Goal: Task Accomplishment & Management: Complete application form

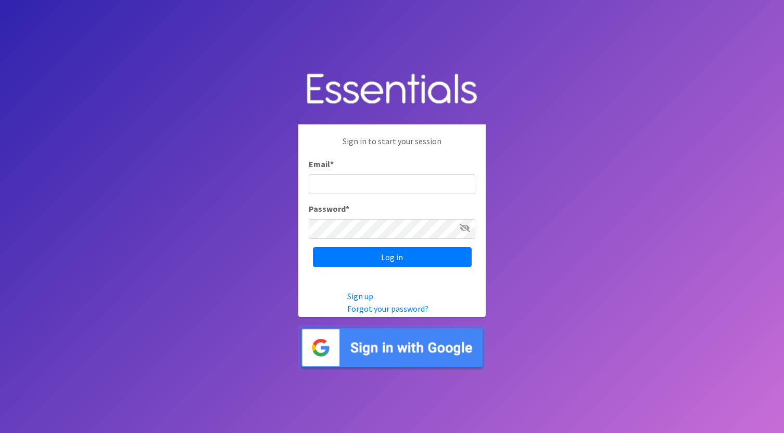
type input "rachel@sweetcheeksdiaperbank.org"
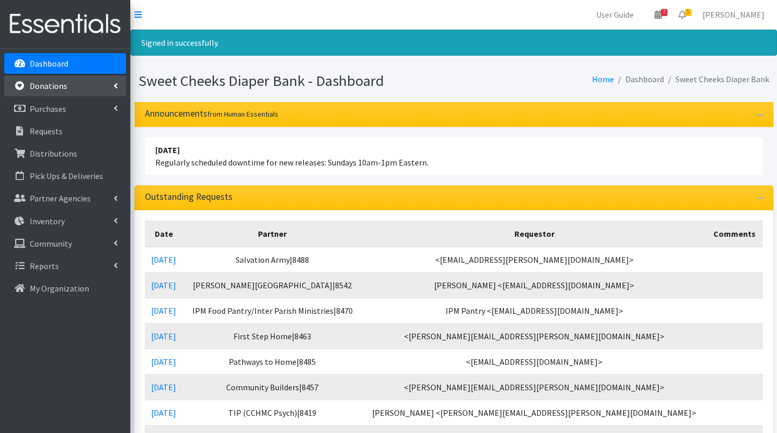
click at [59, 85] on p "Donations" at bounding box center [49, 86] width 38 height 10
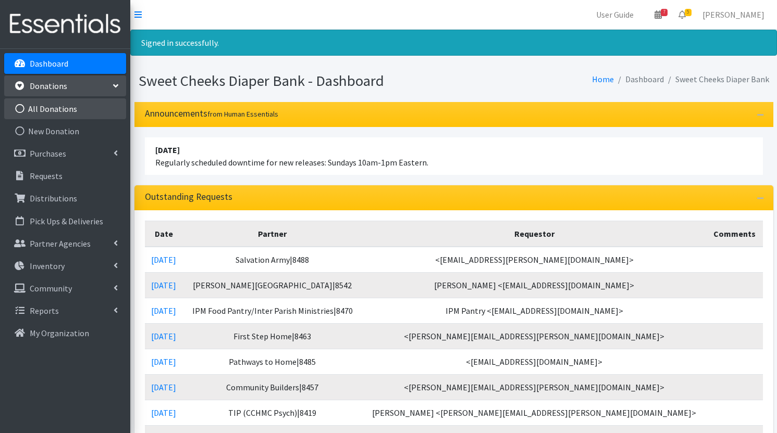
click at [59, 111] on link "All Donations" at bounding box center [65, 108] width 122 height 21
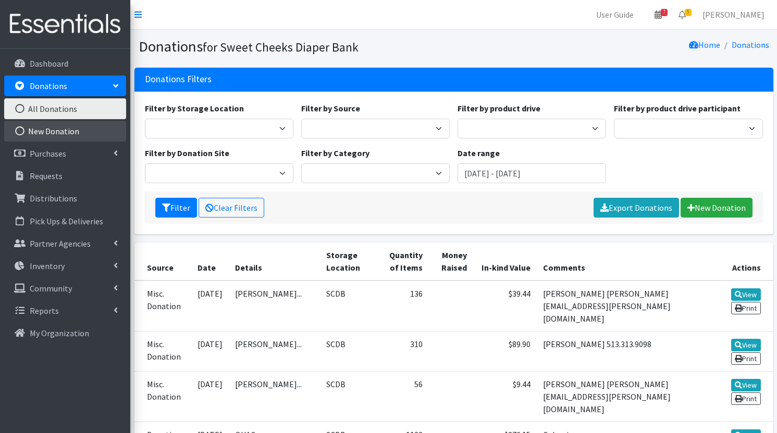
click at [56, 131] on link "New Donation" at bounding box center [65, 131] width 122 height 21
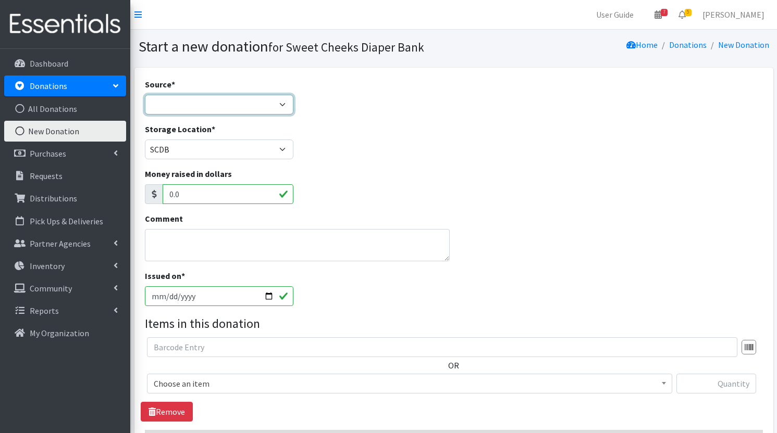
click at [261, 96] on select "Product Drive Manufacturer Donation Site Misc. Donation" at bounding box center [219, 105] width 148 height 20
click at [145, 95] on select "Product Drive Manufacturer Donation Site Misc. Donation" at bounding box center [219, 105] width 148 height 20
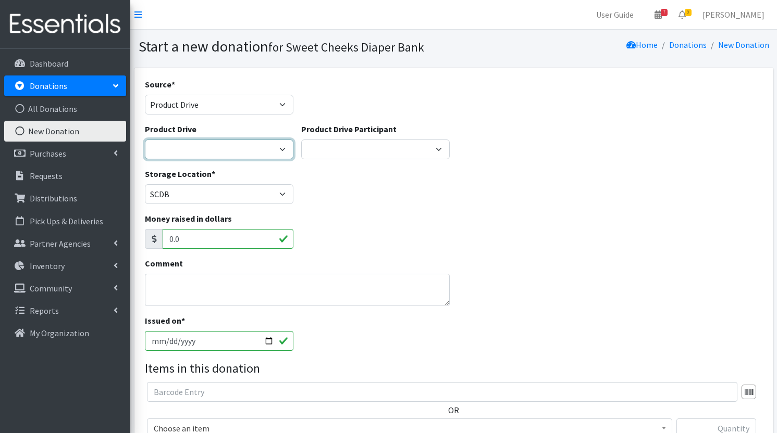
click at [275, 148] on select "3C Christian Church All About Kids American Royal Beauties Pageant American Roy…" at bounding box center [219, 150] width 148 height 20
click at [289, 146] on select "3C Christian Church All About Kids American Royal Beauties Pageant American Roy…" at bounding box center [219, 150] width 148 height 20
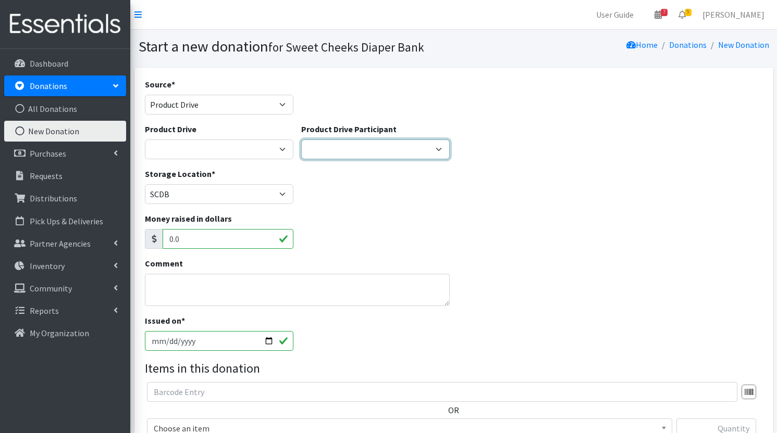
click at [397, 141] on select "St I's Church Roebling Point Books Mayfield Clinic Balloon parlour St. Xavier H…" at bounding box center [375, 150] width 148 height 20
click at [222, 118] on div "Source * Product Drive Manufacturer Donation Site Misc. Donation" at bounding box center [219, 100] width 156 height 45
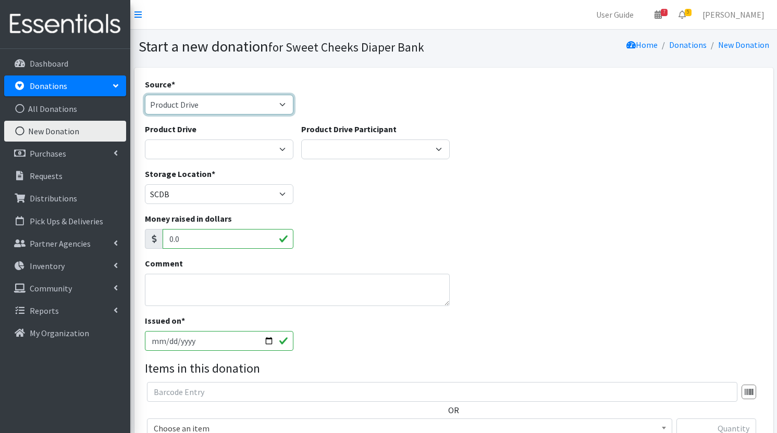
click at [215, 97] on select "Product Drive Manufacturer Donation Site Misc. Donation" at bounding box center [219, 105] width 148 height 20
select select "Misc. Donation"
click at [145, 95] on select "Product Drive Manufacturer Donation Site Misc. Donation" at bounding box center [219, 105] width 148 height 20
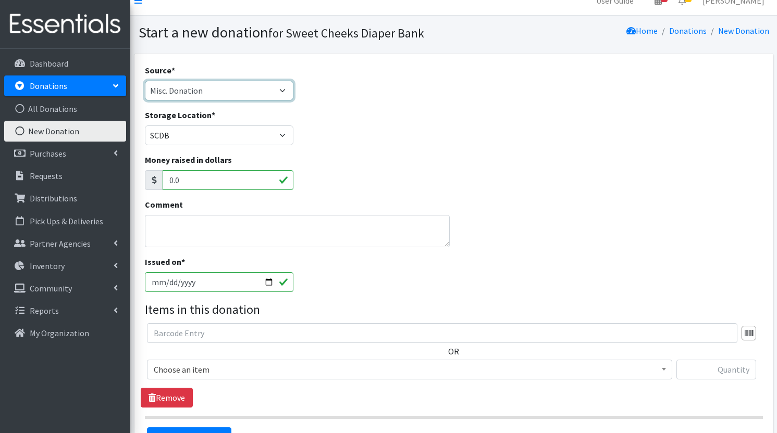
scroll to position [21, 0]
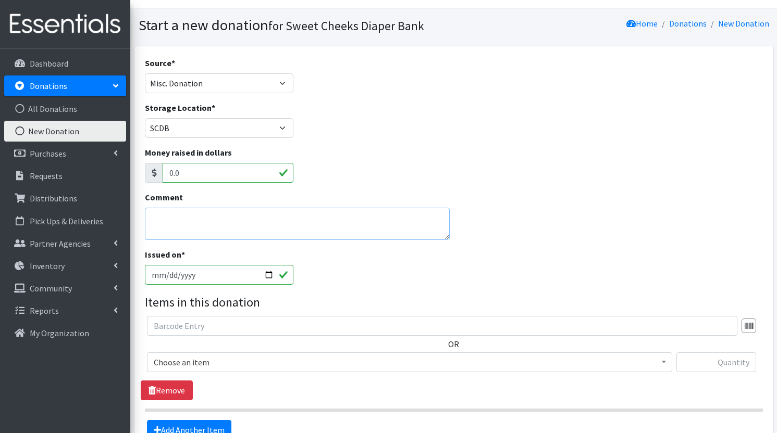
click at [178, 223] on textarea "Comment" at bounding box center [297, 224] width 305 height 32
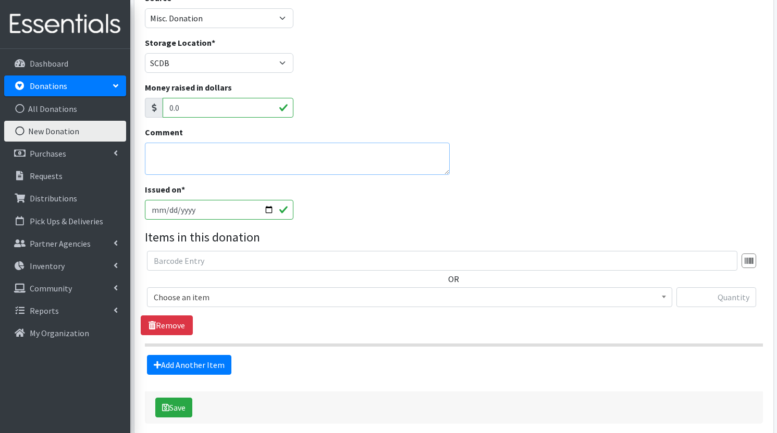
scroll to position [89, 0]
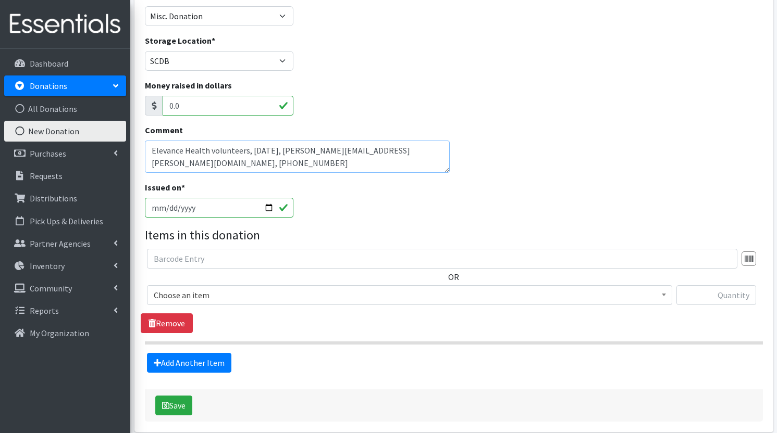
type textarea "Elevance Health volunteers, [DATE], [PERSON_NAME][EMAIL_ADDRESS][PERSON_NAME][D…"
click at [355, 94] on div "Money raised in dollars 0.0" at bounding box center [454, 101] width 626 height 45
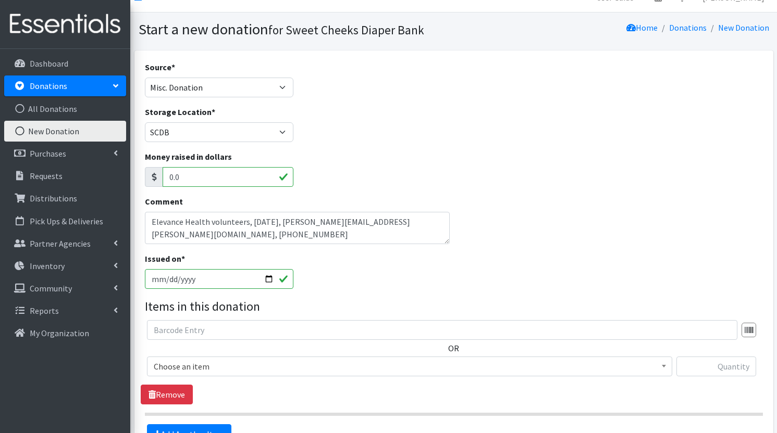
scroll to position [15, 0]
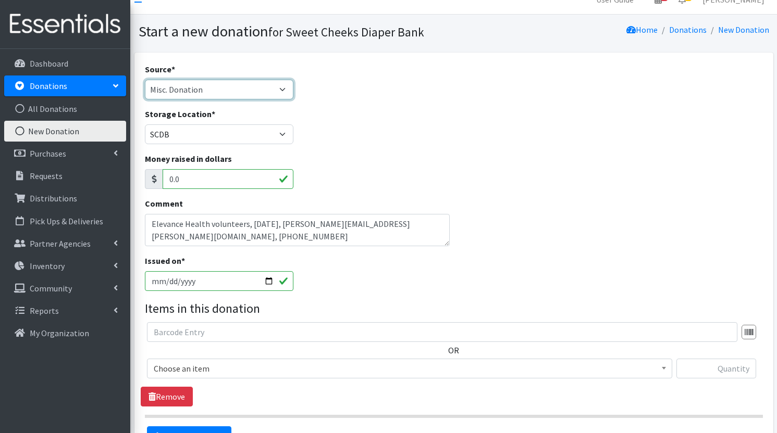
click at [239, 97] on select "Product Drive Manufacturer Donation Site Misc. Donation" at bounding box center [219, 90] width 148 height 20
select select "Product Drive"
click at [145, 80] on select "Product Drive Manufacturer Donation Site Misc. Donation" at bounding box center [219, 90] width 148 height 20
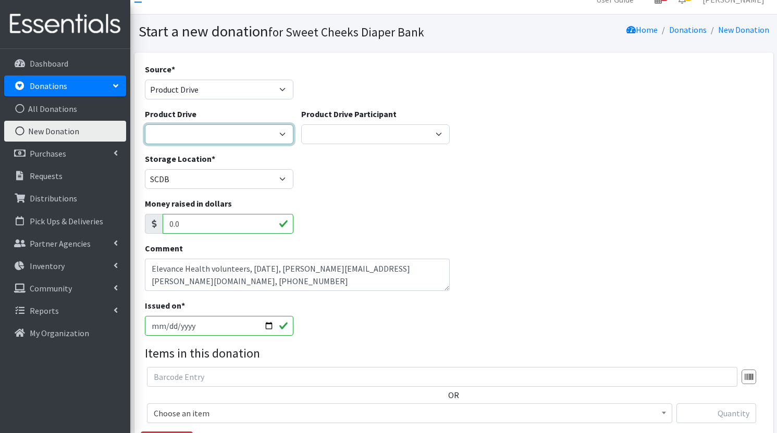
click at [257, 136] on select "3C Christian Church All About Kids American Royal Beauties Pageant American Roy…" at bounding box center [219, 134] width 148 height 20
select select
click at [145, 124] on select "3C Christian Church All About Kids American Royal Beauties Pageant American Roy…" at bounding box center [219, 134] width 148 height 20
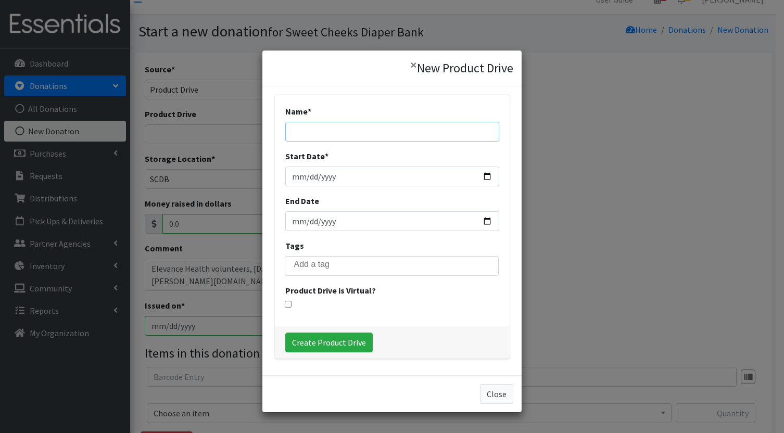
click at [332, 134] on input "Name *" at bounding box center [392, 132] width 214 height 20
type input "Elevance Health"
click at [310, 176] on input "Start Date *" at bounding box center [392, 177] width 214 height 20
click at [294, 174] on input "Start Date *" at bounding box center [392, 177] width 214 height 20
type input "[DATE]"
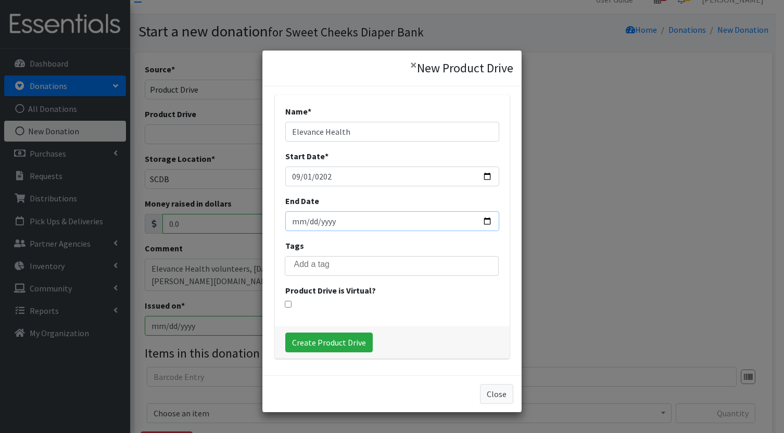
click at [292, 226] on input "End Date" at bounding box center [392, 221] width 214 height 20
type input "2025-09-10"
click at [332, 303] on div at bounding box center [392, 304] width 214 height 7
click at [333, 338] on input "Create Product Drive" at bounding box center [329, 343] width 88 height 20
select select "3536"
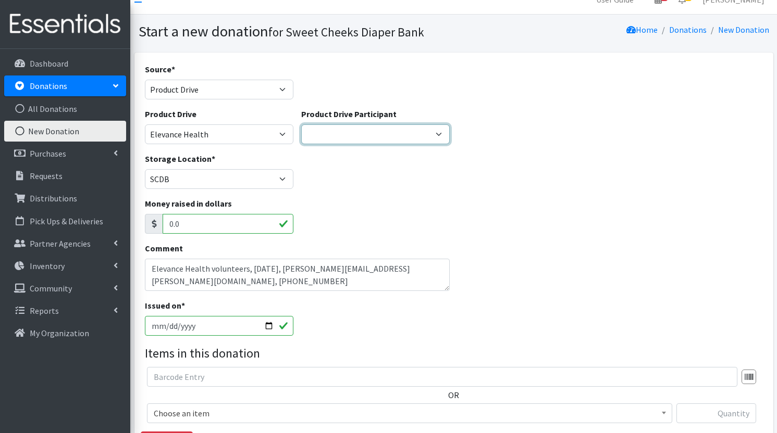
click at [340, 125] on select "St I's Church Roebling Point Books Mayfield Clinic Balloon parlour St. Xavier H…" at bounding box center [375, 134] width 148 height 20
select select
click at [301, 124] on select "St I's Church Roebling Point Books Mayfield Clinic Balloon parlour St. Xavier H…" at bounding box center [375, 134] width 148 height 20
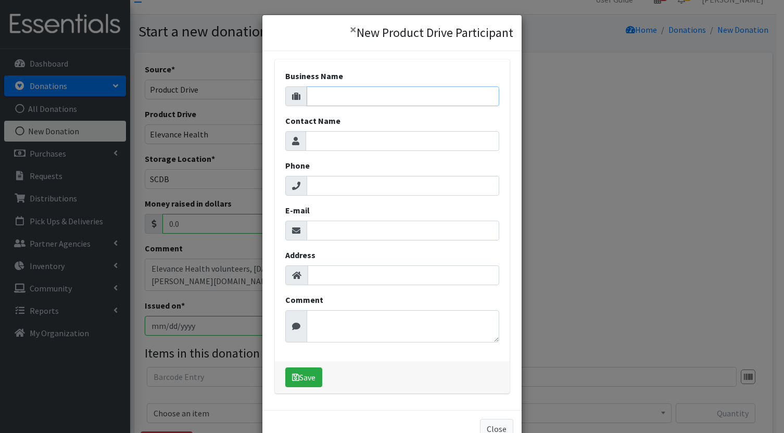
click at [348, 88] on input "Business Name" at bounding box center [403, 96] width 193 height 20
type input "Elevance Health"
click at [357, 144] on input "Contact Name" at bounding box center [403, 141] width 194 height 20
type input "Jennifer Rankin"
type input "513-384-0868"
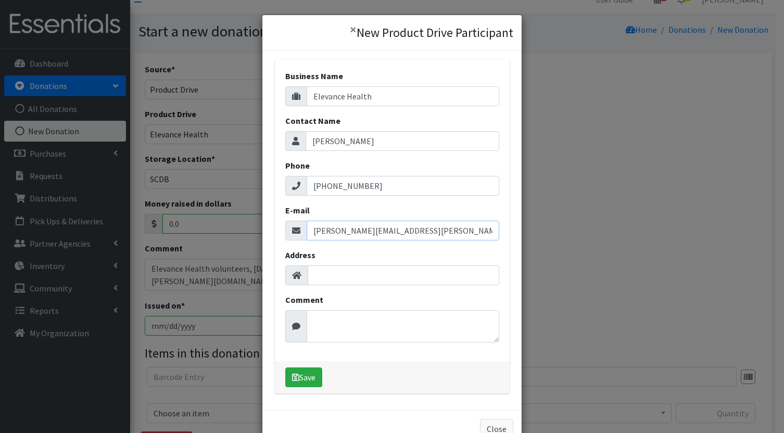
type input "jennifer.rankin@elevancehealth.com"
click at [308, 278] on input "Address" at bounding box center [404, 276] width 192 height 20
type input "4361 Irwin Simpson Rd. Mason, OH 45040"
click at [316, 333] on textarea "Comment" at bounding box center [403, 326] width 193 height 32
type textarea "Volunteer group"
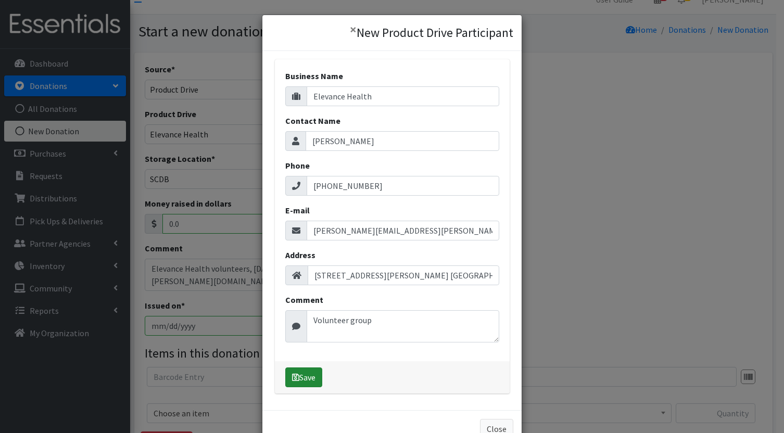
click at [301, 385] on button "Save" at bounding box center [303, 378] width 37 height 20
select select "1694"
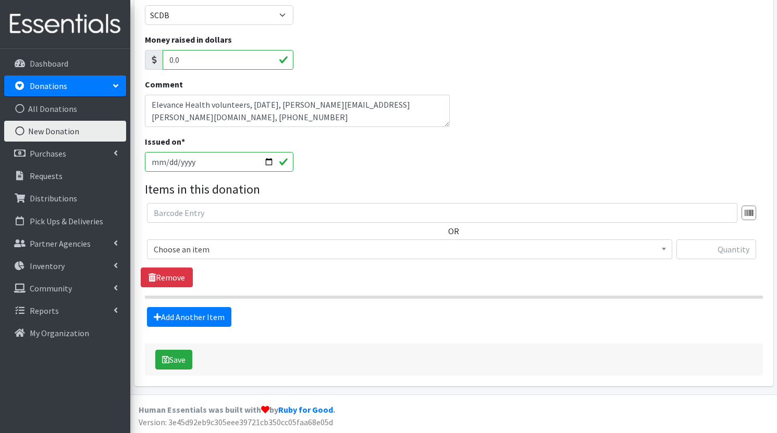
scroll to position [180, 0]
click at [228, 247] on span "Choose an item" at bounding box center [410, 249] width 512 height 15
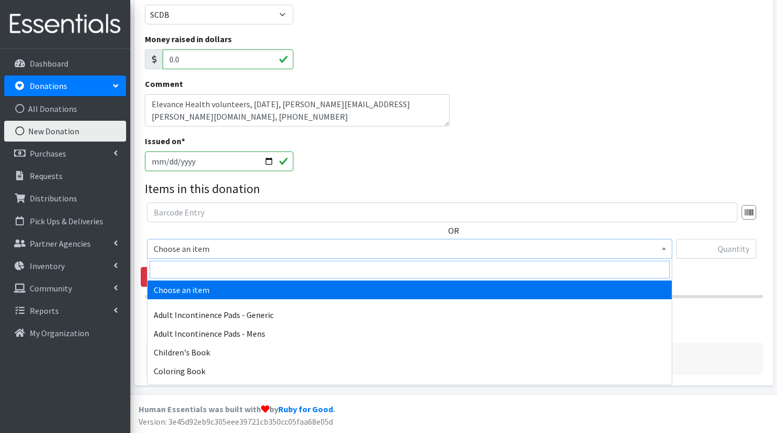
click at [221, 271] on input "search" at bounding box center [409, 270] width 520 height 18
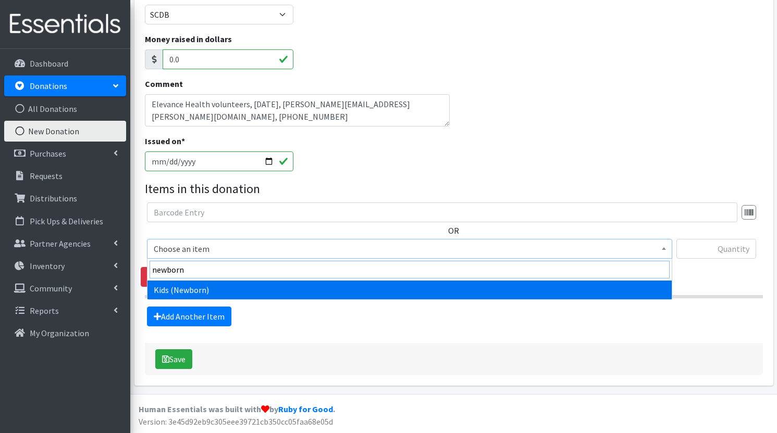
type input "newborn"
select select "1222"
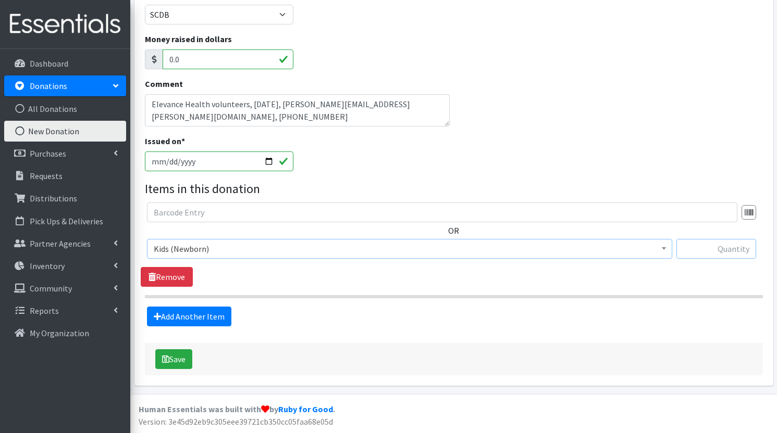
click at [712, 253] on input "text" at bounding box center [716, 249] width 80 height 20
type input "174"
click at [327, 264] on span "Choose an item Adult Incontinence Pads - Generic Adult Incontinence Pads - Mens…" at bounding box center [409, 253] width 525 height 28
click at [209, 316] on link "Add Another Item" at bounding box center [189, 317] width 84 height 20
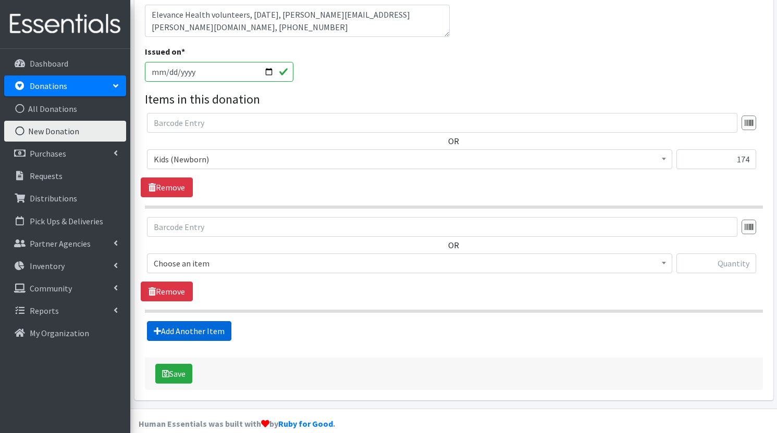
scroll to position [284, 0]
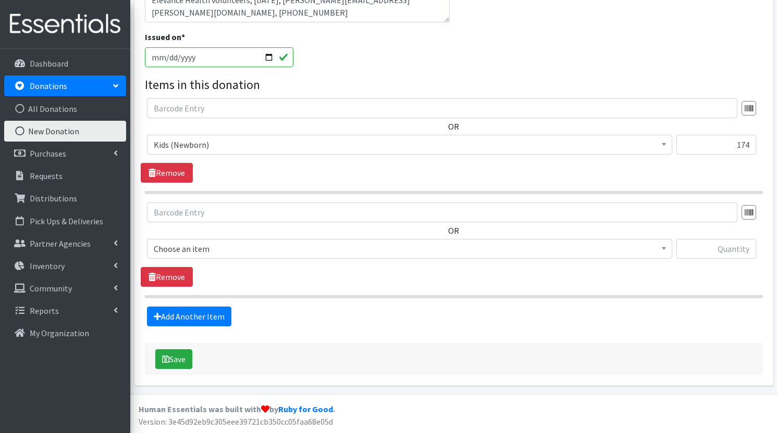
click at [212, 251] on span "Choose an item" at bounding box center [410, 249] width 512 height 15
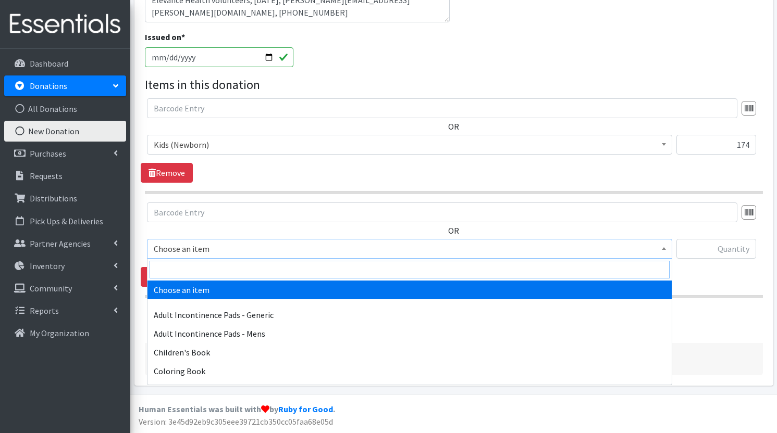
click at [195, 265] on input "search" at bounding box center [409, 270] width 520 height 18
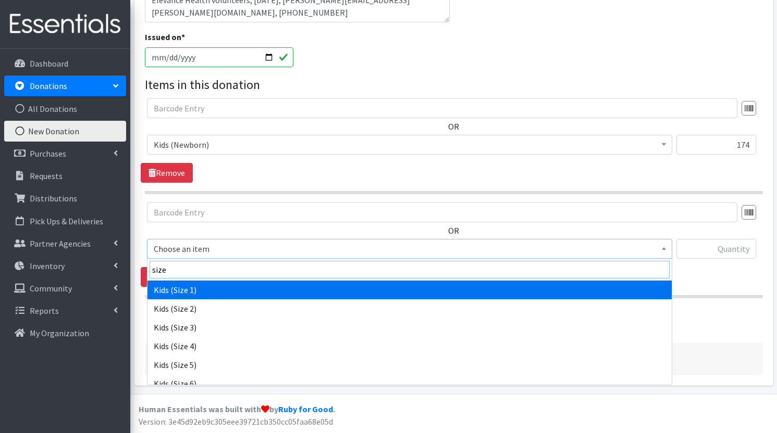
type input "size"
select select "1201"
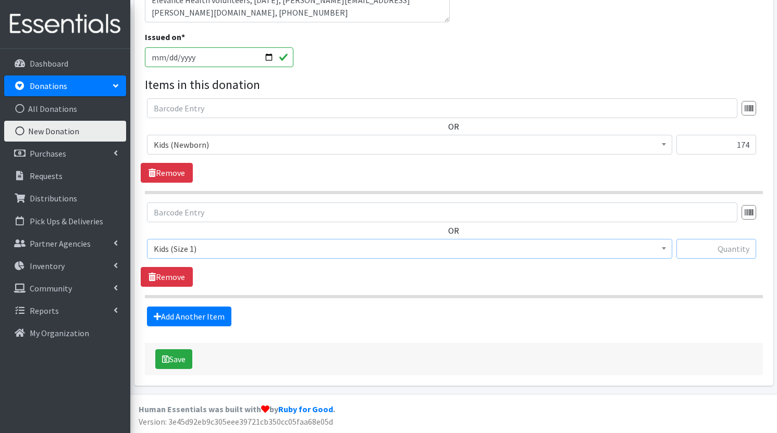
click at [703, 245] on input "text" at bounding box center [716, 249] width 80 height 20
type input "352"
click at [197, 315] on link "Add Another Item" at bounding box center [189, 317] width 84 height 20
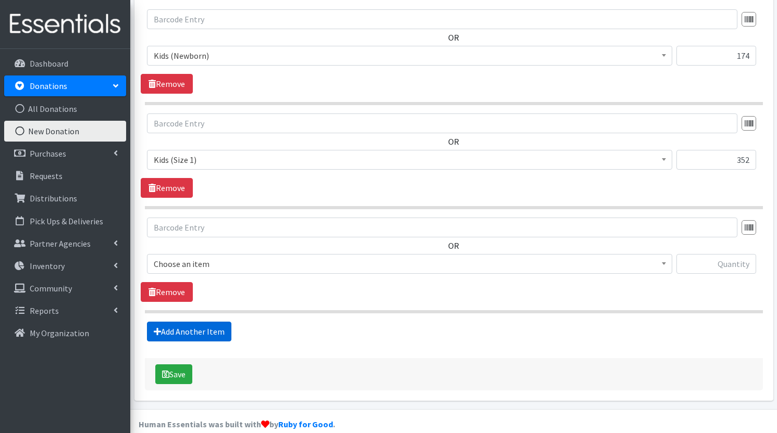
scroll to position [388, 0]
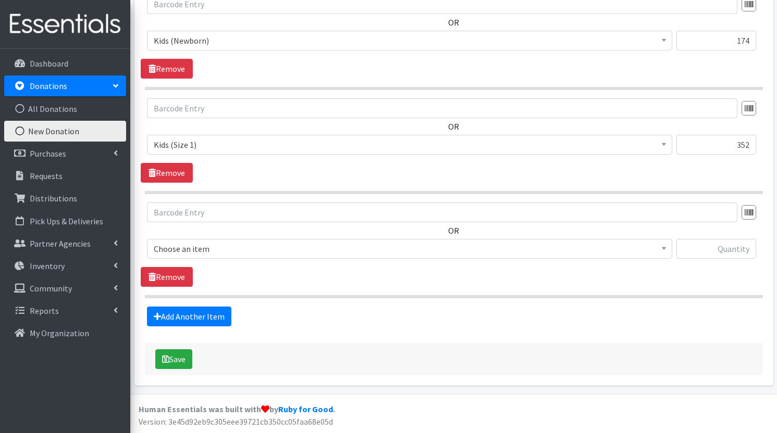
click at [222, 253] on span "Choose an item" at bounding box center [410, 249] width 512 height 15
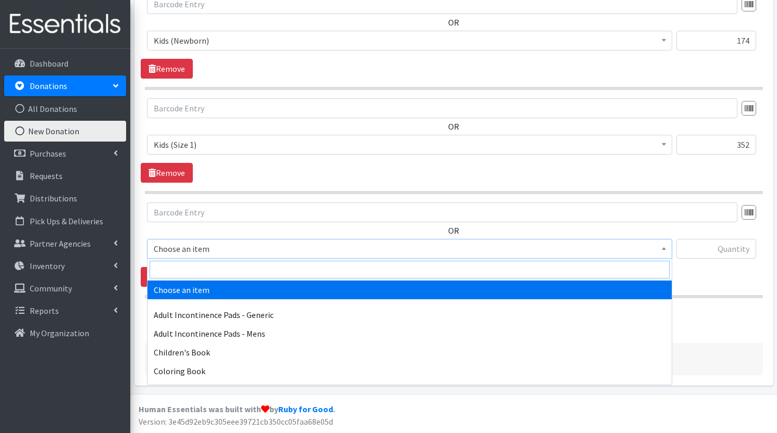
click at [211, 270] on input "search" at bounding box center [409, 270] width 520 height 18
type input "i"
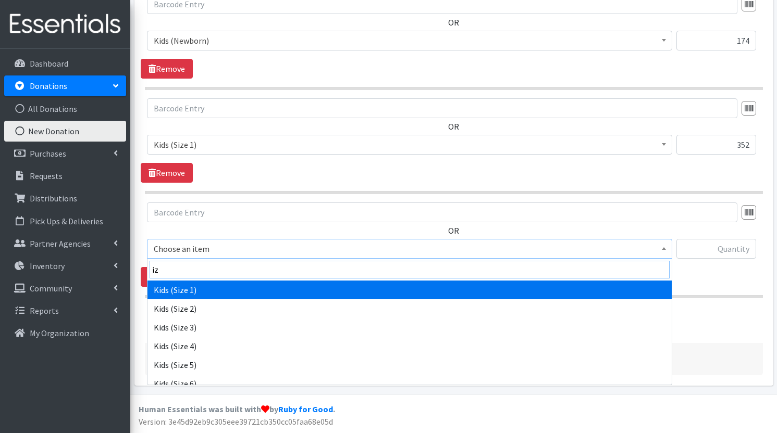
type input "i"
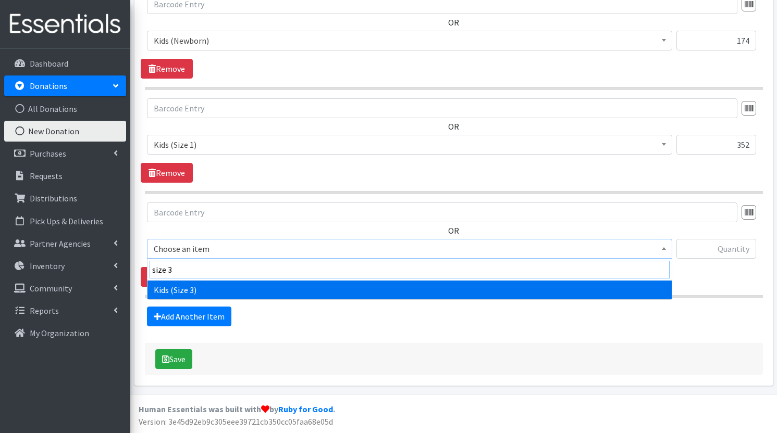
type input "size 3"
select select "1221"
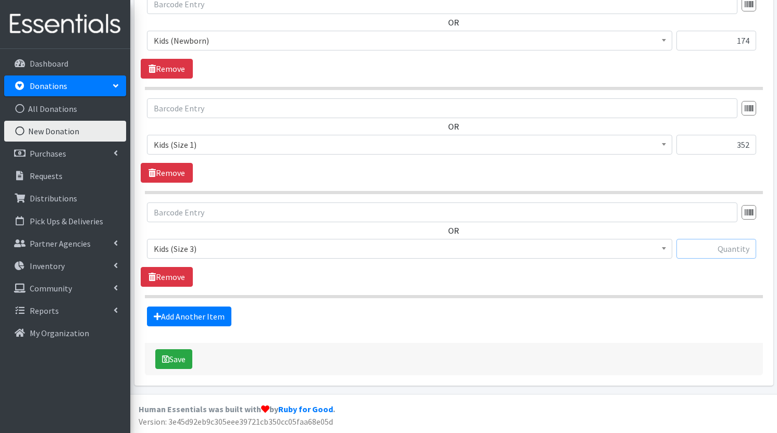
click at [718, 252] on input "text" at bounding box center [716, 249] width 80 height 20
type input "25"
click at [207, 318] on link "Add Another Item" at bounding box center [189, 317] width 84 height 20
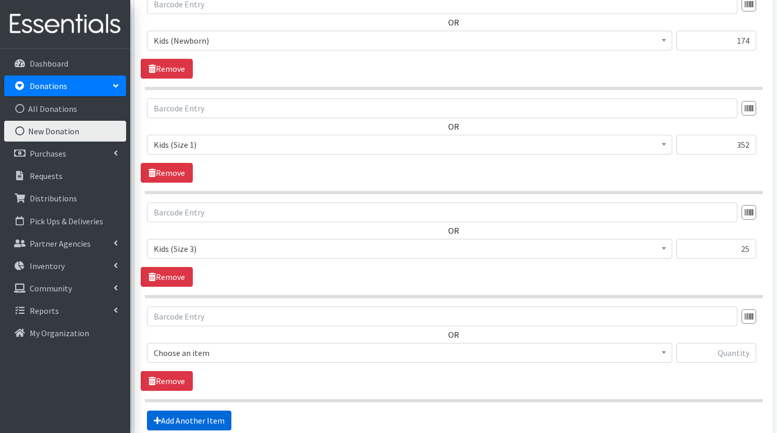
scroll to position [492, 0]
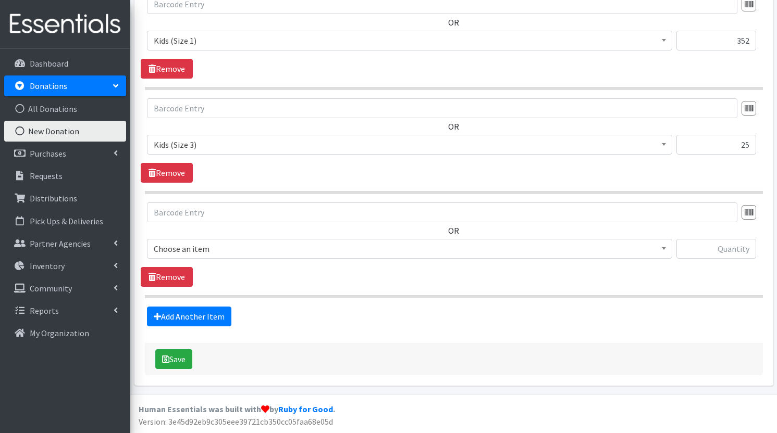
click at [234, 260] on span "Choose an item Adult Incontinence Pads - Generic Adult Incontinence Pads - Mens…" at bounding box center [409, 253] width 525 height 28
click at [229, 248] on span "Choose an item" at bounding box center [410, 249] width 512 height 15
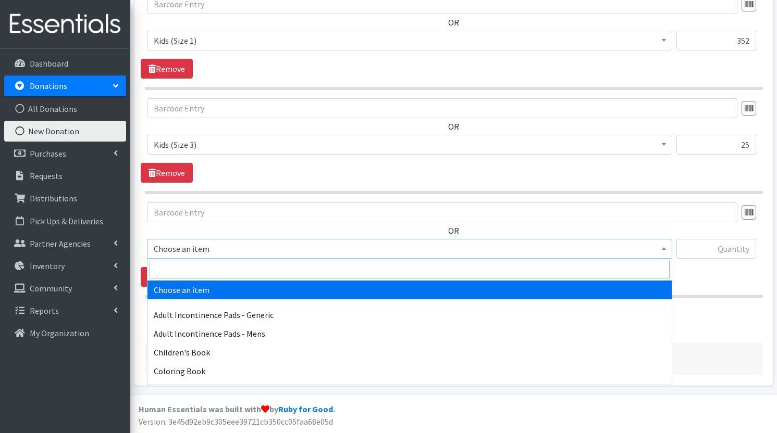
click at [222, 271] on input "search" at bounding box center [409, 270] width 520 height 18
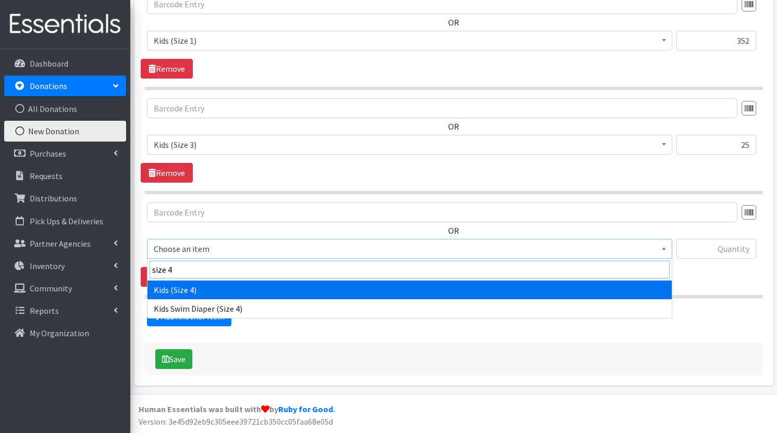
type input "size 4"
select select "1213"
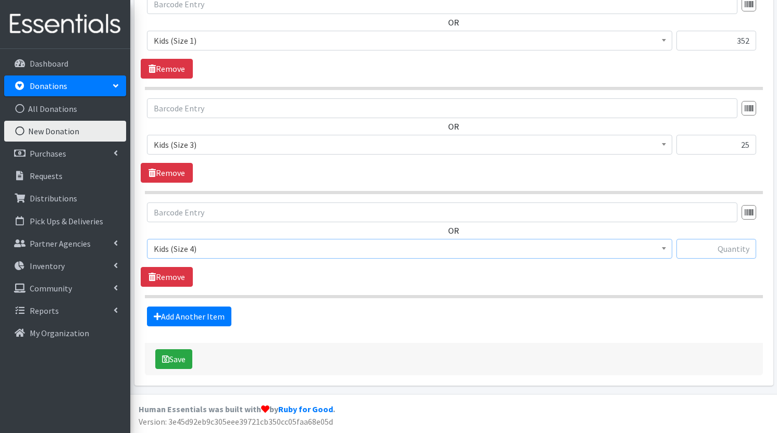
click at [701, 253] on input "text" at bounding box center [716, 249] width 80 height 20
type input "384"
click at [164, 316] on link "Add Another Item" at bounding box center [189, 317] width 84 height 20
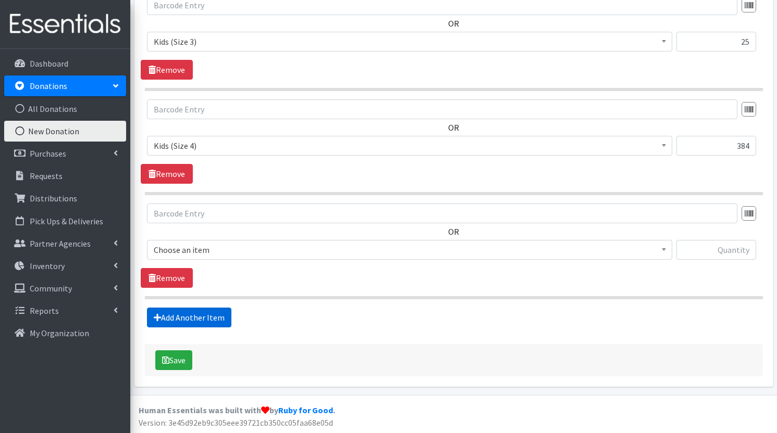
scroll to position [596, 0]
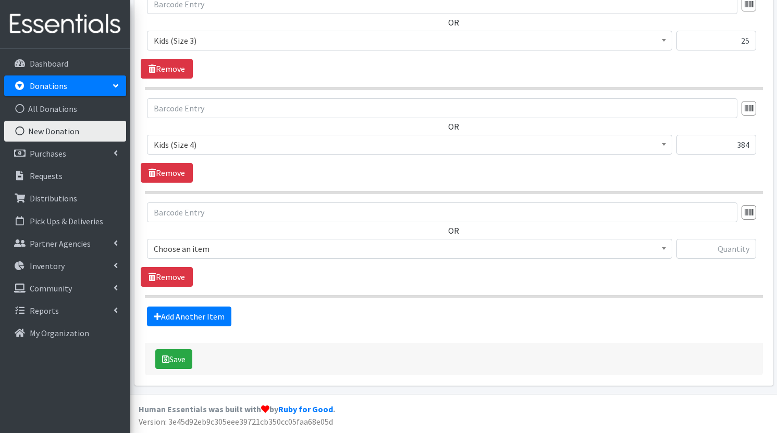
click at [263, 256] on span "Choose an item" at bounding box center [410, 249] width 512 height 15
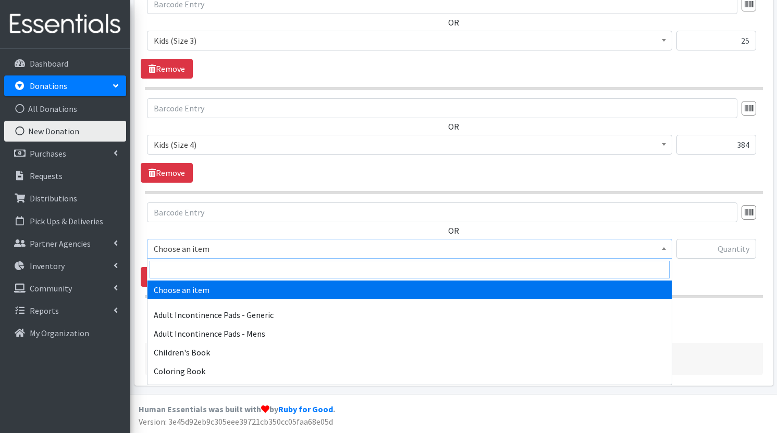
click at [256, 273] on input "search" at bounding box center [409, 270] width 520 height 18
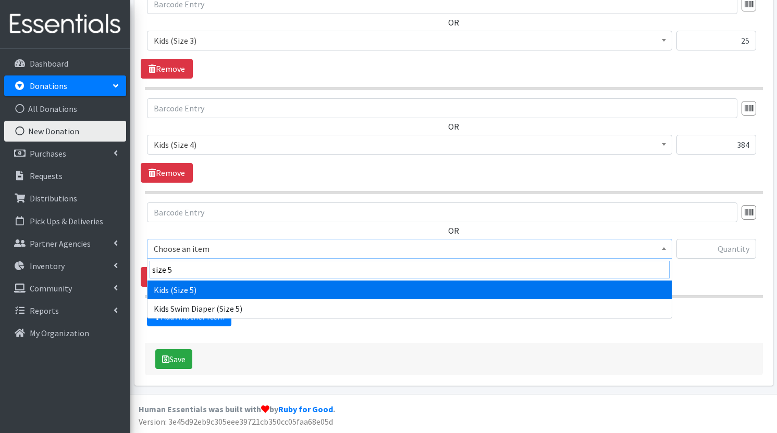
type input "size 5"
select select "1214"
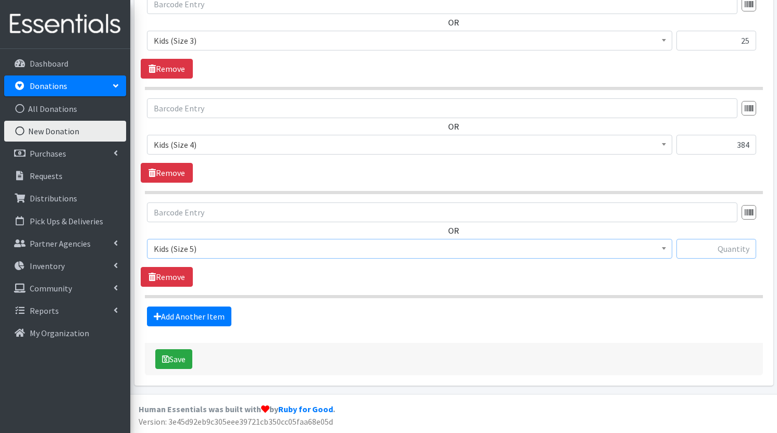
click at [718, 246] on input "text" at bounding box center [716, 249] width 80 height 20
type input "511"
click at [198, 324] on link "Add Another Item" at bounding box center [189, 317] width 84 height 20
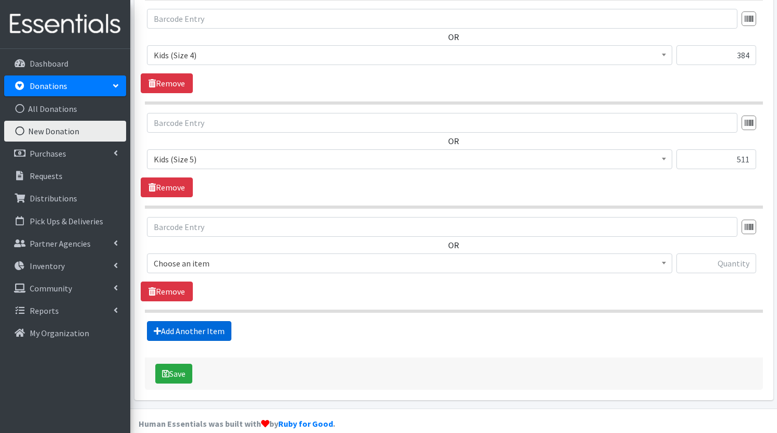
scroll to position [701, 0]
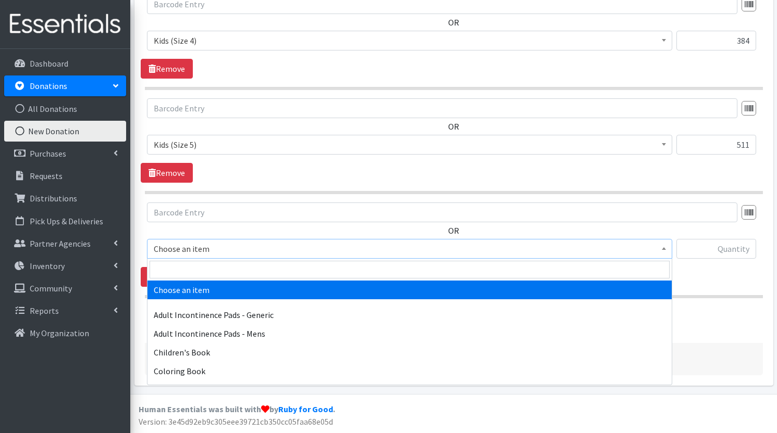
click at [225, 248] on span "Choose an item" at bounding box center [410, 249] width 512 height 15
click at [204, 271] on input "search" at bounding box center [409, 270] width 520 height 18
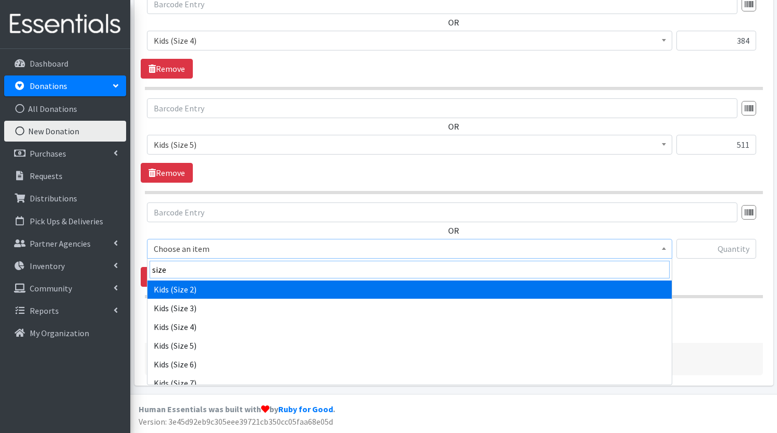
scroll to position [33, 0]
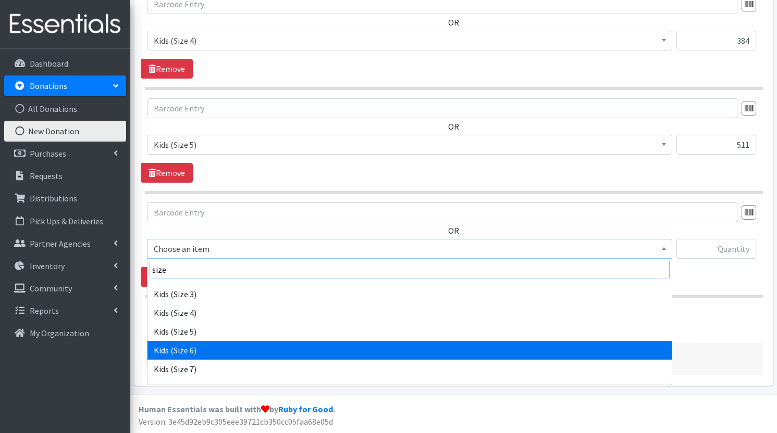
type input "size"
select select "1216"
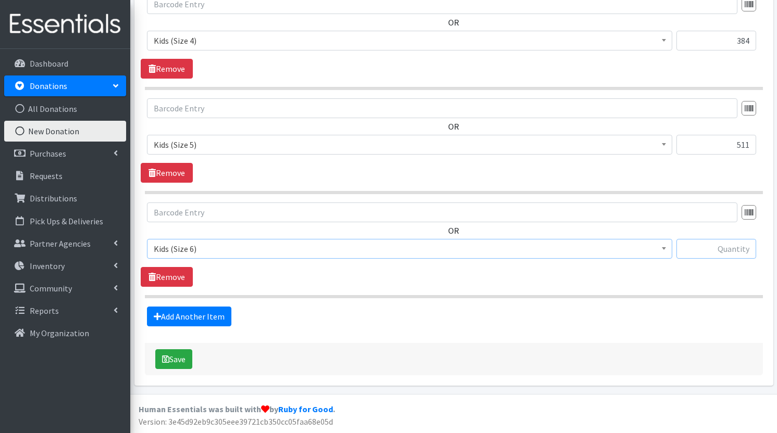
click at [713, 253] on input "text" at bounding box center [716, 249] width 80 height 20
type input "80"
click at [193, 323] on link "Add Another Item" at bounding box center [189, 317] width 84 height 20
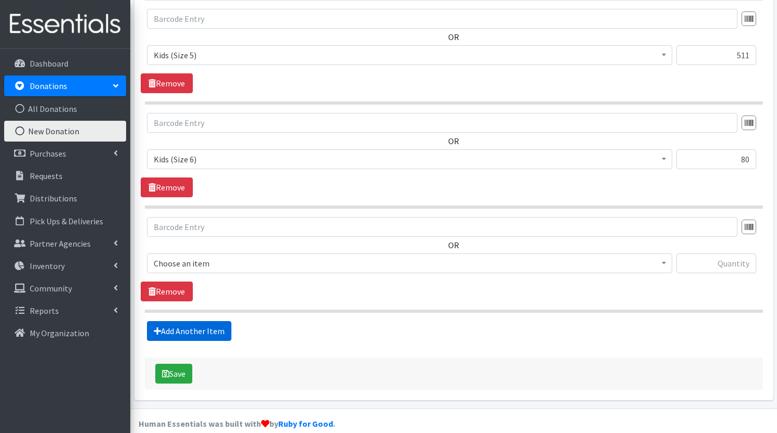
scroll to position [805, 0]
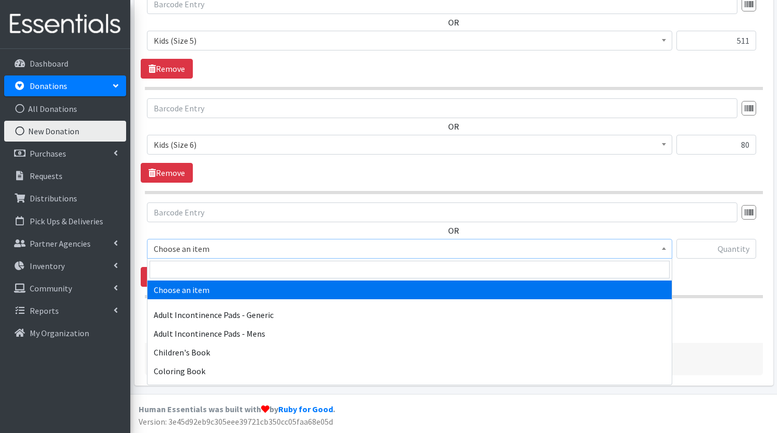
click at [199, 247] on span "Choose an item" at bounding box center [410, 249] width 512 height 15
click at [198, 276] on input "search" at bounding box center [409, 270] width 520 height 18
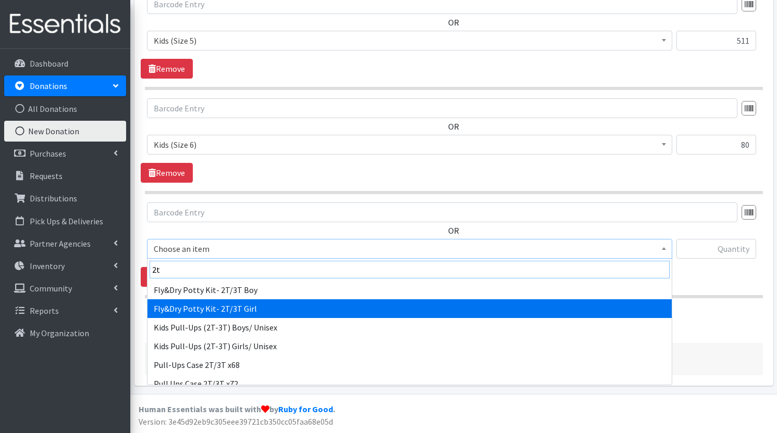
type input "2t"
select select "11139"
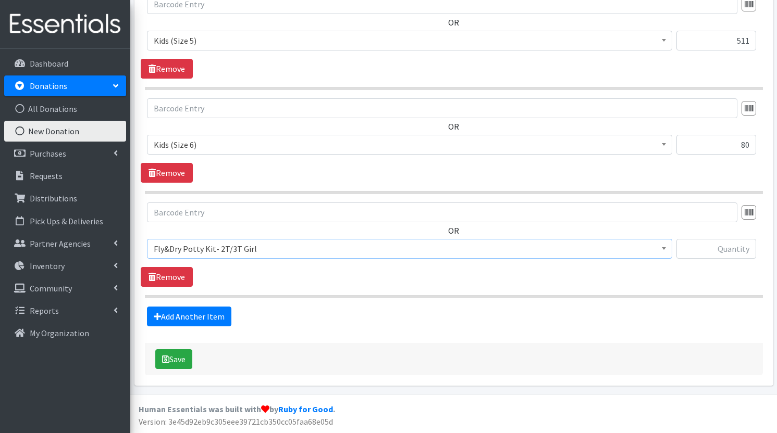
click at [270, 251] on span "Fly&Dry Potty Kit- 2T/3T Girl" at bounding box center [410, 249] width 512 height 15
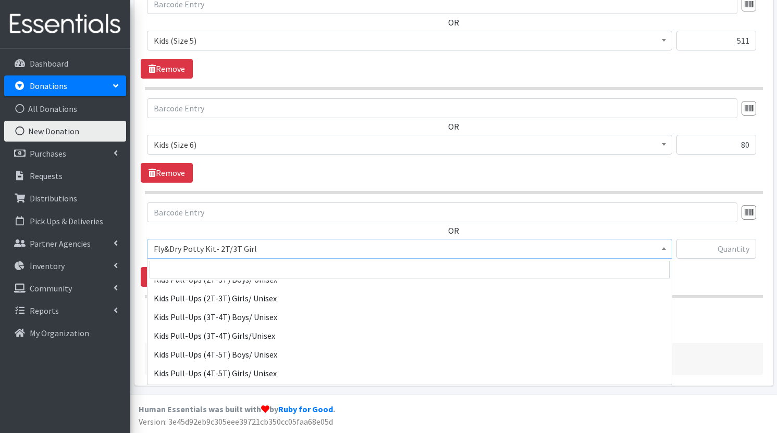
scroll to position [525, 0]
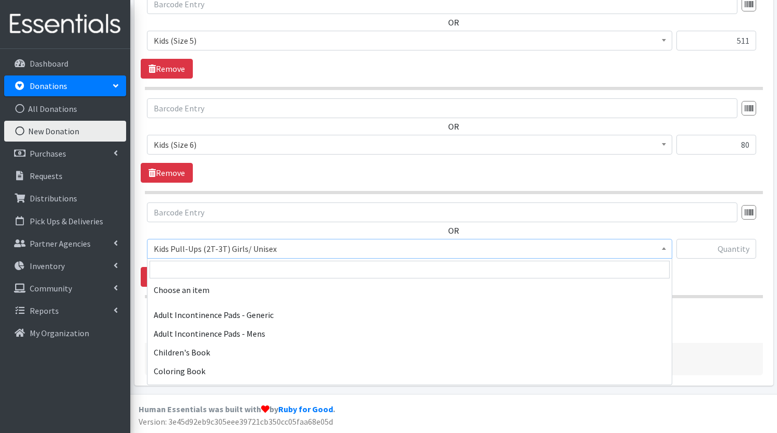
click at [328, 249] on span "Kids Pull-Ups (2T-3T) Girls/ Unisex" at bounding box center [410, 249] width 512 height 15
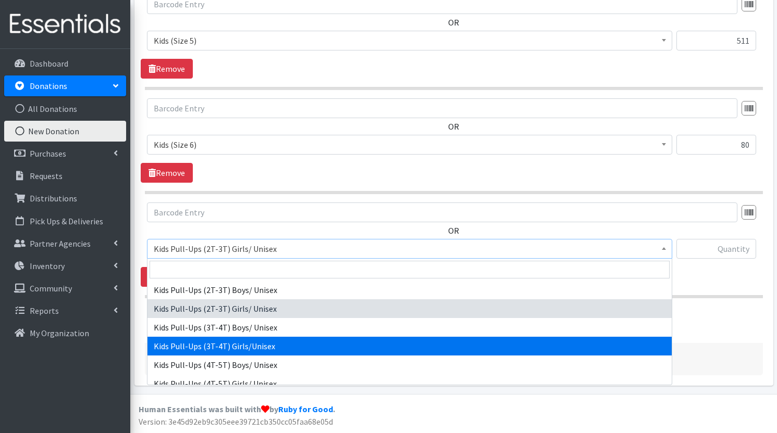
select select "1190"
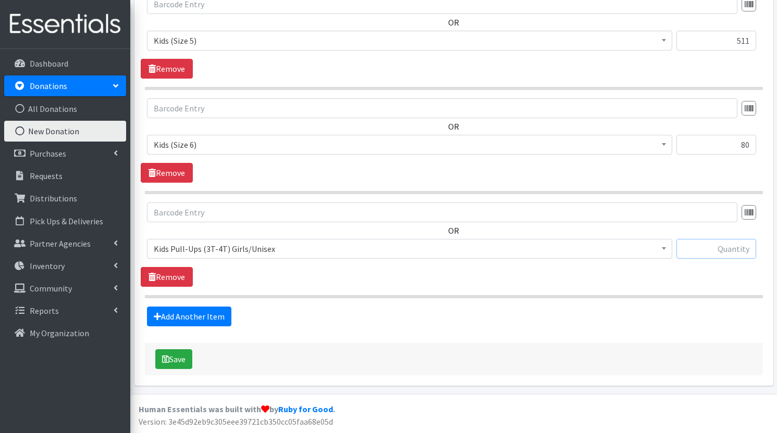
click at [719, 253] on input "text" at bounding box center [716, 249] width 80 height 20
type input "23"
click at [209, 320] on link "Add Another Item" at bounding box center [189, 317] width 84 height 20
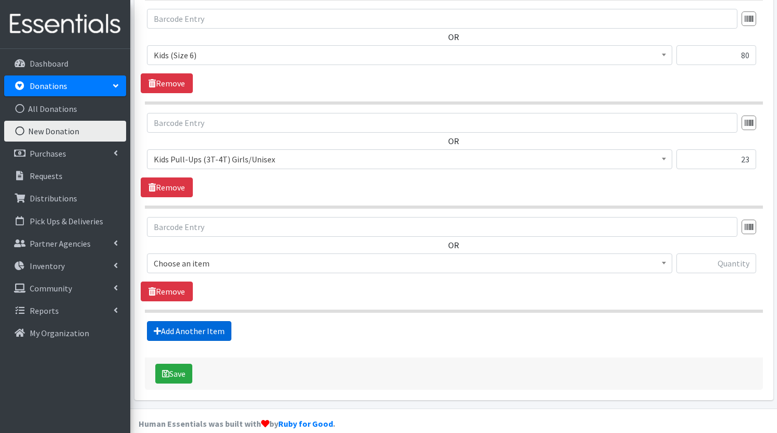
scroll to position [909, 0]
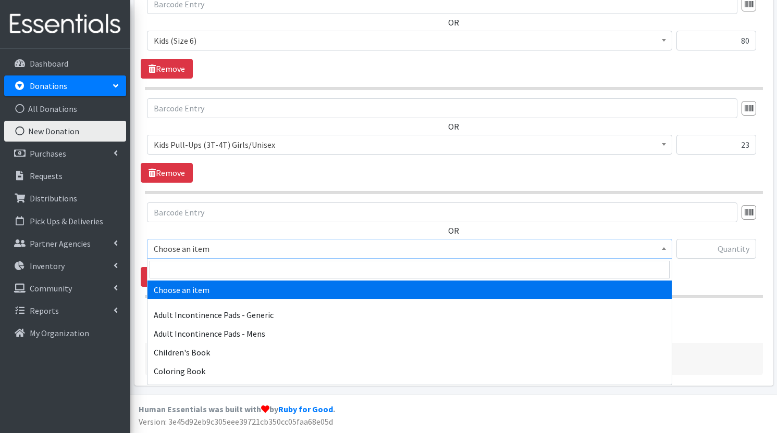
click at [202, 250] on span "Choose an item" at bounding box center [410, 249] width 512 height 15
click at [201, 271] on input "search" at bounding box center [409, 270] width 520 height 18
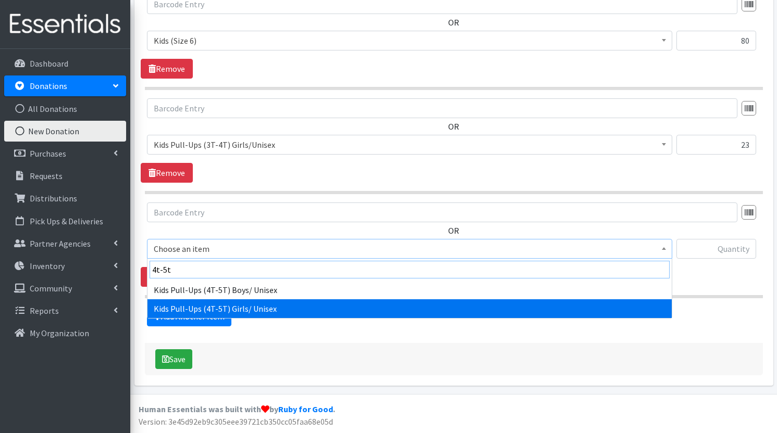
type input "4t-5t"
select select "1204"
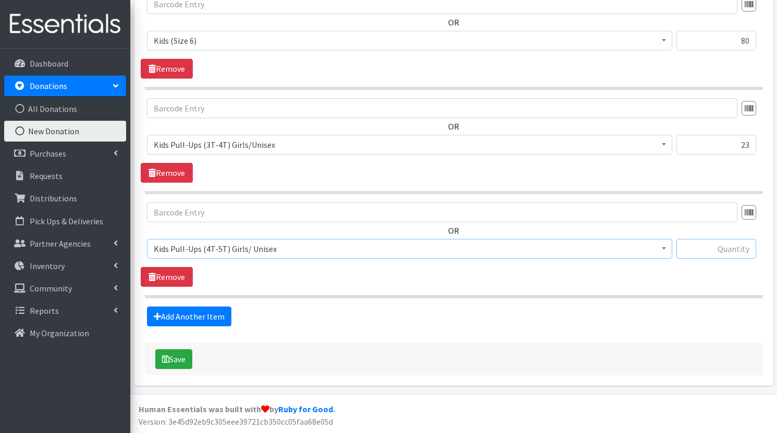
click at [731, 251] on input "text" at bounding box center [716, 249] width 80 height 20
type input "17"
click at [179, 322] on link "Add Another Item" at bounding box center [189, 317] width 84 height 20
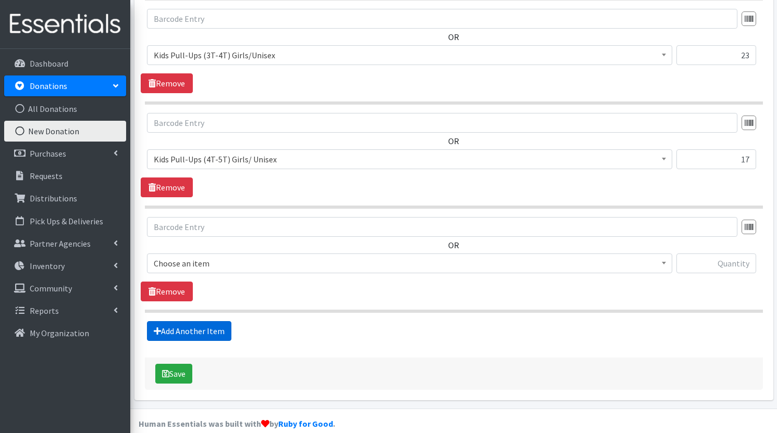
scroll to position [1013, 0]
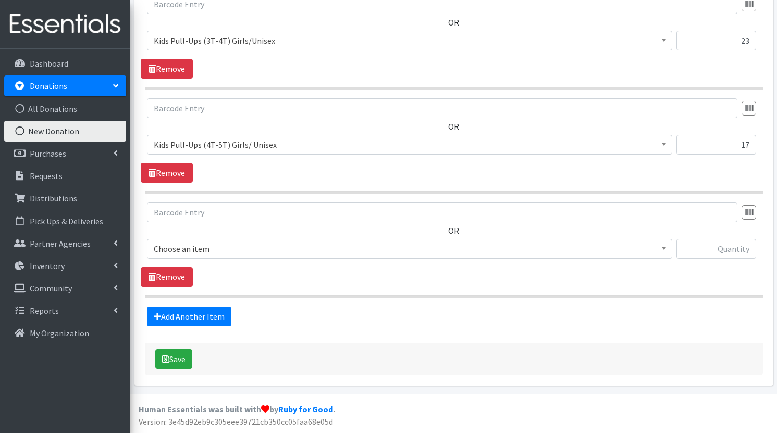
click at [260, 247] on span "Choose an item" at bounding box center [410, 249] width 512 height 15
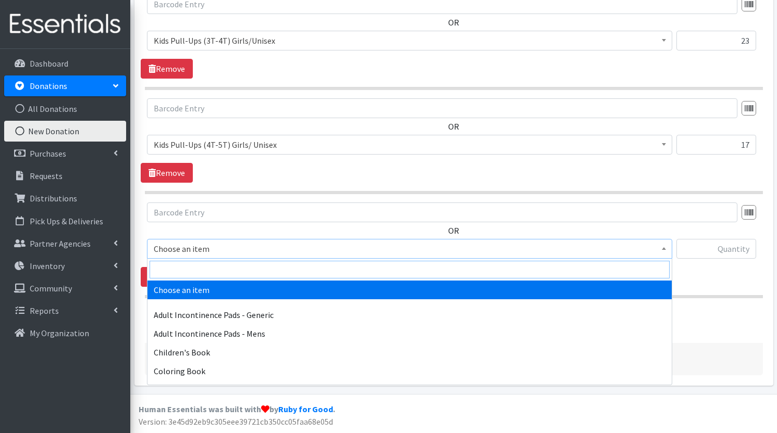
click at [243, 270] on input "search" at bounding box center [409, 270] width 520 height 18
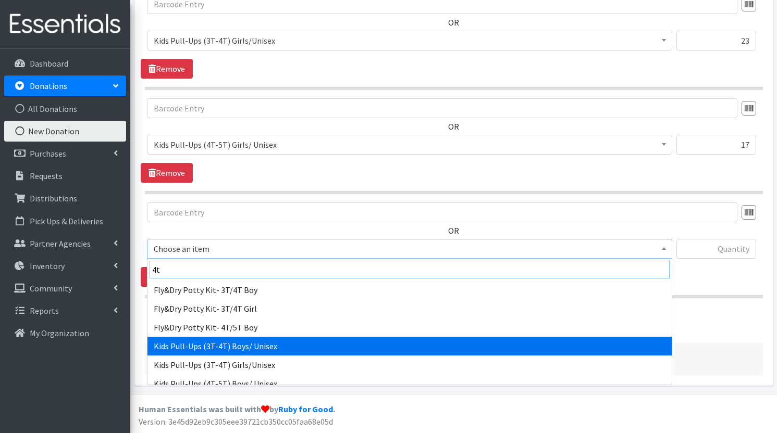
scroll to position [19, 0]
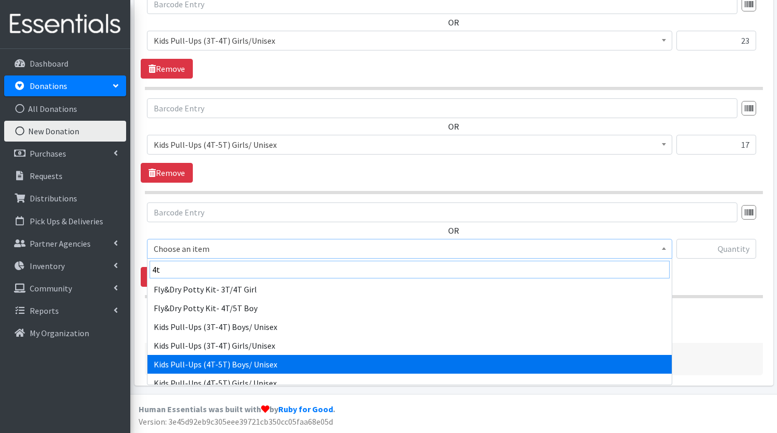
type input "4t"
select select "1412"
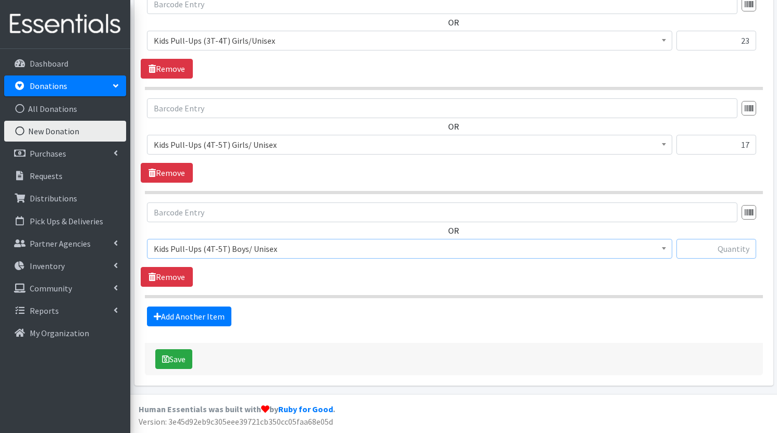
click at [712, 254] on input "text" at bounding box center [716, 249] width 80 height 20
type input "148"
click at [506, 316] on div "Add Another Item" at bounding box center [454, 317] width 626 height 20
click at [191, 317] on link "Add Another Item" at bounding box center [189, 317] width 84 height 20
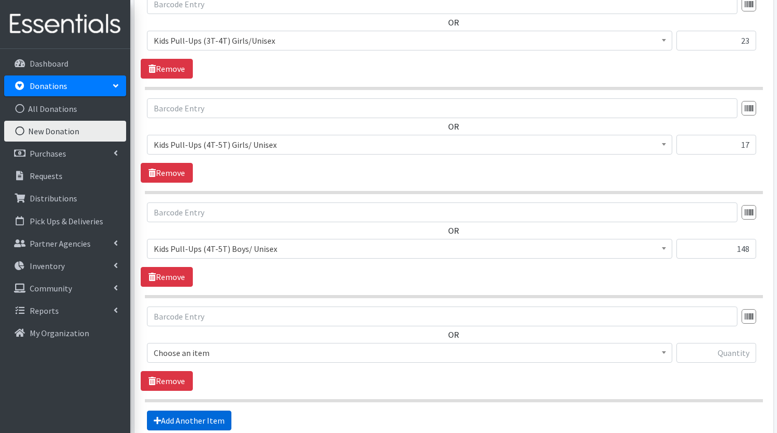
scroll to position [1117, 0]
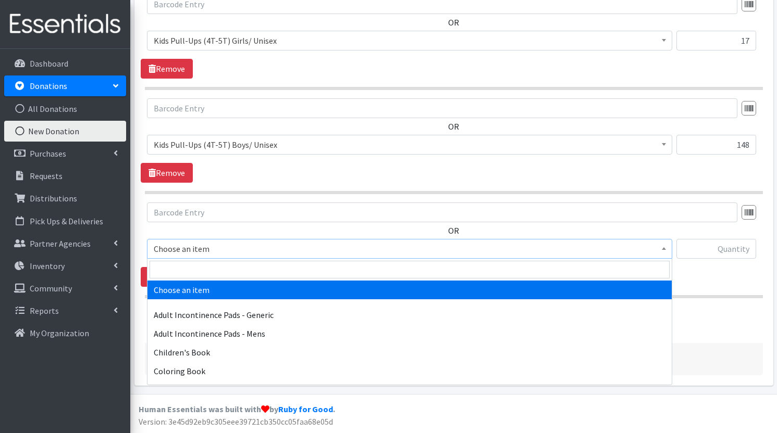
click at [232, 253] on span "Choose an item" at bounding box center [410, 249] width 512 height 15
click at [227, 271] on input "search" at bounding box center [409, 270] width 520 height 18
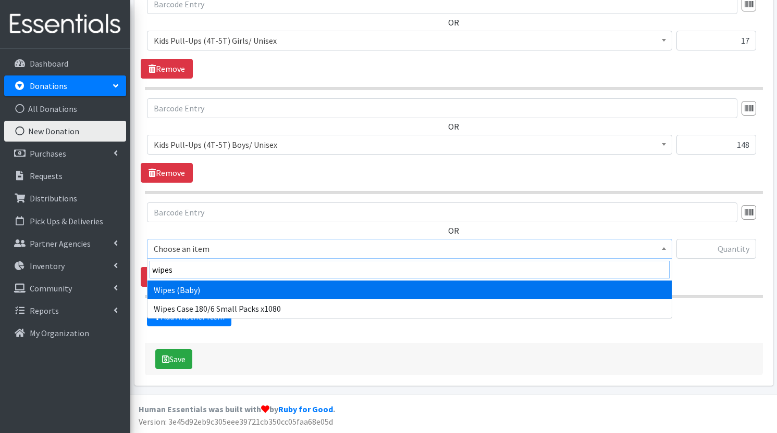
type input "wipes"
select select "1205"
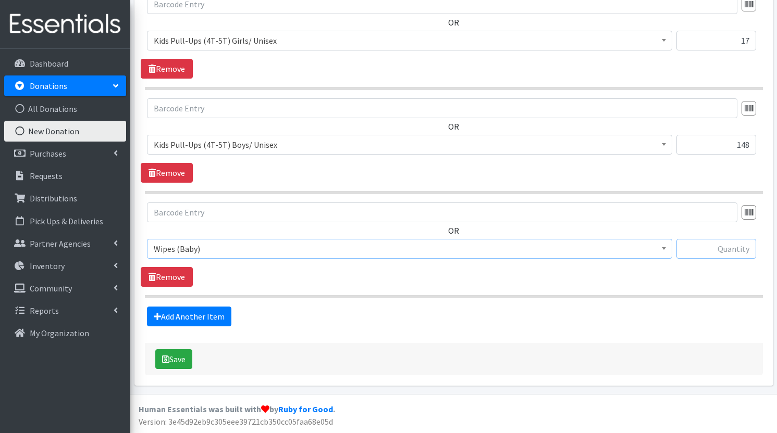
click at [719, 248] on input "text" at bounding box center [716, 249] width 80 height 20
type input "1872"
click at [173, 322] on link "Add Another Item" at bounding box center [189, 317] width 84 height 20
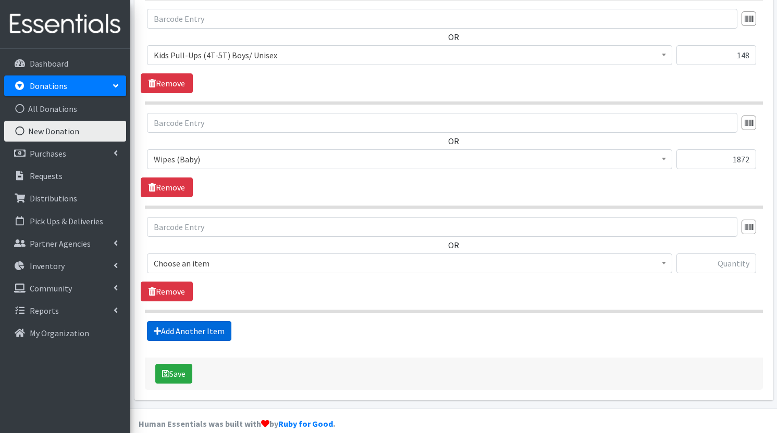
scroll to position [1221, 0]
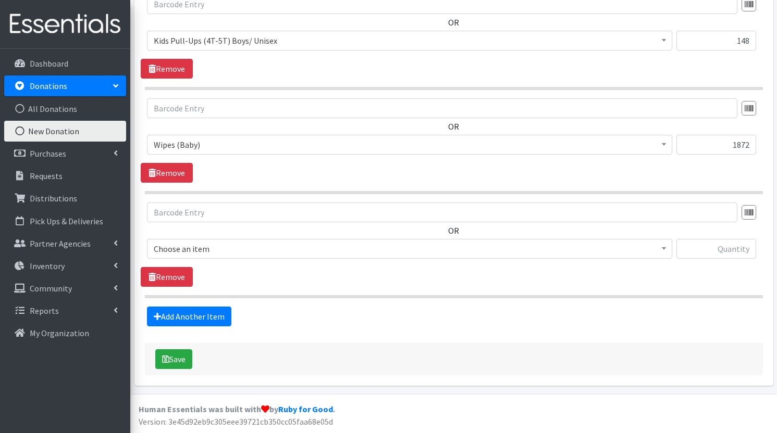
click at [260, 242] on span "Choose an item" at bounding box center [410, 249] width 512 height 15
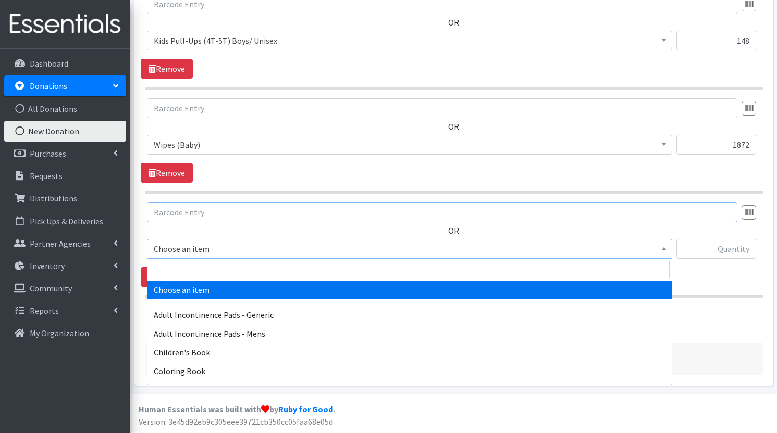
click at [253, 210] on input "text" at bounding box center [442, 213] width 590 height 20
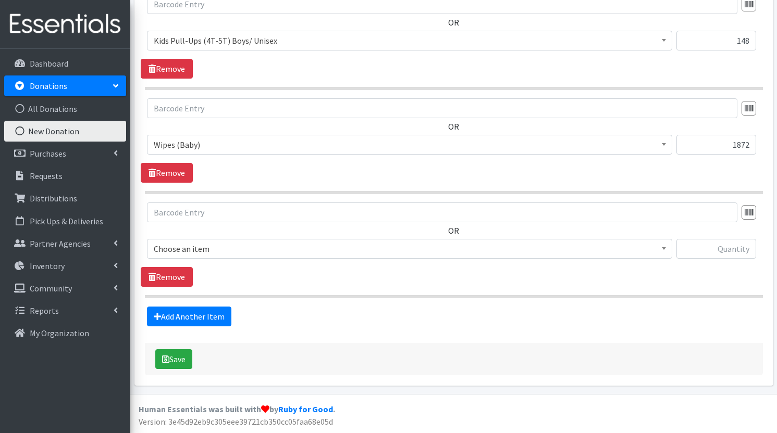
click at [249, 249] on span "Choose an item" at bounding box center [410, 249] width 512 height 15
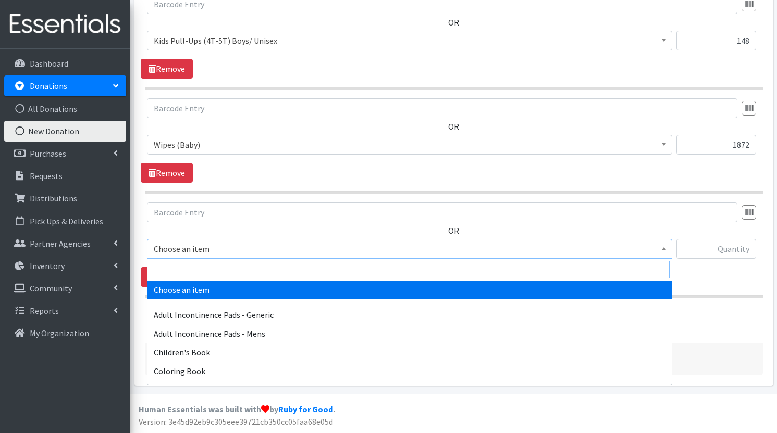
click at [239, 271] on input "search" at bounding box center [409, 270] width 520 height 18
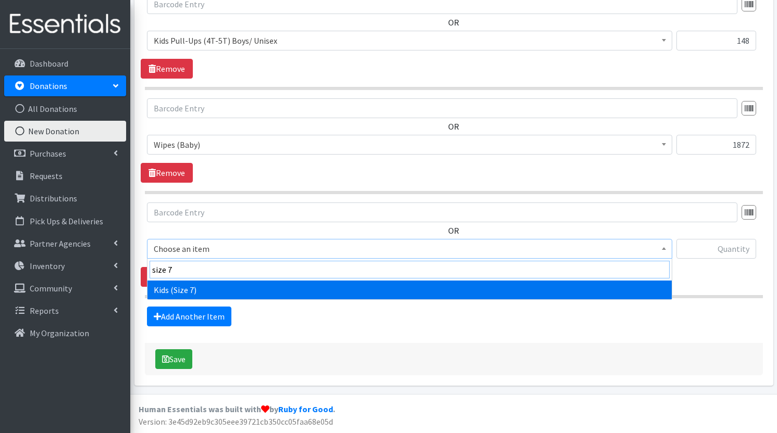
type input "size 7"
select select "6314"
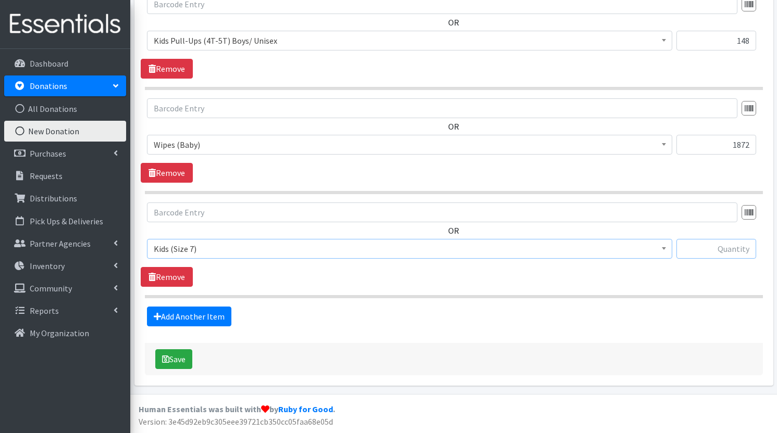
click at [721, 254] on input "text" at bounding box center [716, 249] width 80 height 20
type input "40"
click at [185, 360] on button "Save" at bounding box center [173, 360] width 37 height 20
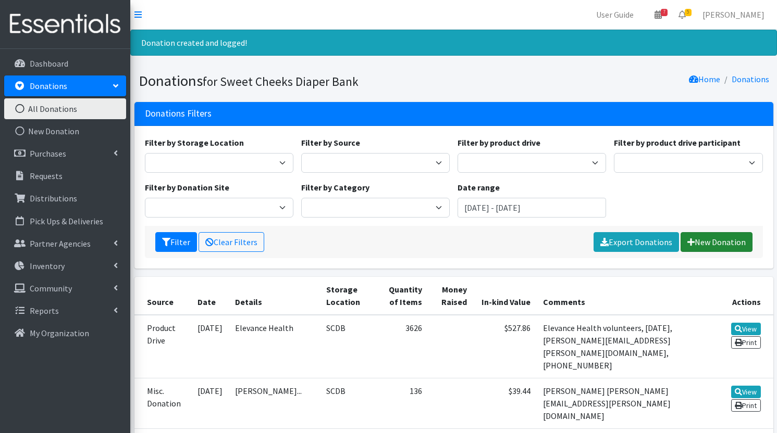
click at [726, 242] on link "New Donation" at bounding box center [716, 242] width 72 height 20
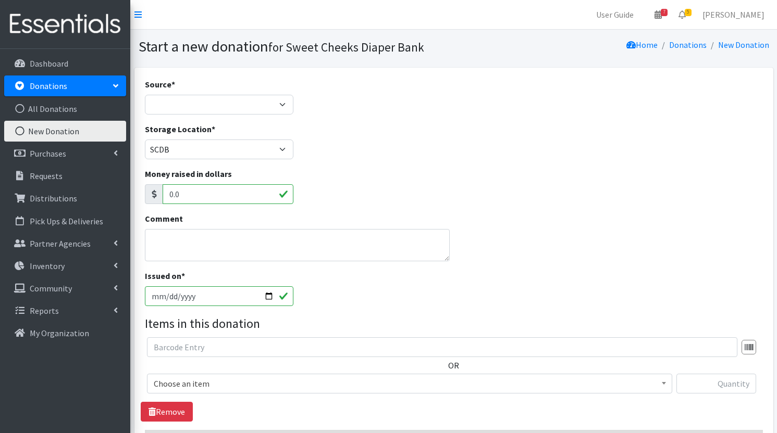
click at [225, 91] on div "Source * Product Drive Manufacturer Donation Site Misc. Donation" at bounding box center [219, 96] width 148 height 36
click at [227, 98] on select "Product Drive Manufacturer Donation Site Misc. Donation" at bounding box center [219, 105] width 148 height 20
select select "Donation Site"
click at [145, 95] on select "Product Drive Manufacturer Donation Site Misc. Donation" at bounding box center [219, 105] width 148 height 20
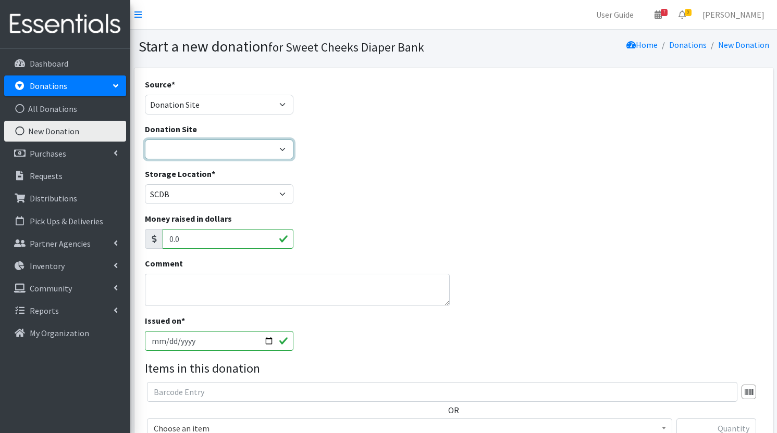
click at [227, 149] on select "Barre 3 Mariemont Cincinnati Museum Center Cincinnati Recycling and Reuse Hub C…" at bounding box center [219, 150] width 148 height 20
select select "38"
click at [145, 140] on select "Barre 3 Mariemont Cincinnati Museum Center Cincinnati Recycling and Reuse Hub C…" at bounding box center [219, 150] width 148 height 20
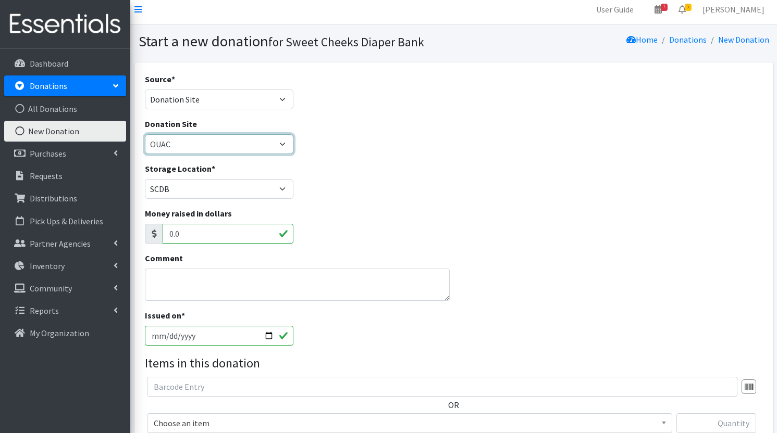
scroll to position [46, 0]
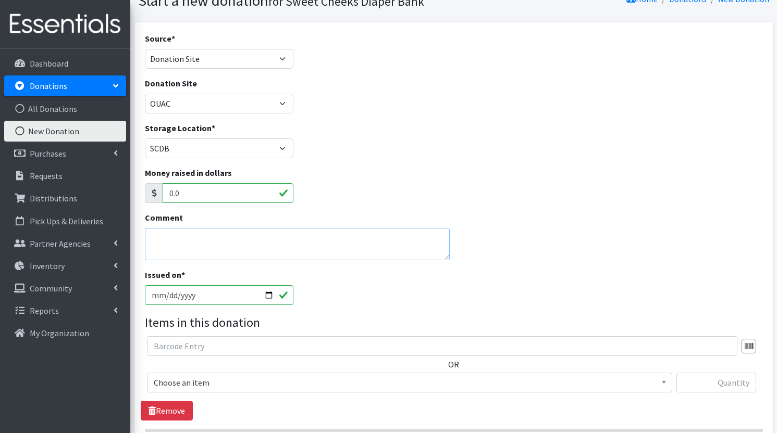
click at [318, 247] on textarea "Comment" at bounding box center [297, 244] width 305 height 32
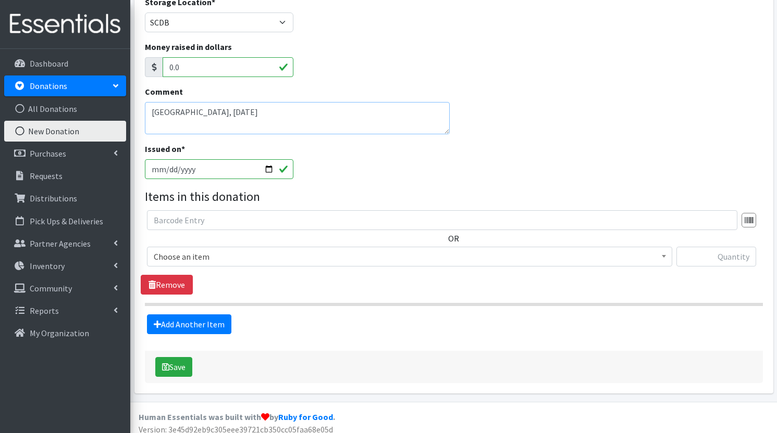
scroll to position [180, 0]
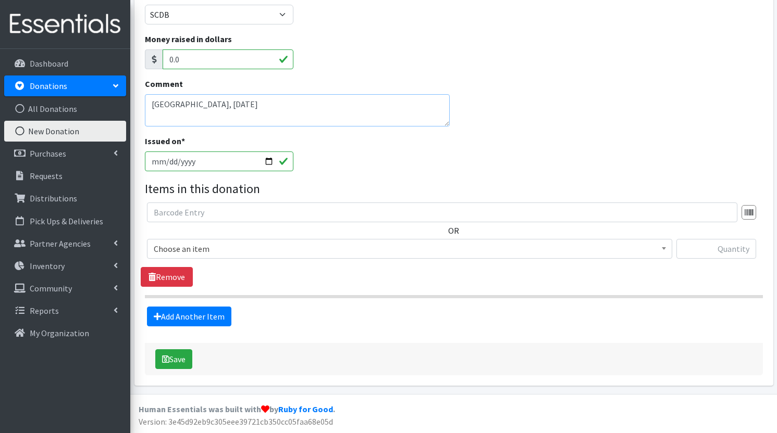
type textarea "Hyde Park, 8/16/25"
click at [254, 212] on input "text" at bounding box center [442, 213] width 590 height 20
click at [350, 184] on legend "Items in this donation" at bounding box center [454, 189] width 618 height 19
click at [230, 244] on span "Choose an item" at bounding box center [410, 249] width 512 height 15
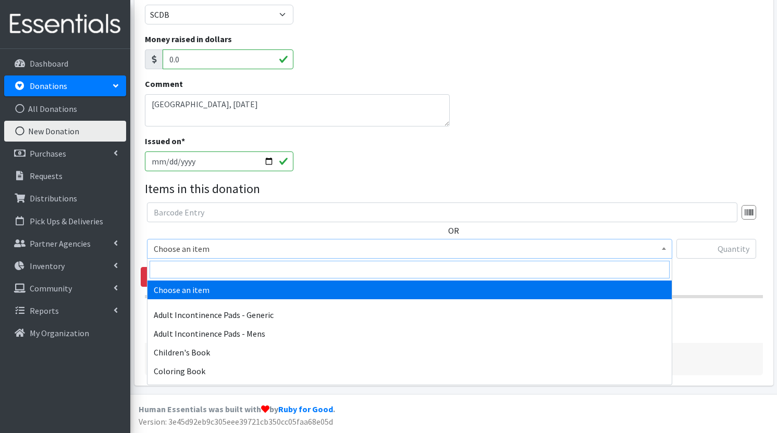
click at [238, 270] on input "search" at bounding box center [409, 270] width 520 height 18
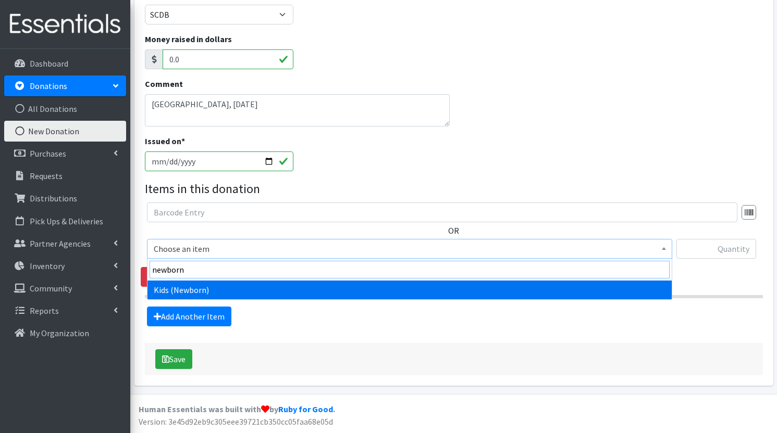
type input "newborn"
select select "1222"
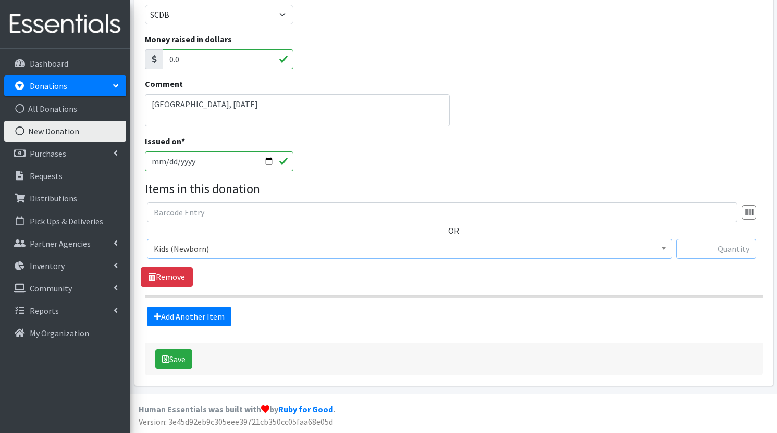
click at [725, 251] on input "text" at bounding box center [716, 249] width 80 height 20
type input "5"
click at [213, 333] on div "Source * Product Drive Manufacturer Donation Site Misc. Donation Donation Site …" at bounding box center [454, 136] width 618 height 477
click at [209, 327] on div "Source * Product Drive Manufacturer Donation Site Misc. Donation Donation Site …" at bounding box center [454, 136] width 618 height 477
click at [209, 322] on link "Add Another Item" at bounding box center [189, 317] width 84 height 20
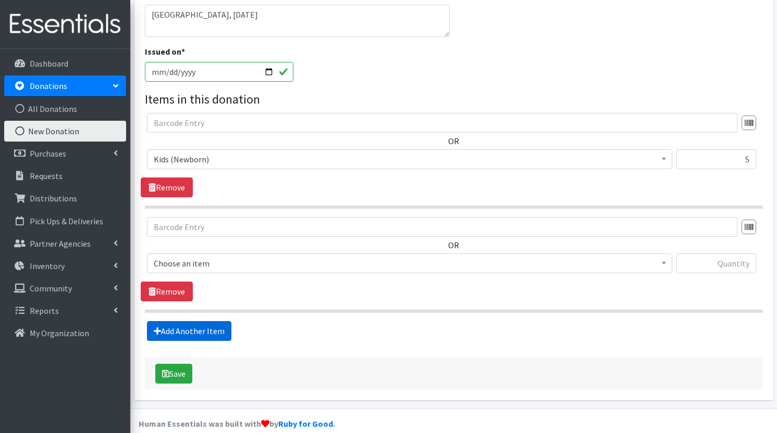
scroll to position [284, 0]
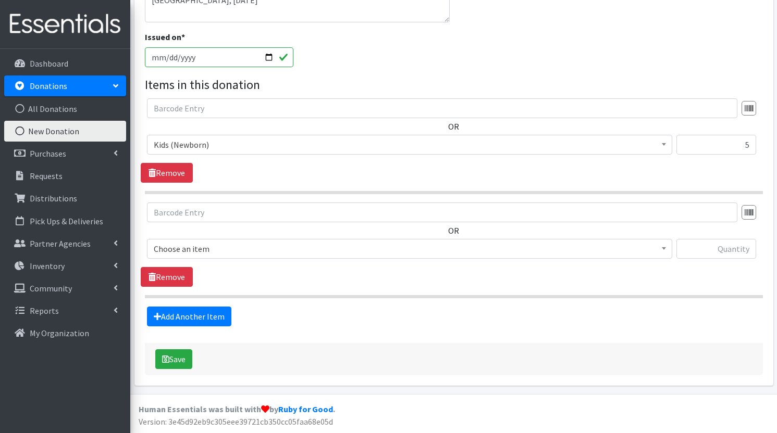
click at [282, 246] on span "Choose an item" at bounding box center [410, 249] width 512 height 15
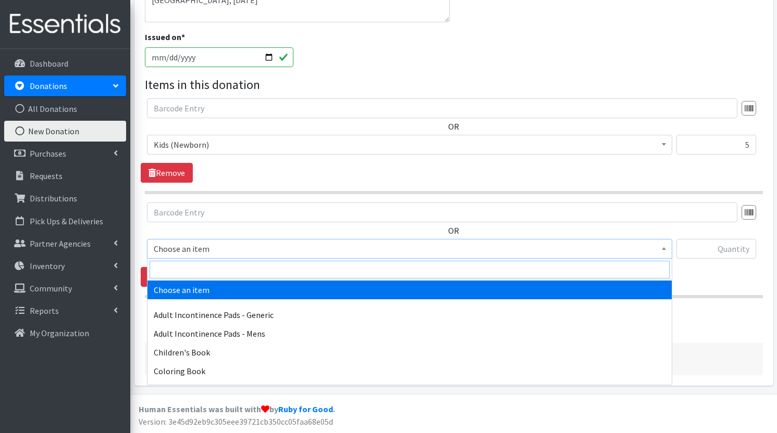
click at [264, 270] on input "search" at bounding box center [409, 270] width 520 height 18
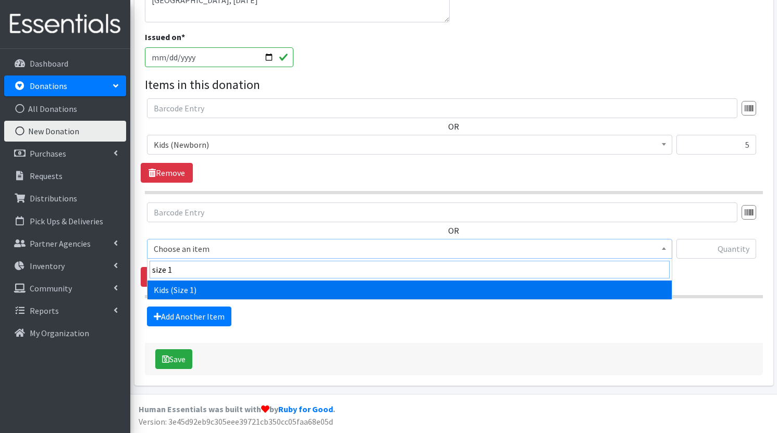
type input "size 1"
select select "1201"
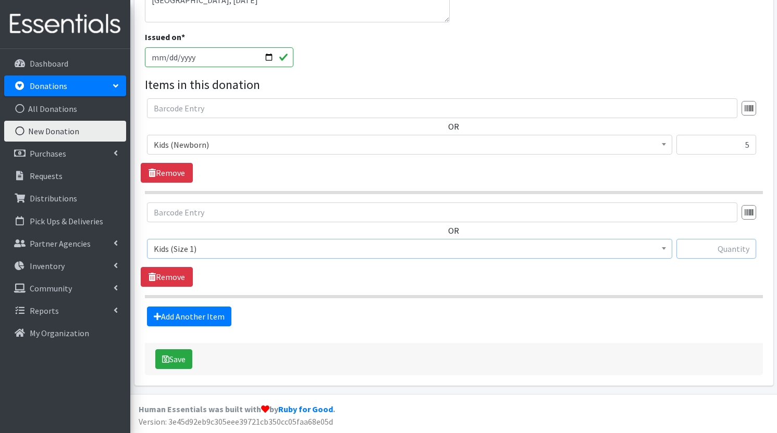
click at [697, 251] on input "text" at bounding box center [716, 249] width 80 height 20
type input "27"
click at [195, 313] on link "Add Another Item" at bounding box center [189, 317] width 84 height 20
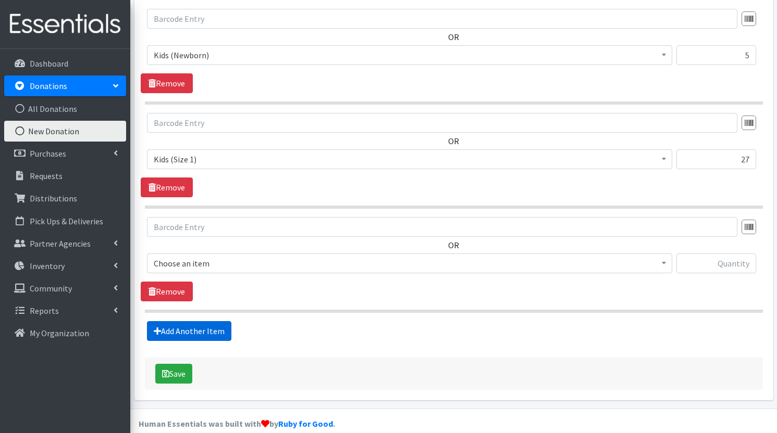
scroll to position [388, 0]
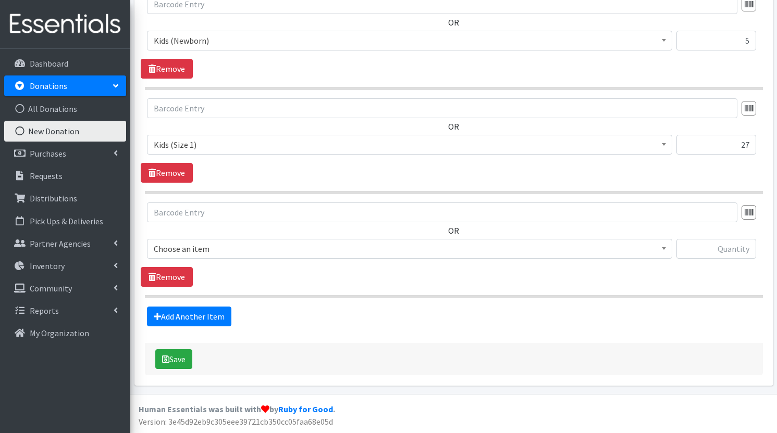
click at [201, 253] on span "Choose an item" at bounding box center [410, 249] width 512 height 15
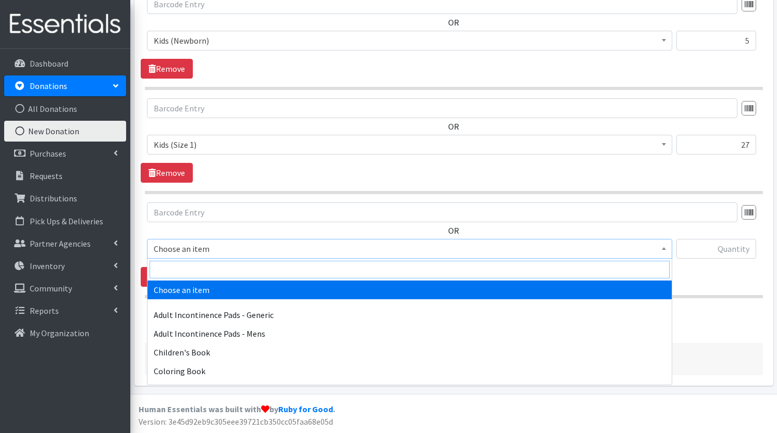
click at [201, 268] on input "search" at bounding box center [409, 270] width 520 height 18
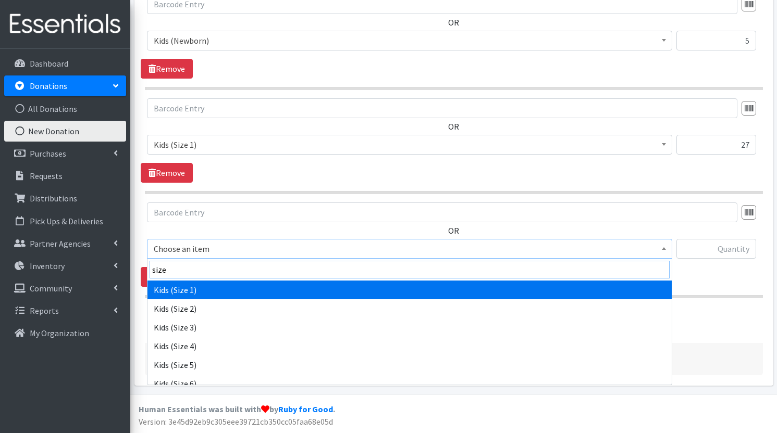
type input "size 4"
select select "1213"
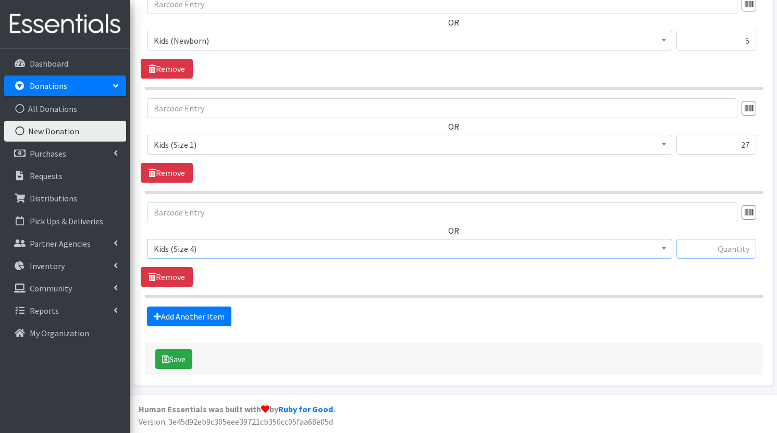
click at [713, 251] on input "text" at bounding box center [716, 249] width 80 height 20
type input "3"
click at [202, 313] on link "Add Another Item" at bounding box center [189, 317] width 84 height 20
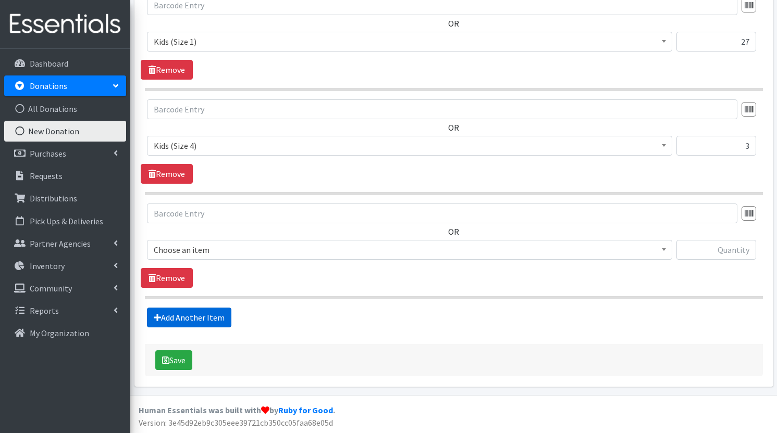
scroll to position [492, 0]
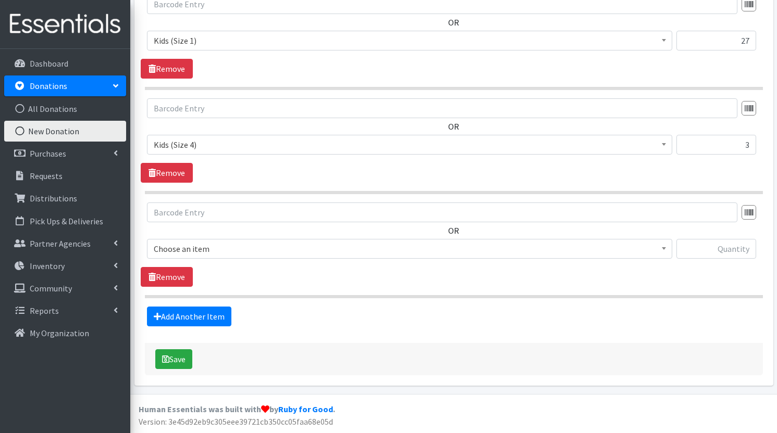
click at [205, 243] on span "Choose an item" at bounding box center [410, 249] width 512 height 15
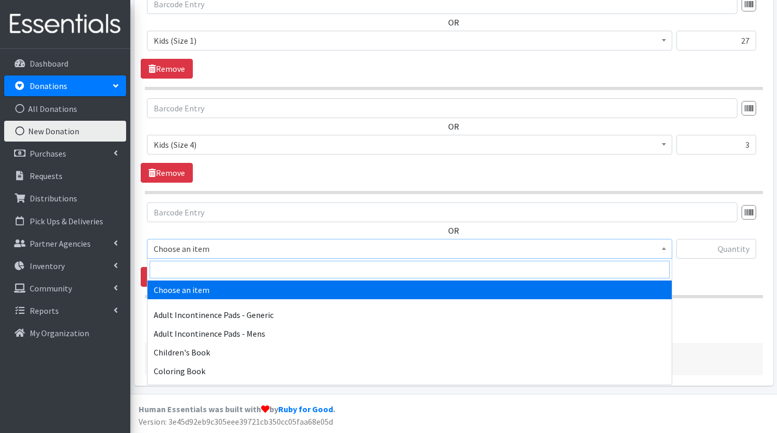
click at [199, 267] on input "search" at bounding box center [409, 270] width 520 height 18
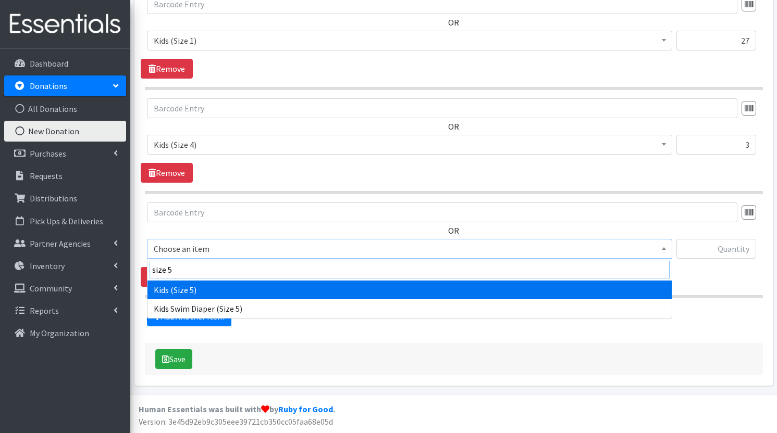
type input "size 5"
select select "1214"
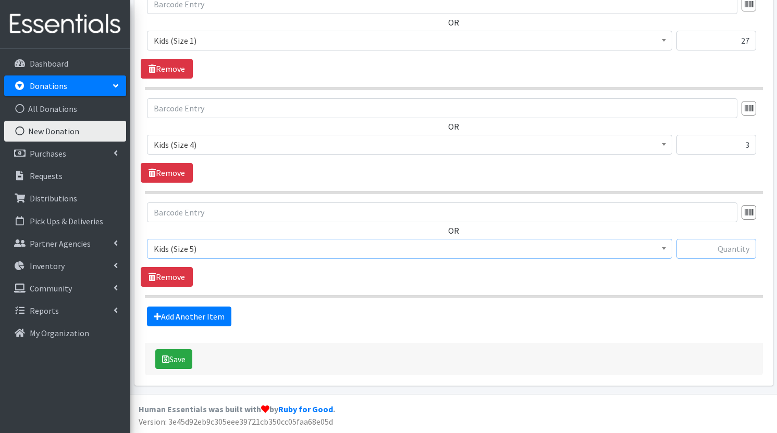
click at [717, 246] on input "text" at bounding box center [716, 249] width 80 height 20
type input "19"
click at [181, 322] on link "Add Another Item" at bounding box center [189, 317] width 84 height 20
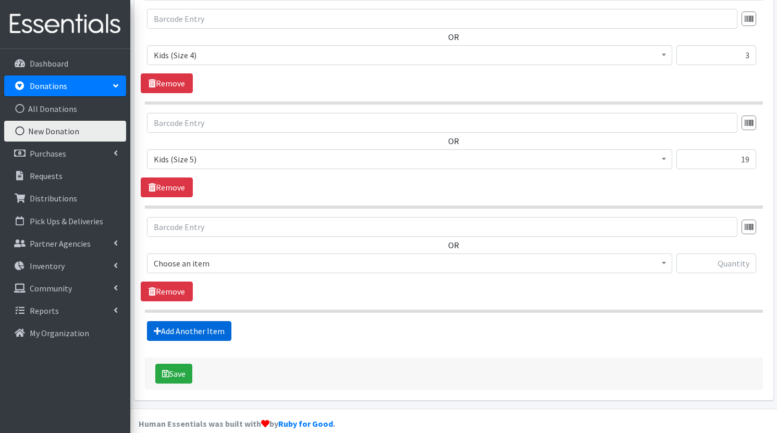
scroll to position [596, 0]
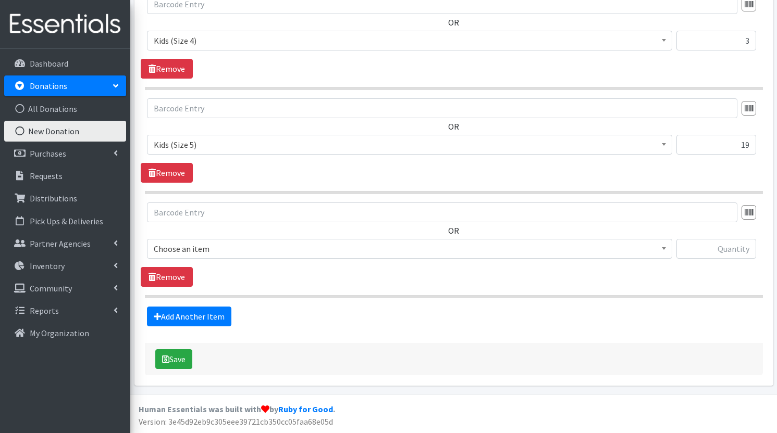
click at [227, 246] on span "Choose an item" at bounding box center [410, 249] width 512 height 15
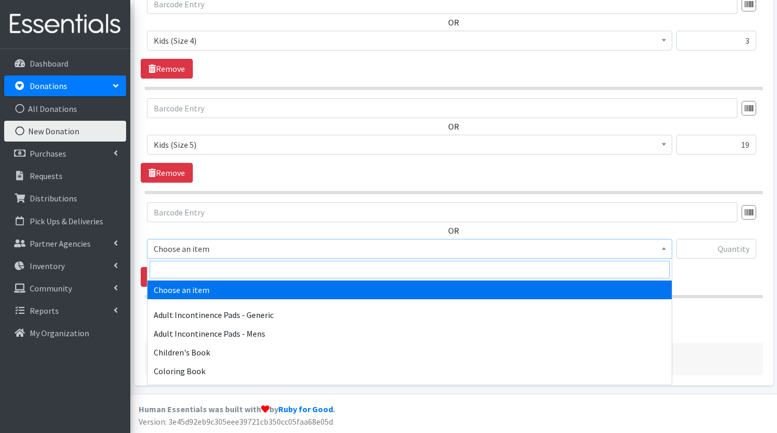
click at [213, 272] on input "search" at bounding box center [409, 270] width 520 height 18
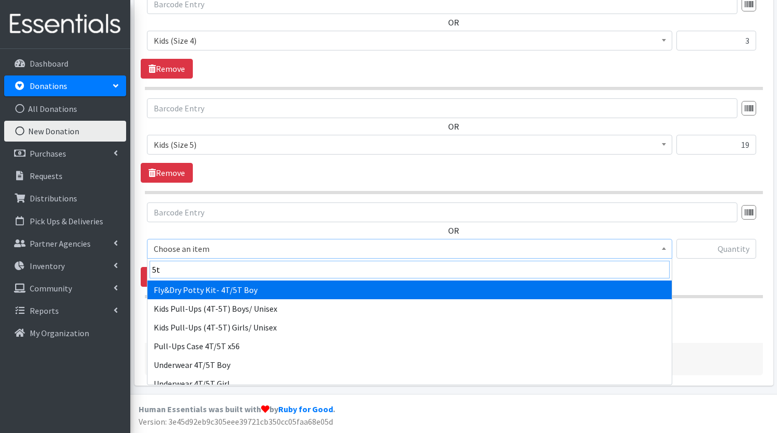
type input "5"
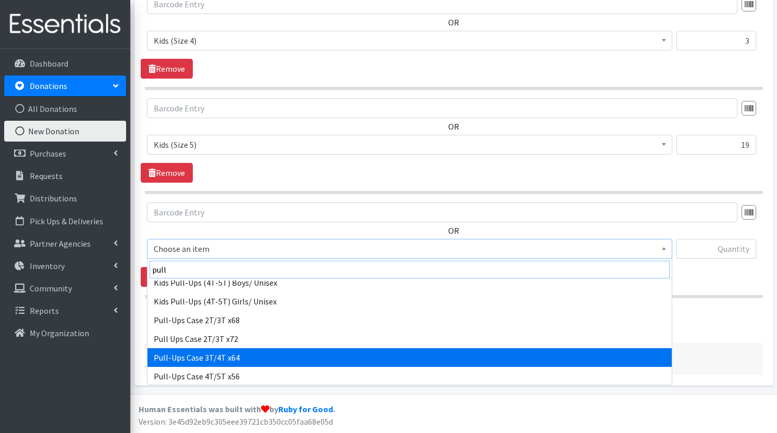
scroll to position [83, 0]
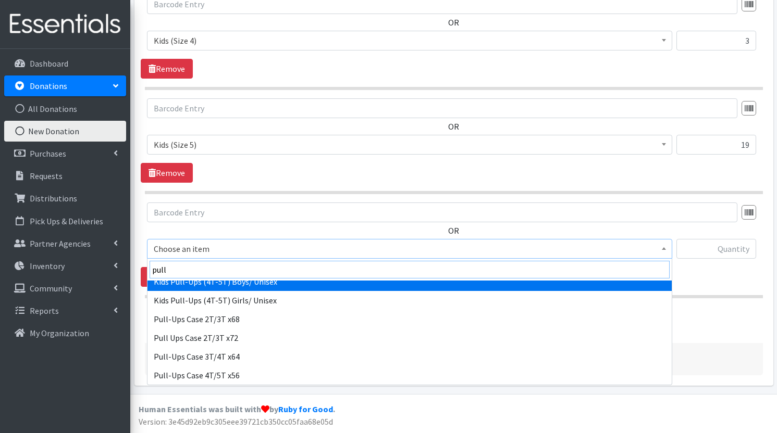
click at [223, 272] on input "pull" at bounding box center [409, 270] width 520 height 18
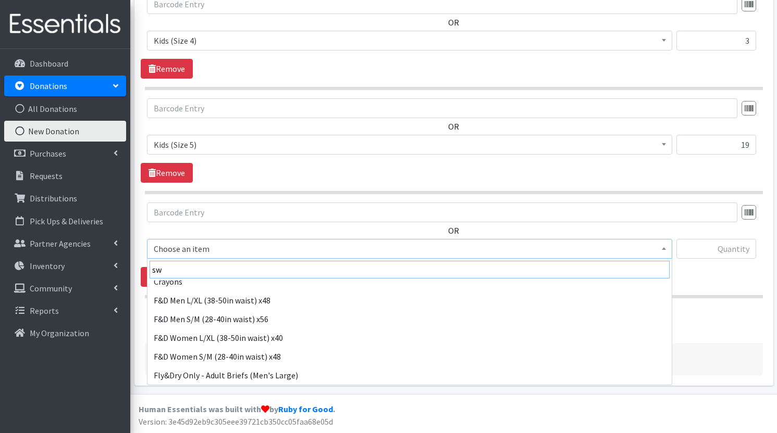
scroll to position [0, 0]
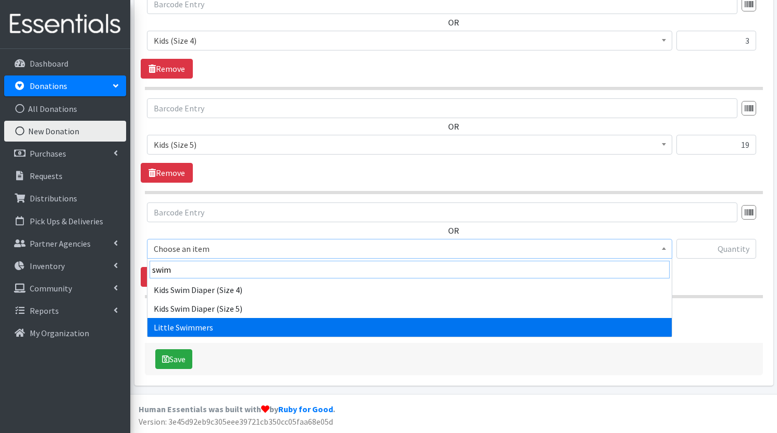
type input "swim"
select select "4728"
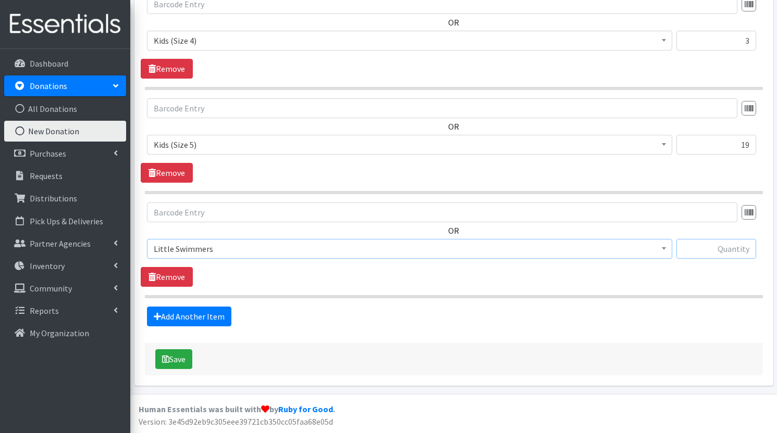
click at [704, 252] on input "text" at bounding box center [716, 249] width 80 height 20
type input "28"
click at [182, 317] on link "Add Another Item" at bounding box center [189, 317] width 84 height 20
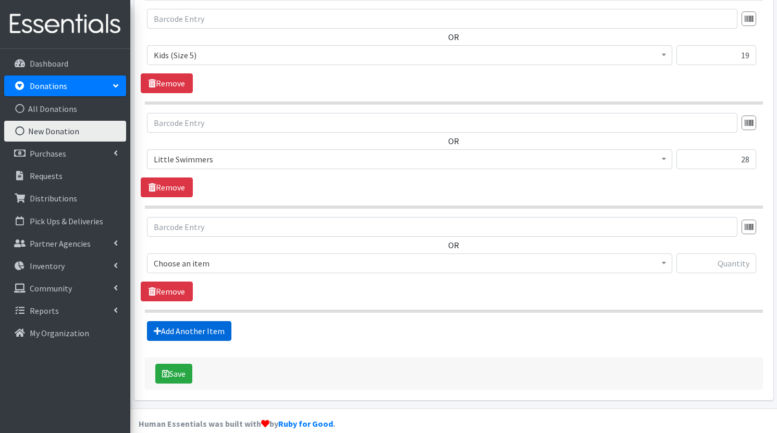
scroll to position [701, 0]
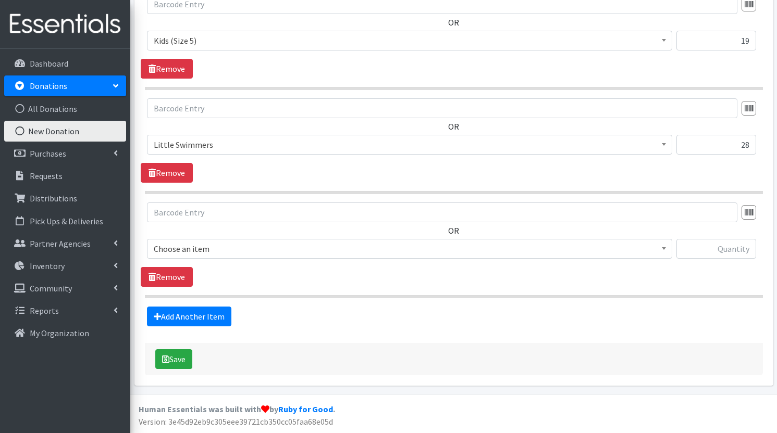
click at [256, 256] on span "Choose an item" at bounding box center [410, 249] width 512 height 15
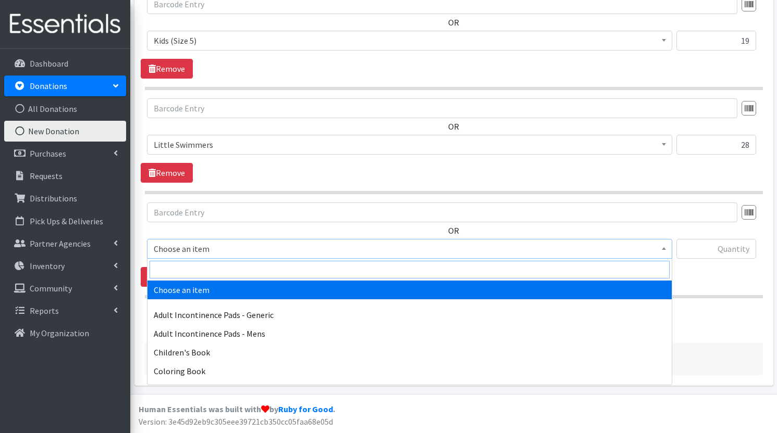
click at [245, 273] on input "search" at bounding box center [409, 270] width 520 height 18
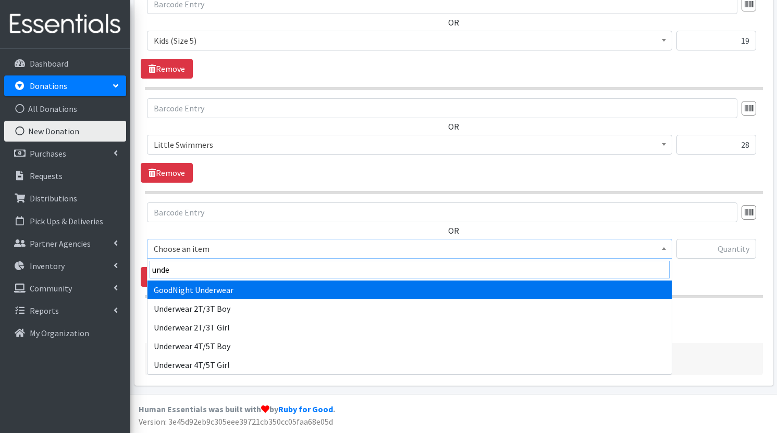
click at [245, 270] on input "unde" at bounding box center [409, 270] width 520 height 18
click at [249, 265] on input "in" at bounding box center [409, 270] width 520 height 18
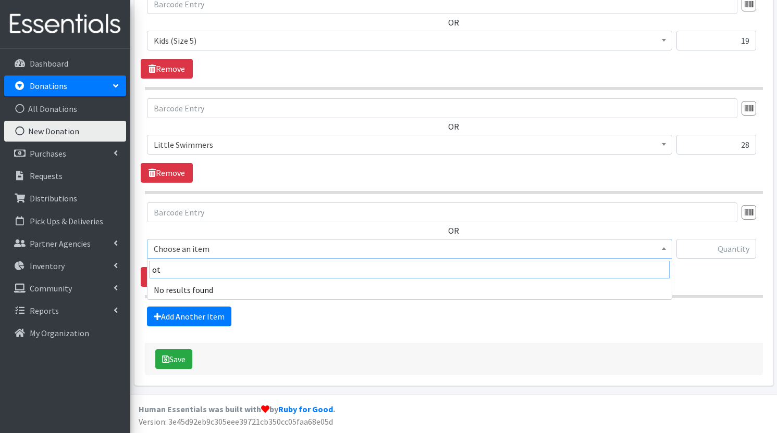
type input "o"
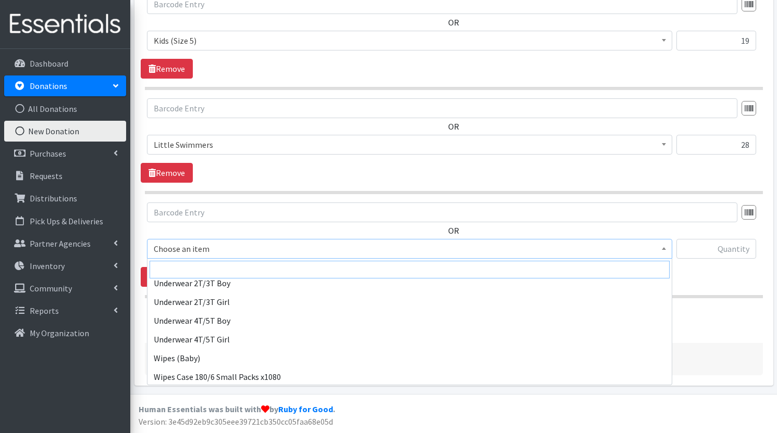
scroll to position [1158, 0]
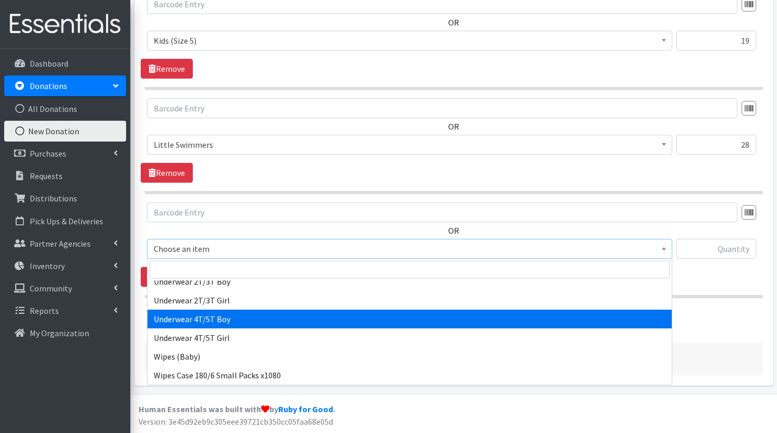
click at [737, 307] on div "Add Another Item" at bounding box center [454, 317] width 626 height 20
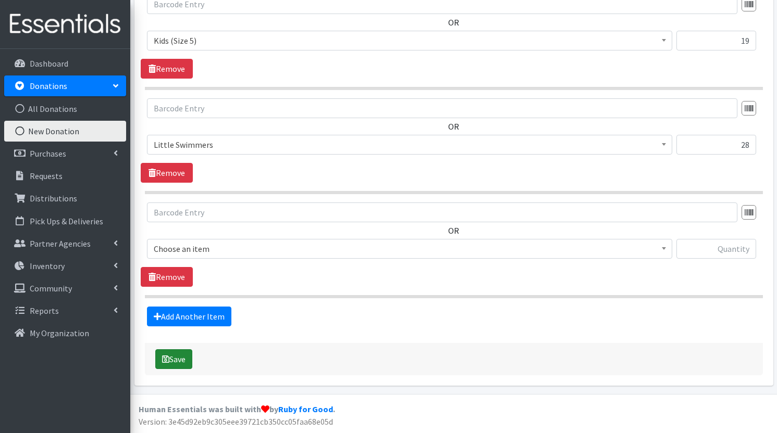
click at [184, 359] on button "Save" at bounding box center [173, 360] width 37 height 20
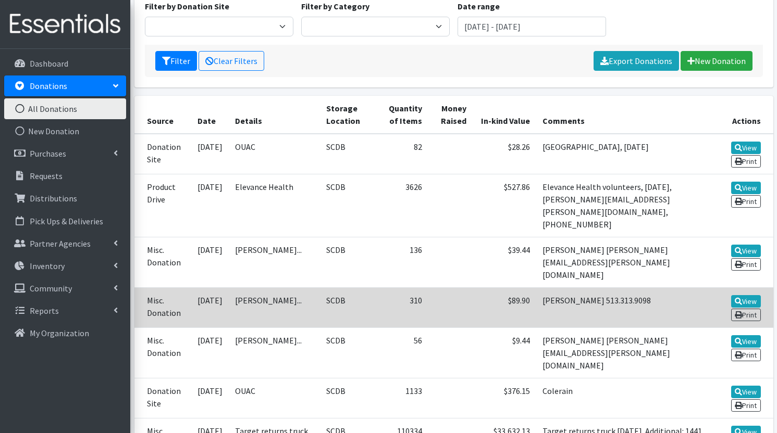
scroll to position [36, 0]
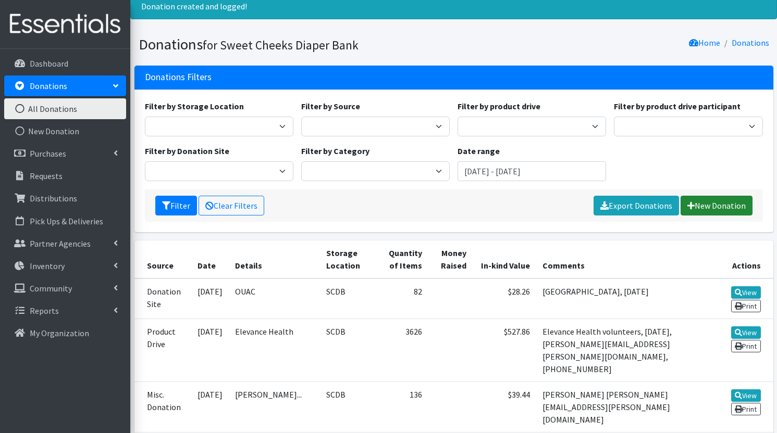
click at [722, 208] on link "New Donation" at bounding box center [716, 206] width 72 height 20
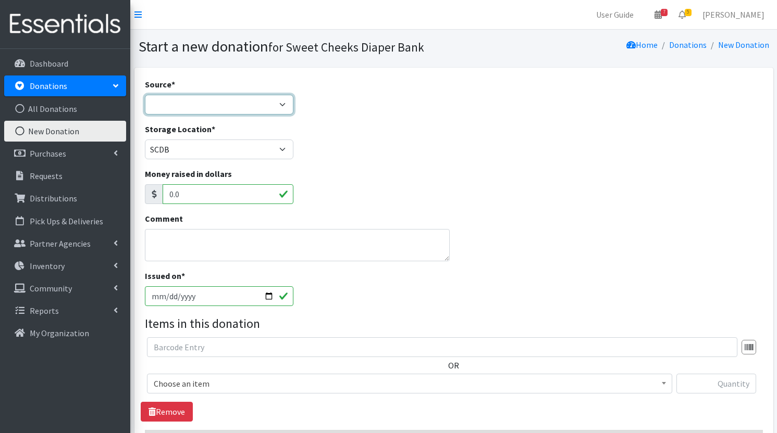
click at [225, 103] on select "Product Drive Manufacturer Donation Site Misc. Donation" at bounding box center [219, 105] width 148 height 20
select select "Product Drive"
click at [145, 95] on select "Product Drive Manufacturer Donation Site Misc. Donation" at bounding box center [219, 105] width 148 height 20
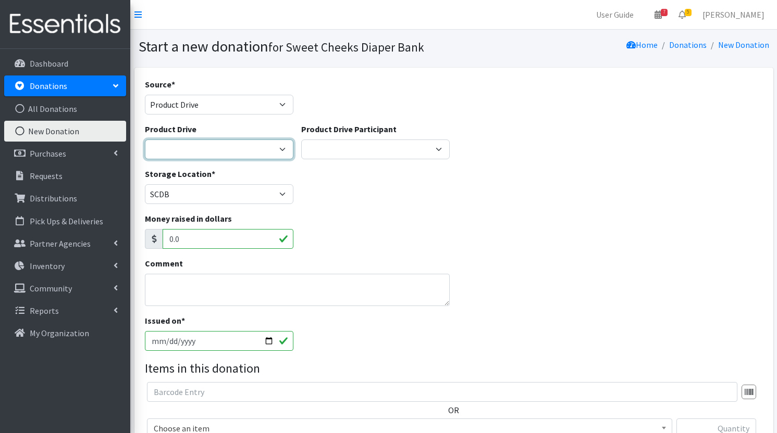
click at [207, 154] on select "3C Christian Church All About Kids American Royal Beauties Pageant American Roy…" at bounding box center [219, 150] width 148 height 20
click at [145, 140] on select "3C Christian Church All About Kids American Royal Beauties Pageant American Roy…" at bounding box center [219, 150] width 148 height 20
click at [195, 142] on select "3C Christian Church All About Kids American Royal Beauties Pageant American Roy…" at bounding box center [219, 150] width 148 height 20
select select "1733"
click at [145, 140] on select "3C Christian Church All About Kids American Royal Beauties Pageant American Roy…" at bounding box center [219, 150] width 148 height 20
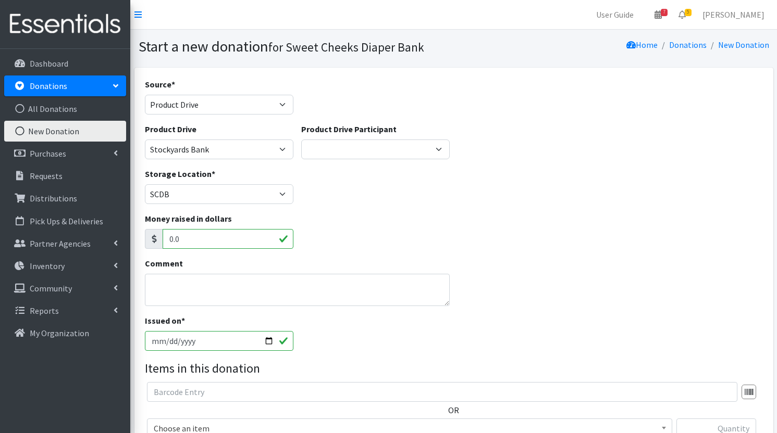
click at [345, 161] on div "Product Drive Participant OMYA Caldwell Group Realty Mayfield Clinic Roebling P…" at bounding box center [375, 145] width 156 height 45
click at [342, 144] on select "OMYA Caldwell Group Realty Mayfield Clinic Roebling Point Books St. Thomas Nurs…" at bounding box center [375, 150] width 148 height 20
click at [366, 210] on div "Storage Location * DDDRP Dedicated Inventory SCDB" at bounding box center [454, 190] width 626 height 45
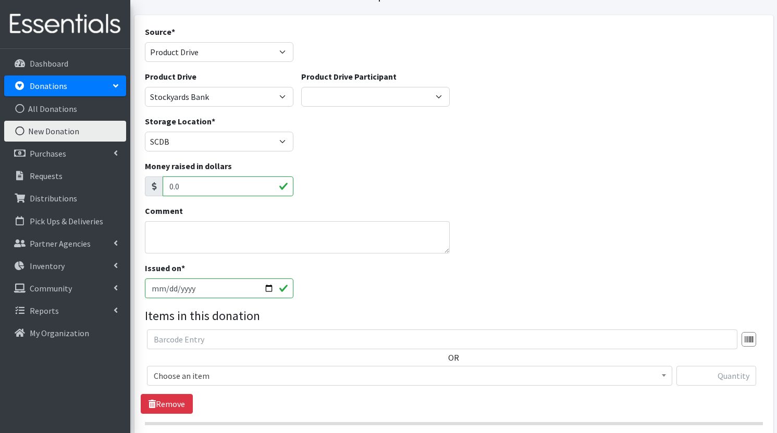
scroll to position [73, 0]
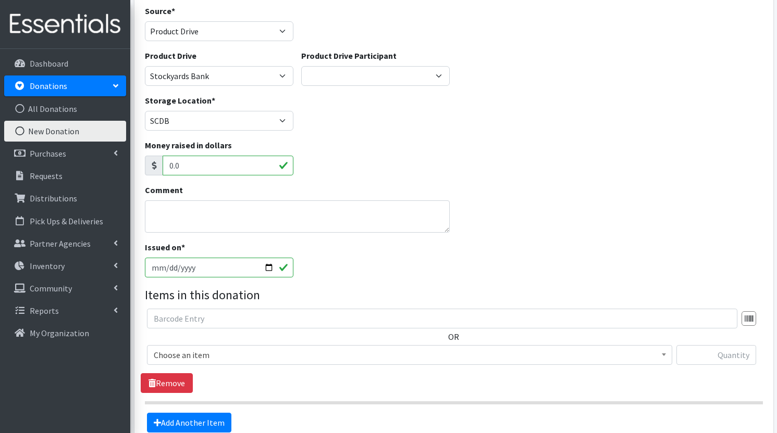
click at [183, 237] on div "Comment" at bounding box center [297, 212] width 313 height 57
click at [182, 221] on textarea "Comment" at bounding box center [297, 217] width 305 height 32
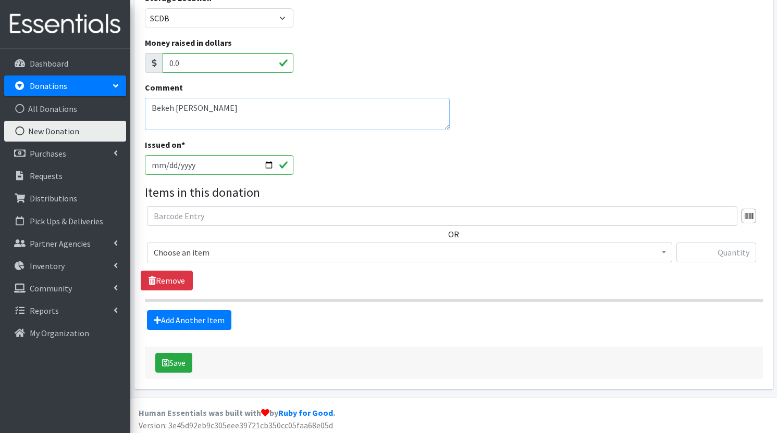
scroll to position [180, 0]
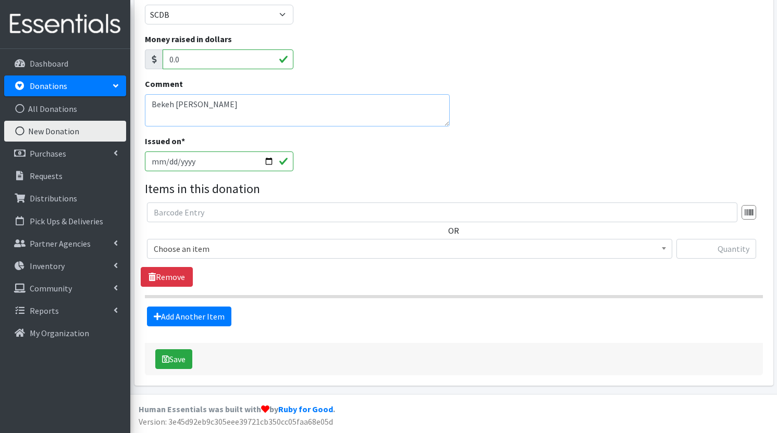
type textarea "Bekeh Shields"
click at [249, 255] on span "Choose an item" at bounding box center [410, 249] width 512 height 15
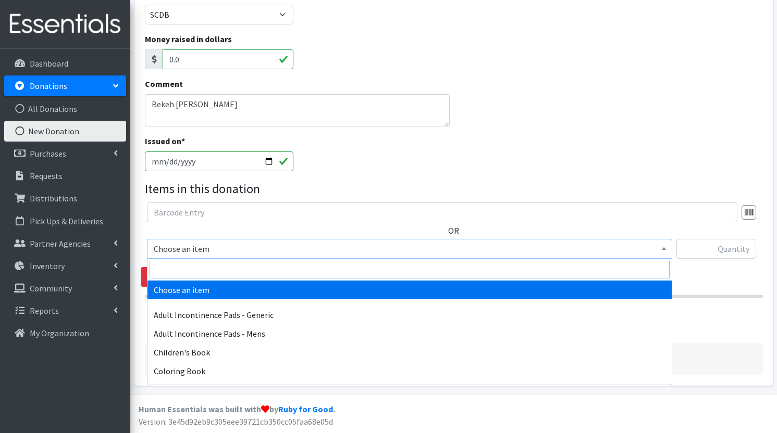
click at [247, 270] on input "search" at bounding box center [409, 270] width 520 height 18
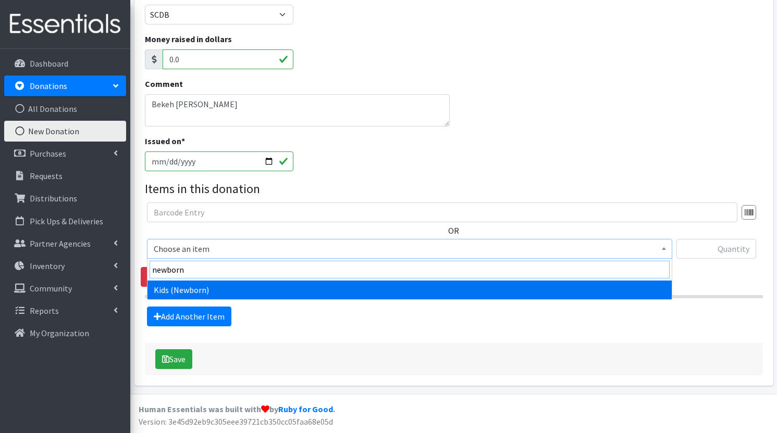
type input "newborn"
select select "1222"
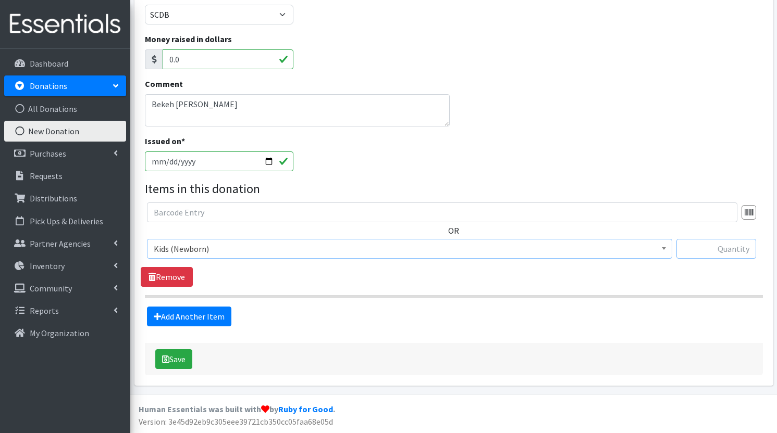
click at [710, 242] on input "text" at bounding box center [716, 249] width 80 height 20
type input "92"
click at [202, 320] on link "Add Another Item" at bounding box center [189, 317] width 84 height 20
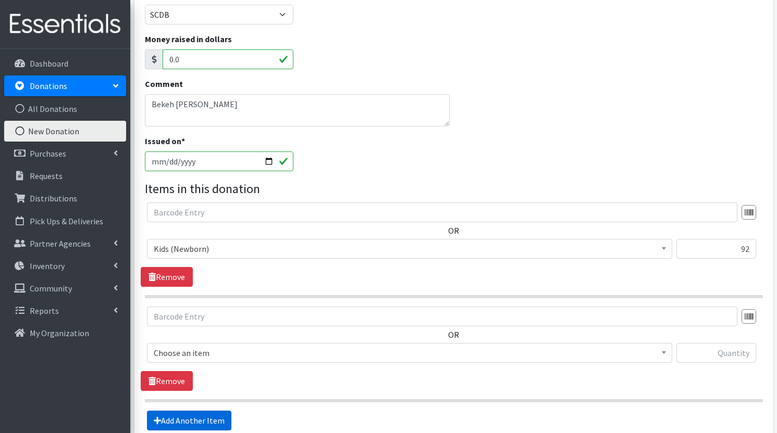
scroll to position [284, 0]
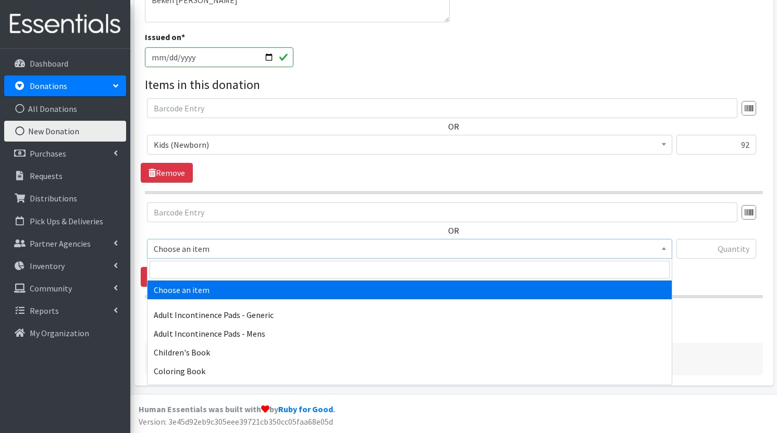
click at [208, 239] on span "Choose an item" at bounding box center [409, 249] width 525 height 20
click at [188, 272] on input "search" at bounding box center [409, 270] width 520 height 18
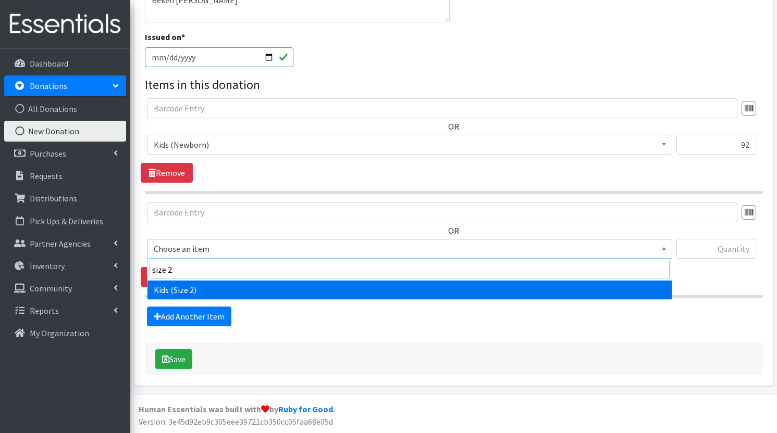
type input "size 2"
select select "1202"
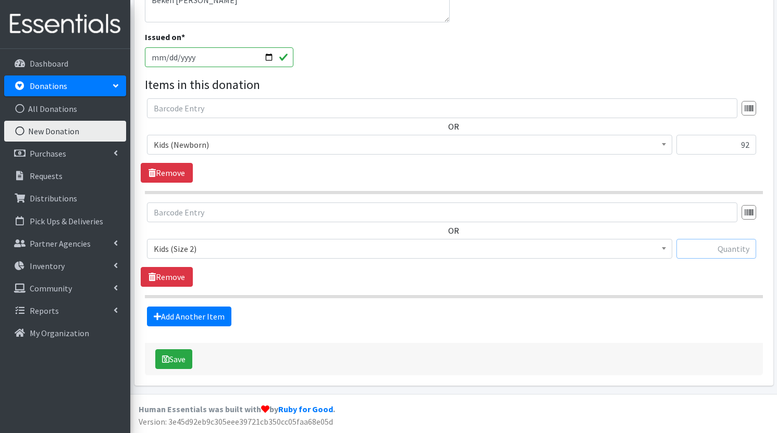
click at [718, 248] on input "text" at bounding box center [716, 249] width 80 height 20
type input "67"
click at [141, 315] on div "Add Another Item" at bounding box center [454, 317] width 626 height 20
click at [153, 317] on link "Add Another Item" at bounding box center [189, 317] width 84 height 20
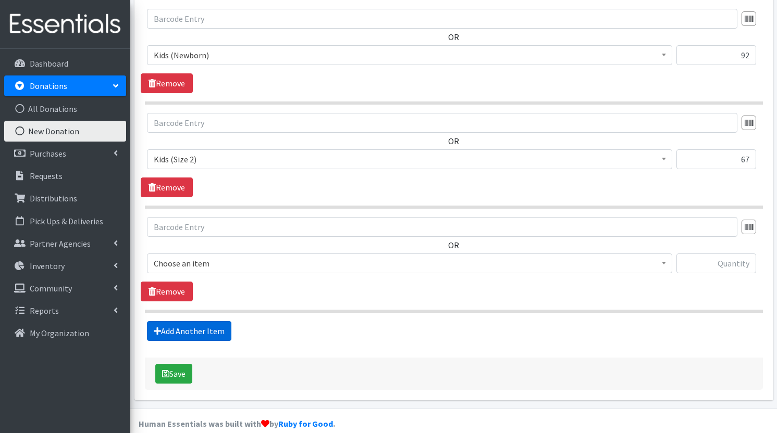
scroll to position [388, 0]
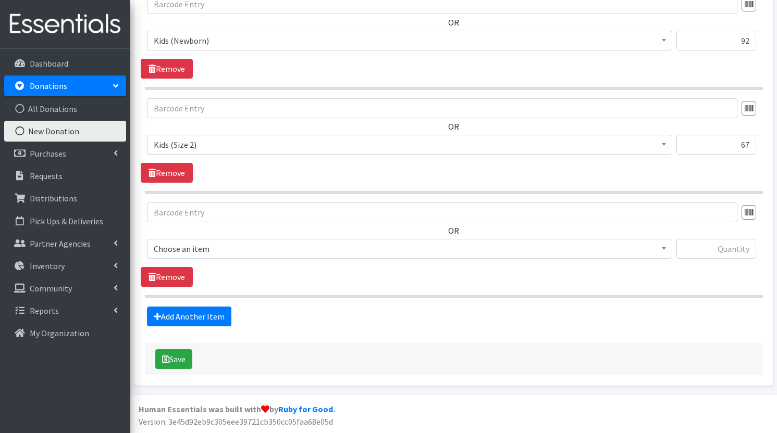
click at [227, 251] on span "Choose an item" at bounding box center [410, 249] width 512 height 15
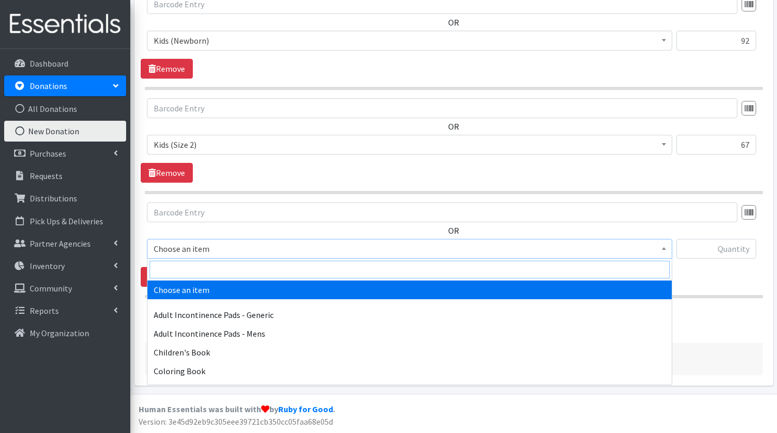
click at [226, 276] on input "search" at bounding box center [409, 270] width 520 height 18
type input "3"
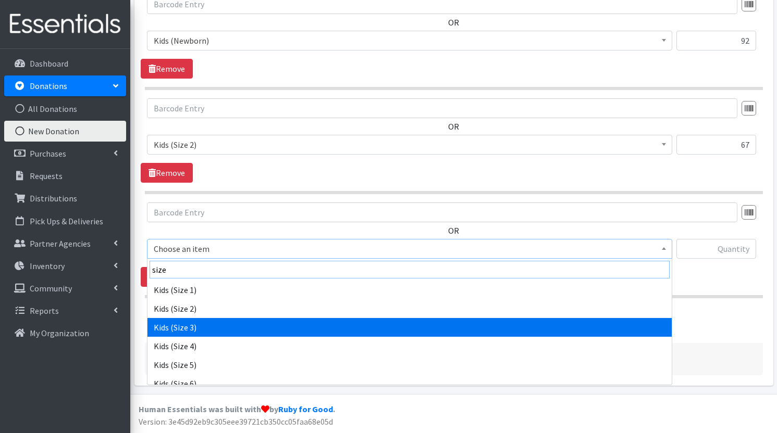
type input "size"
select select "1221"
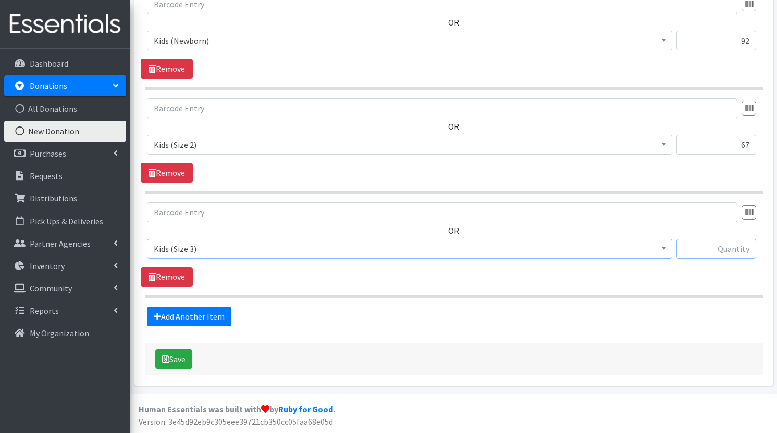
click at [733, 250] on input "text" at bounding box center [716, 249] width 80 height 20
type input "92"
click at [218, 320] on link "Add Another Item" at bounding box center [189, 317] width 84 height 20
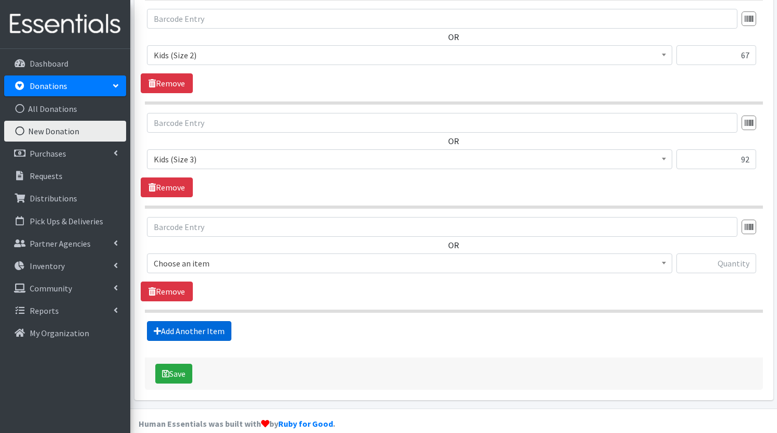
scroll to position [492, 0]
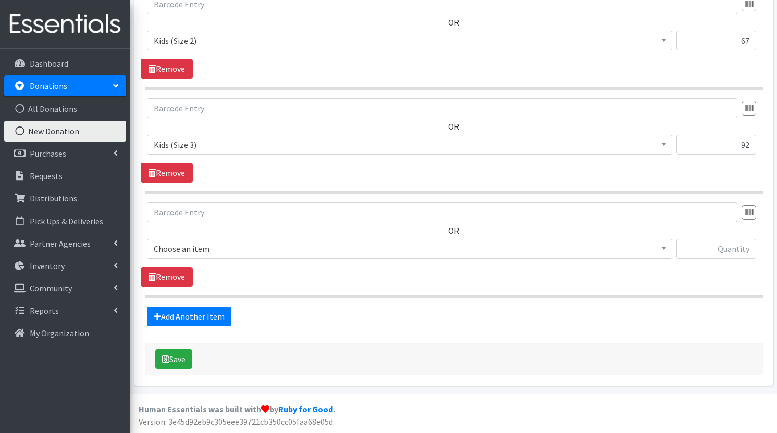
click at [217, 244] on span "Choose an item" at bounding box center [410, 249] width 512 height 15
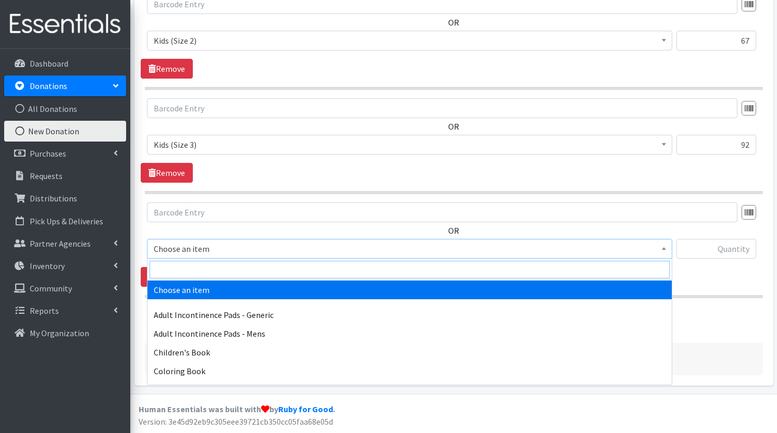
click at [212, 264] on input "search" at bounding box center [409, 270] width 520 height 18
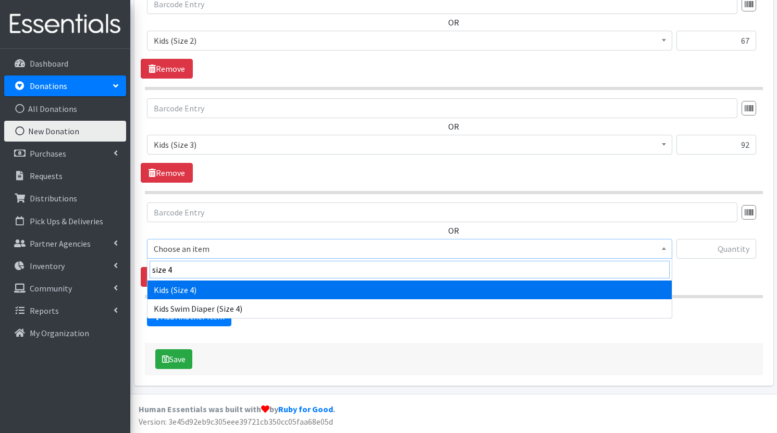
type input "size 4"
select select "1213"
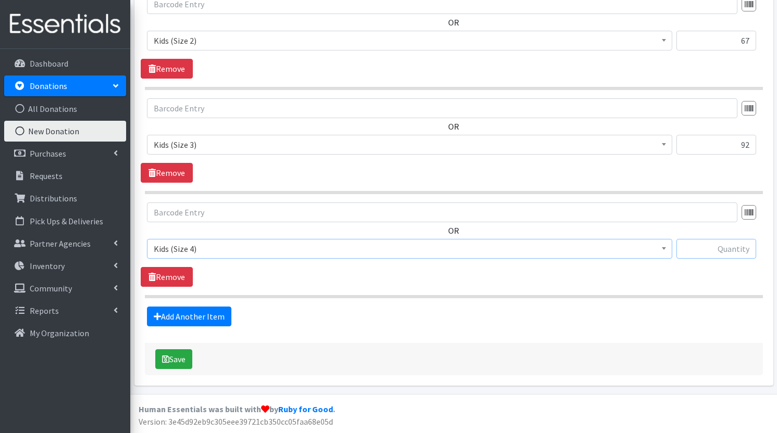
click at [701, 245] on input "text" at bounding box center [716, 249] width 80 height 20
type input "50"
click at [207, 309] on link "Add Another Item" at bounding box center [189, 317] width 84 height 20
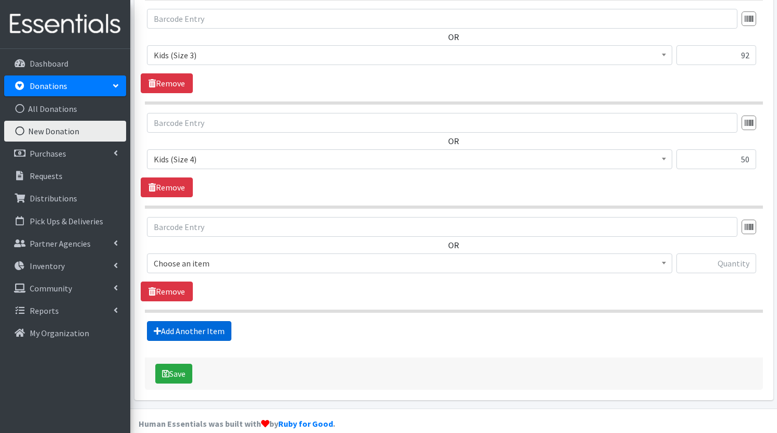
scroll to position [596, 0]
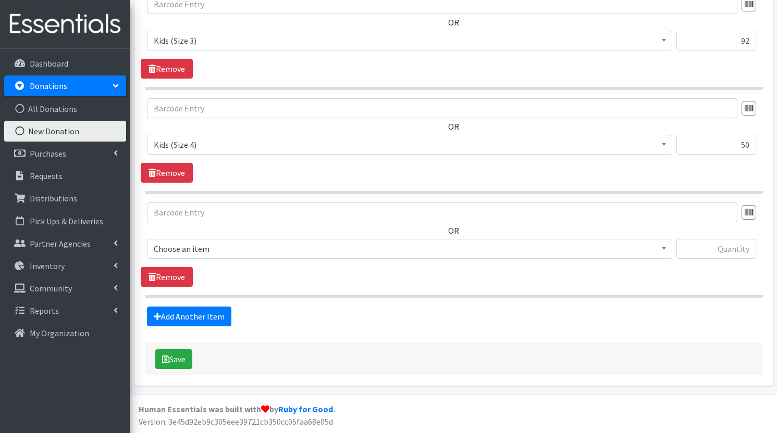
click at [202, 249] on span "Choose an item" at bounding box center [410, 249] width 512 height 15
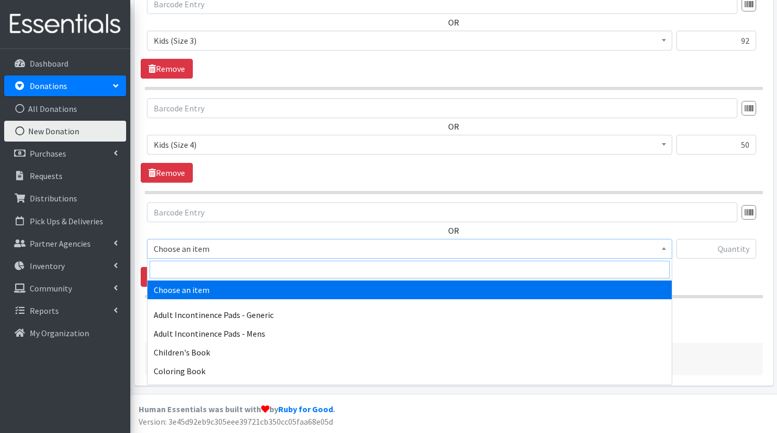
click at [204, 269] on input "search" at bounding box center [409, 270] width 520 height 18
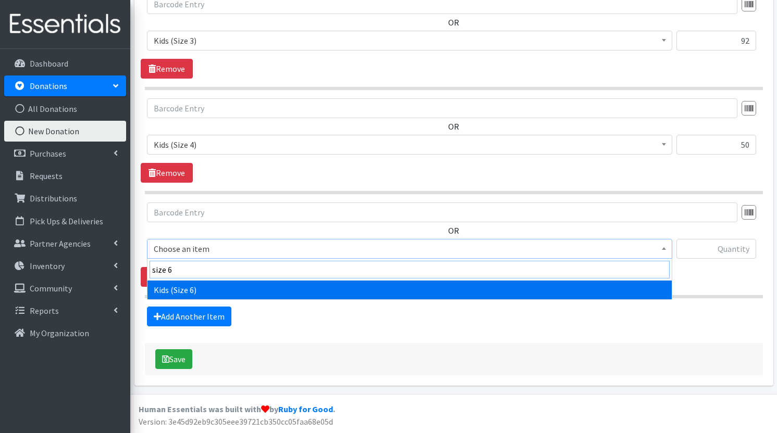
type input "size 6"
select select "1216"
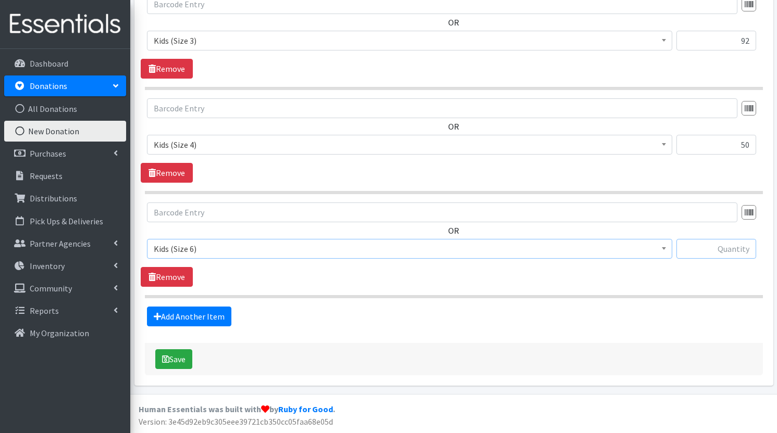
click at [729, 249] on input "text" at bounding box center [716, 249] width 80 height 20
type input "81"
click at [185, 356] on button "Save" at bounding box center [173, 360] width 37 height 20
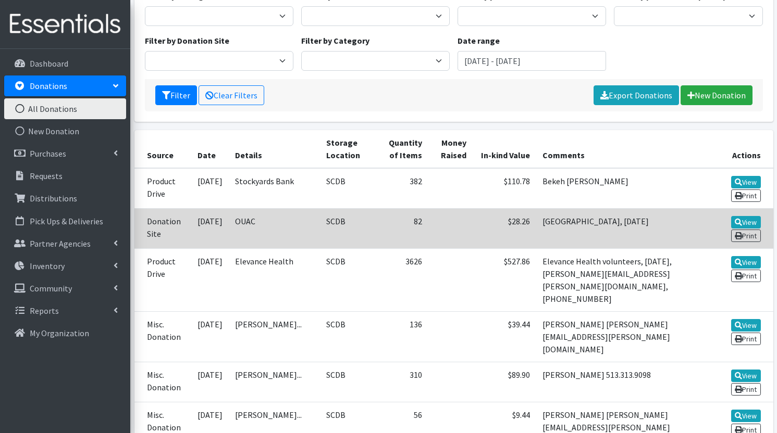
scroll to position [146, 0]
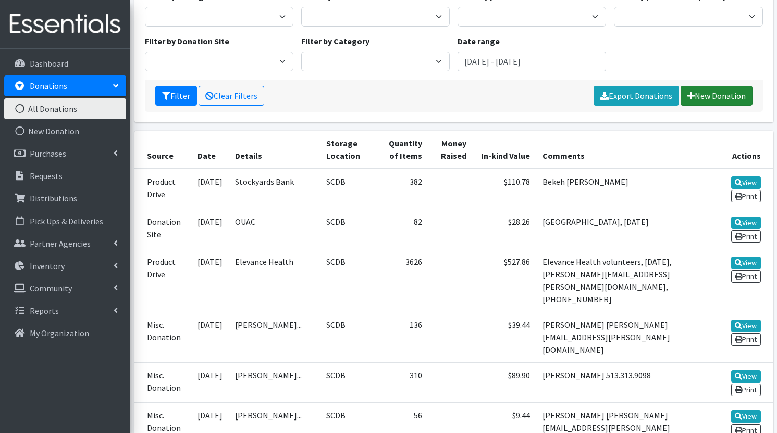
click at [714, 95] on link "New Donation" at bounding box center [716, 96] width 72 height 20
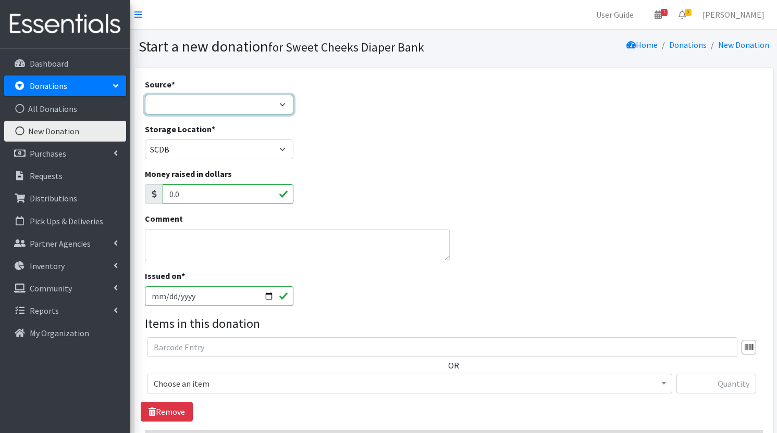
click at [228, 105] on select "Product Drive Manufacturer Donation Site Misc. Donation" at bounding box center [219, 105] width 148 height 20
select select "Misc. Donation"
click at [145, 95] on select "Product Drive Manufacturer Donation Site Misc. Donation" at bounding box center [219, 105] width 148 height 20
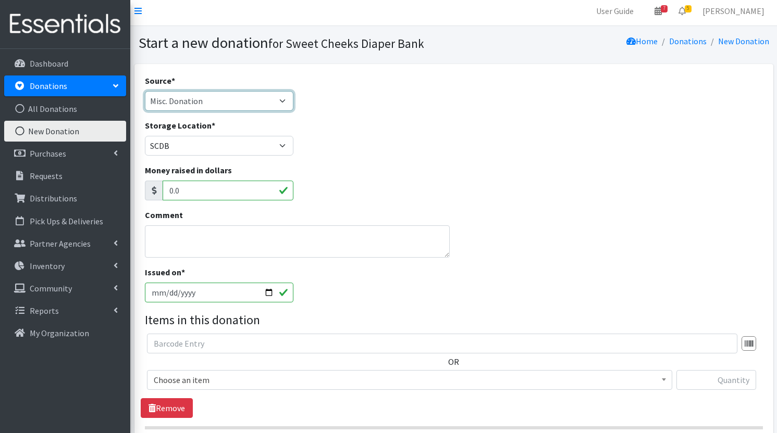
scroll to position [11, 0]
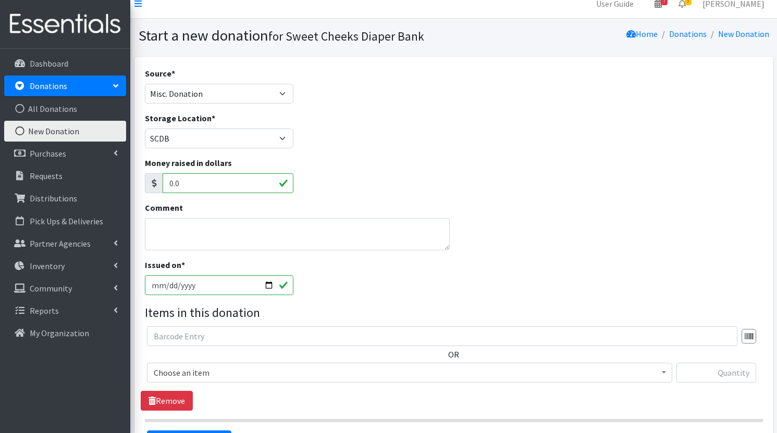
click at [221, 254] on div "Comment" at bounding box center [297, 230] width 313 height 57
click at [216, 234] on textarea "Comment" at bounding box center [297, 234] width 305 height 32
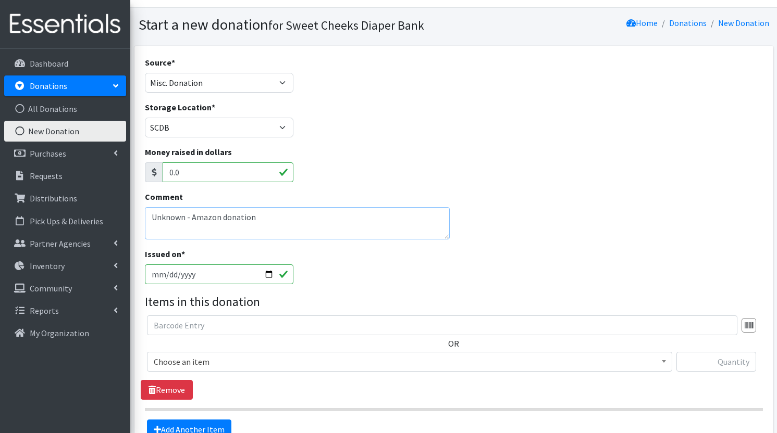
type textarea "Unknown - Amazon donation"
click at [241, 328] on input "text" at bounding box center [442, 326] width 590 height 20
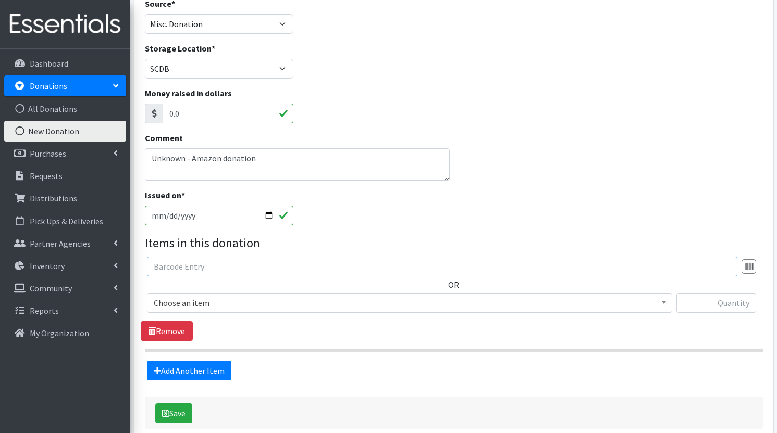
scroll to position [93, 0]
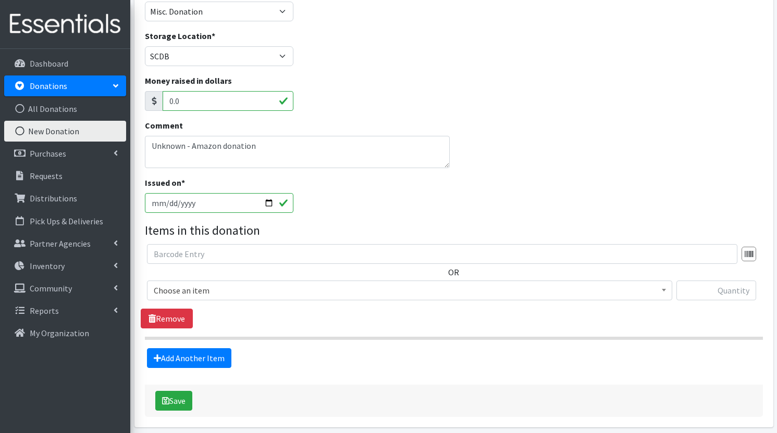
click at [235, 290] on span "Choose an item" at bounding box center [410, 290] width 512 height 15
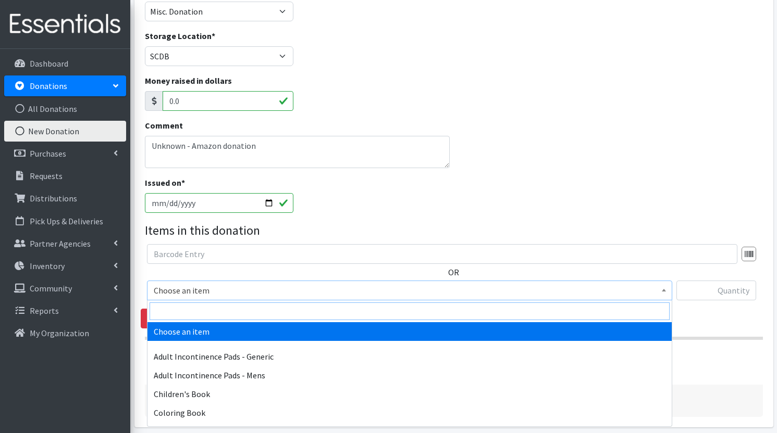
click at [228, 315] on input "search" at bounding box center [409, 312] width 520 height 18
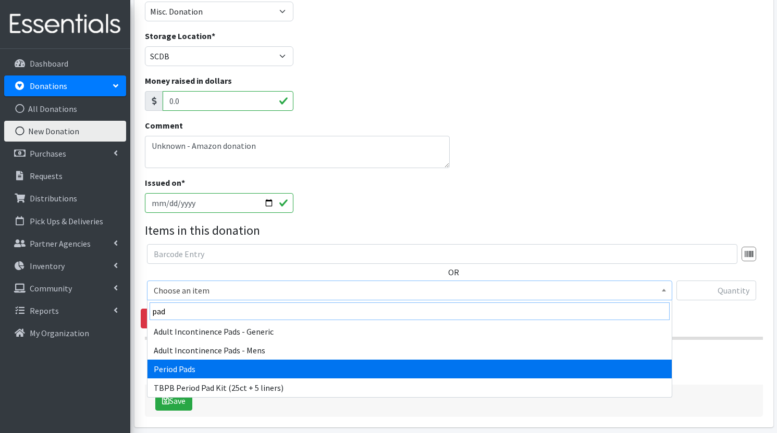
type input "pad"
select select "1402"
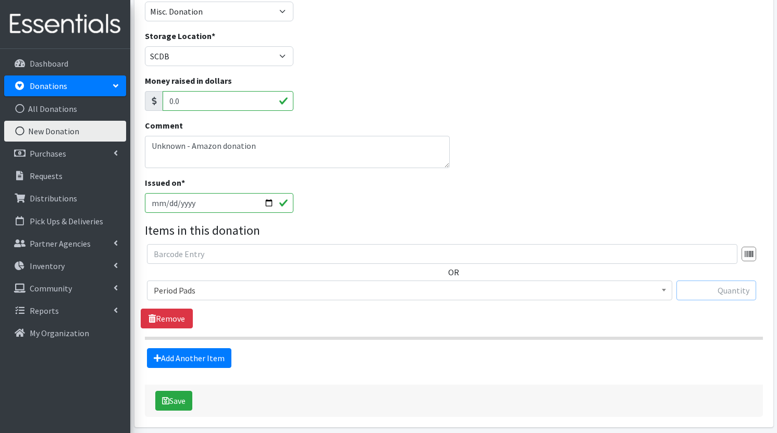
click at [730, 292] on input "text" at bounding box center [716, 291] width 80 height 20
type input "176"
click at [196, 358] on link "Add Another Item" at bounding box center [189, 358] width 84 height 20
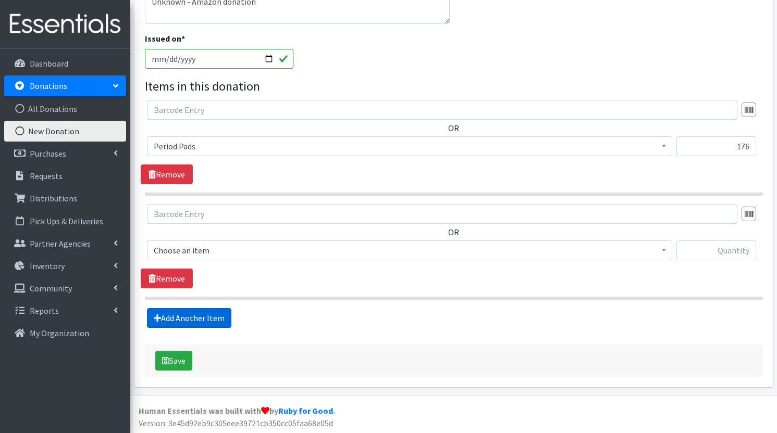
scroll to position [239, 0]
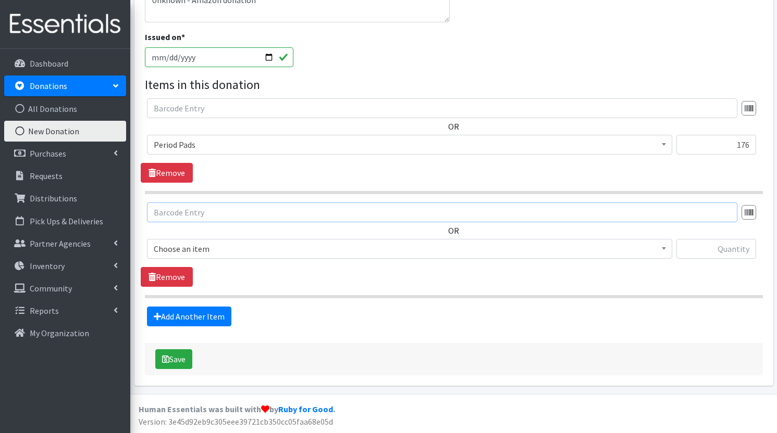
click at [222, 210] on input "text" at bounding box center [442, 213] width 590 height 20
type input "liners"
click at [221, 201] on div "OR Choose an item Adult Incontinence Pads - Generic Adult Incontinence Pads - M…" at bounding box center [454, 198] width 618 height 200
click at [219, 209] on input "liners" at bounding box center [442, 213] width 590 height 20
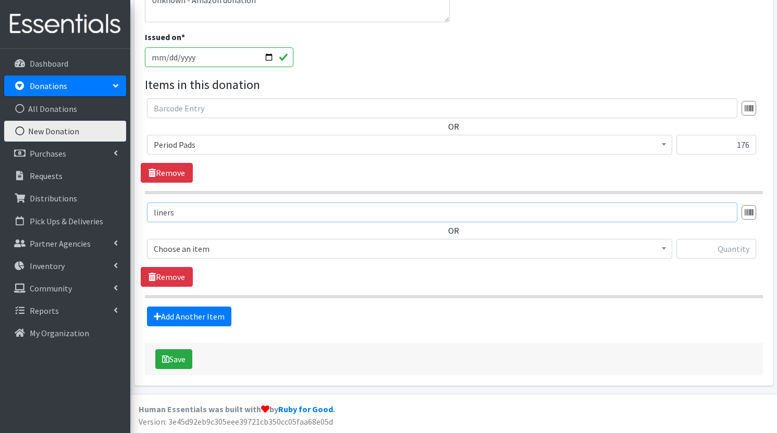
click at [219, 209] on input "liners" at bounding box center [442, 213] width 590 height 20
click at [220, 254] on span "Choose an item" at bounding box center [410, 249] width 512 height 15
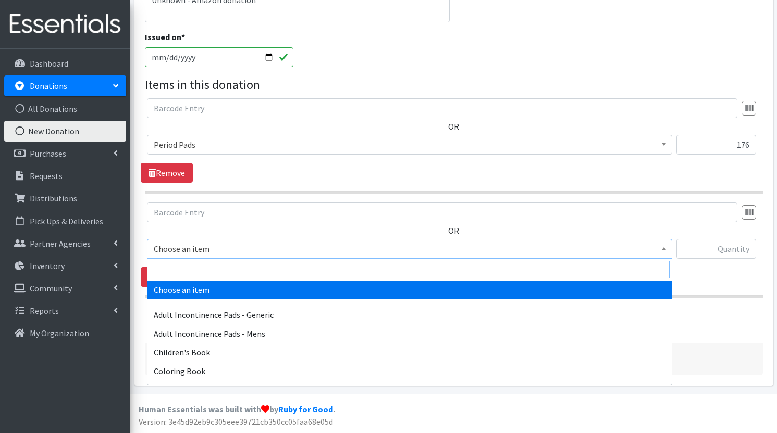
click at [219, 270] on input "search" at bounding box center [409, 270] width 520 height 18
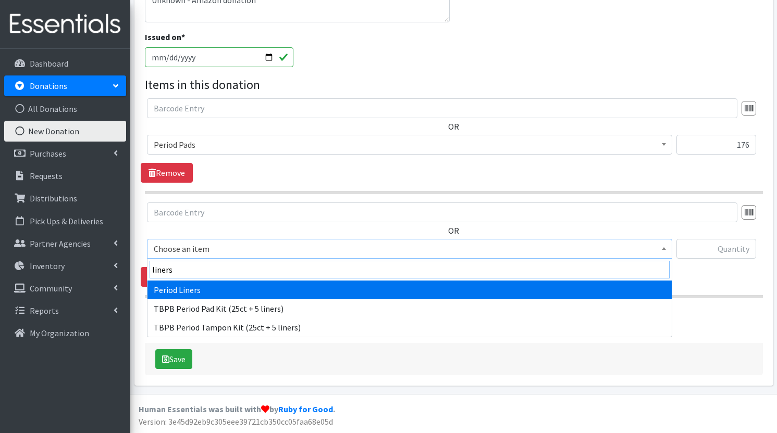
type input "liners"
select select "1405"
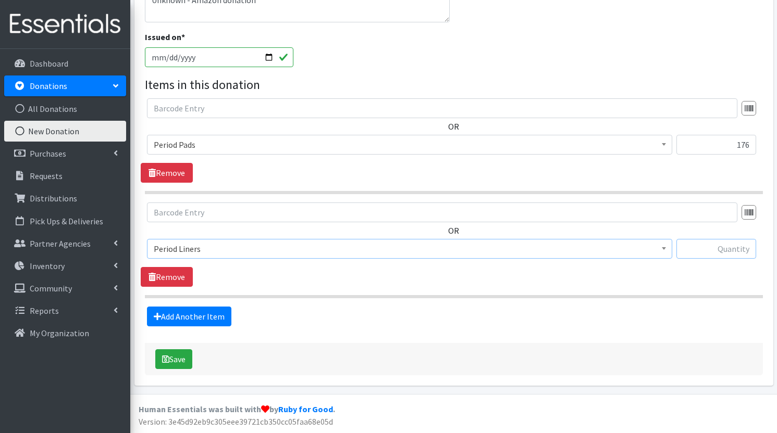
click at [735, 244] on input "text" at bounding box center [716, 249] width 80 height 20
type input "126"
click at [183, 358] on button "Save" at bounding box center [173, 360] width 37 height 20
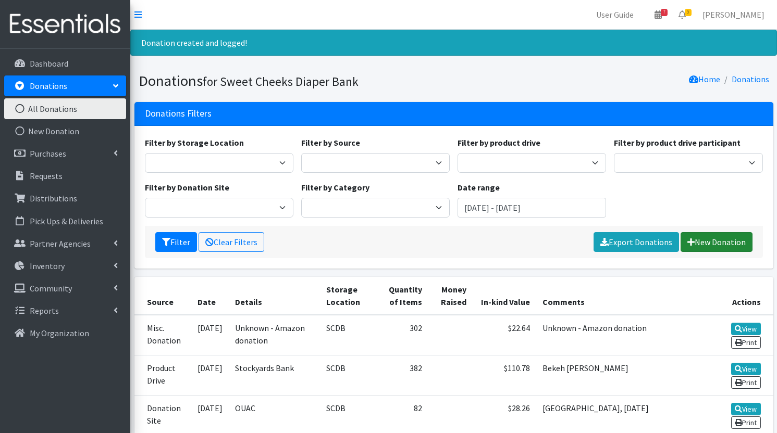
click at [700, 243] on link "New Donation" at bounding box center [716, 242] width 72 height 20
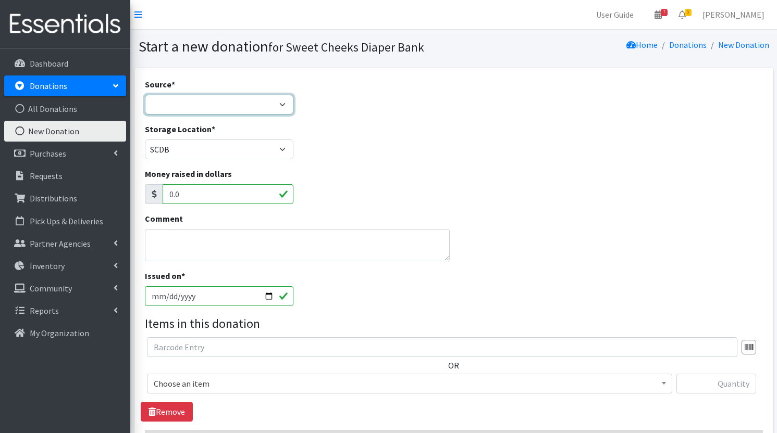
click at [151, 103] on select "Product Drive Manufacturer Donation Site Misc. Donation" at bounding box center [219, 105] width 148 height 20
select select "Misc. Donation"
click at [145, 95] on select "Product Drive Manufacturer Donation Site Misc. Donation" at bounding box center [219, 105] width 148 height 20
click at [198, 233] on textarea "Comment" at bounding box center [297, 245] width 305 height 32
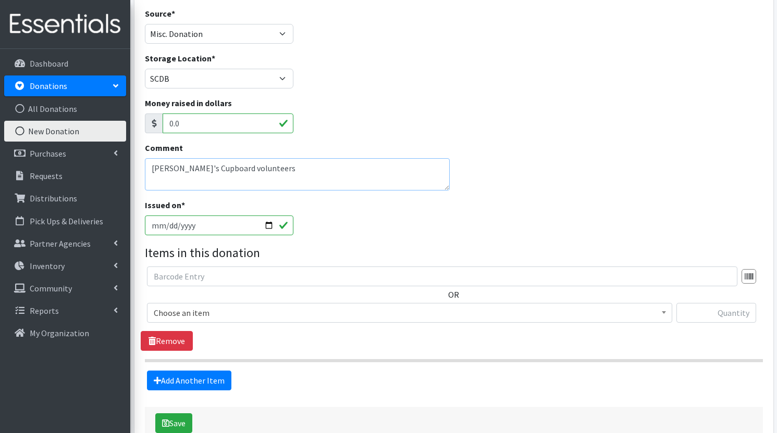
scroll to position [73, 0]
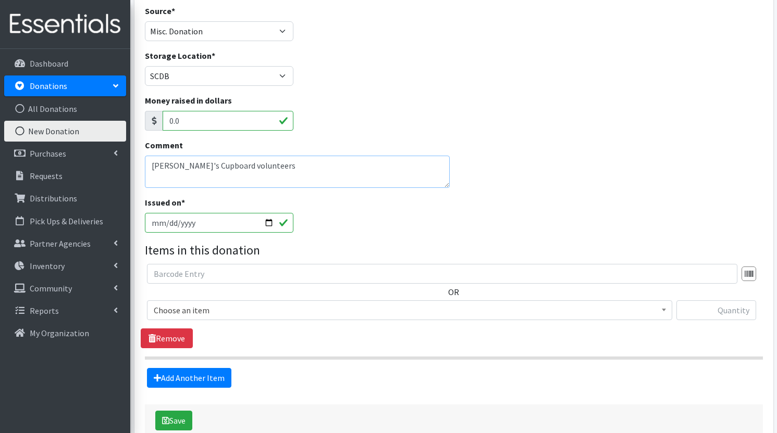
type textarea "[PERSON_NAME]'s Cupboard volunteers"
click at [190, 273] on input "text" at bounding box center [442, 274] width 590 height 20
click at [190, 307] on span "Choose an item" at bounding box center [410, 310] width 512 height 15
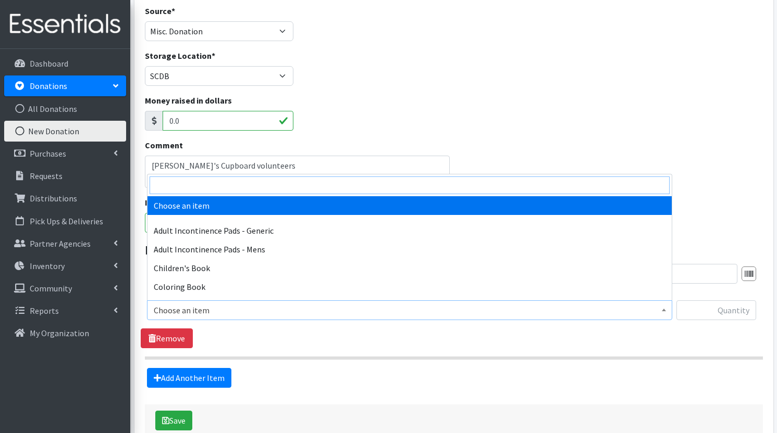
click at [190, 182] on input "search" at bounding box center [409, 186] width 520 height 18
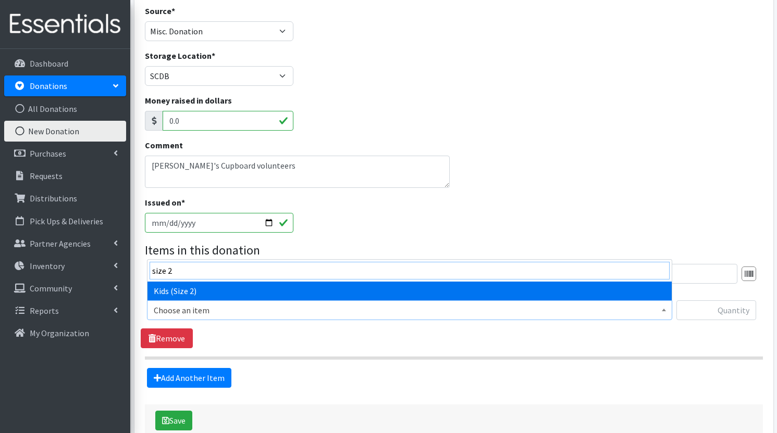
type input "size 2"
select select "1202"
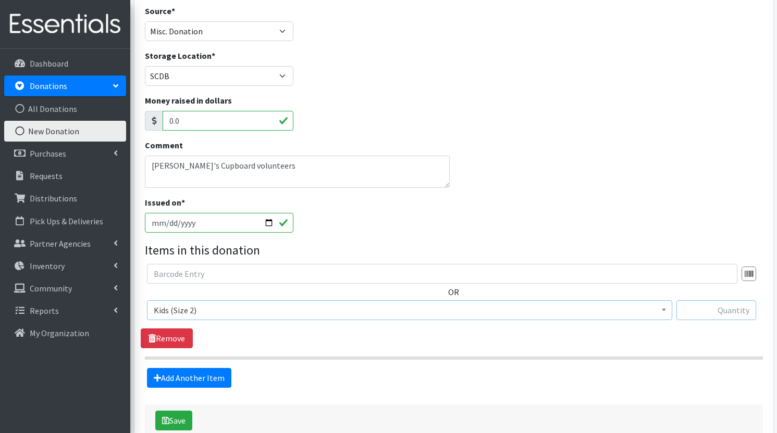
click at [725, 307] on input "text" at bounding box center [716, 311] width 80 height 20
type input "162"
click at [203, 380] on link "Add Another Item" at bounding box center [189, 378] width 84 height 20
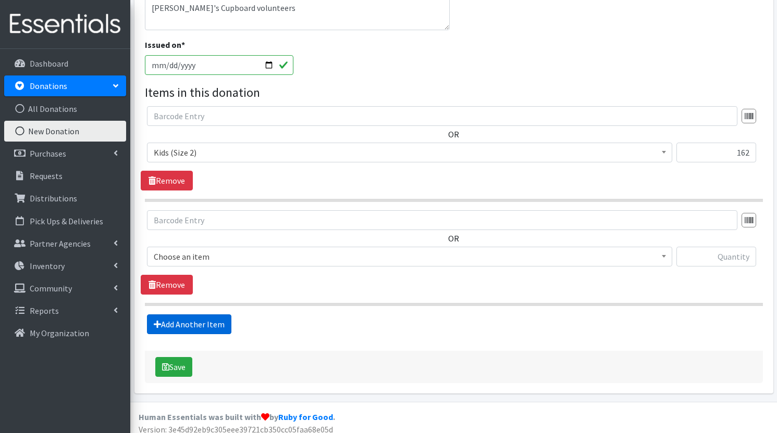
scroll to position [239, 0]
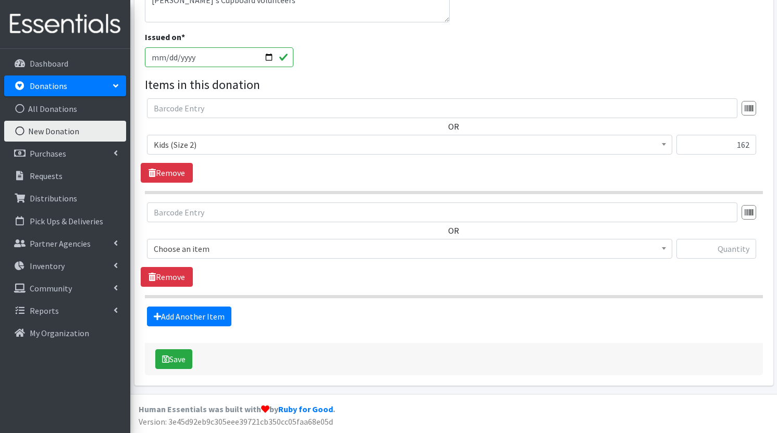
click at [201, 248] on span "Choose an item" at bounding box center [410, 249] width 512 height 15
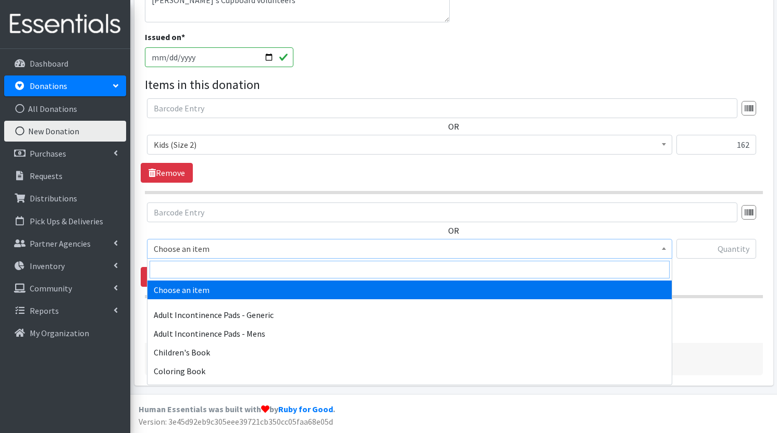
click at [193, 273] on input "search" at bounding box center [409, 270] width 520 height 18
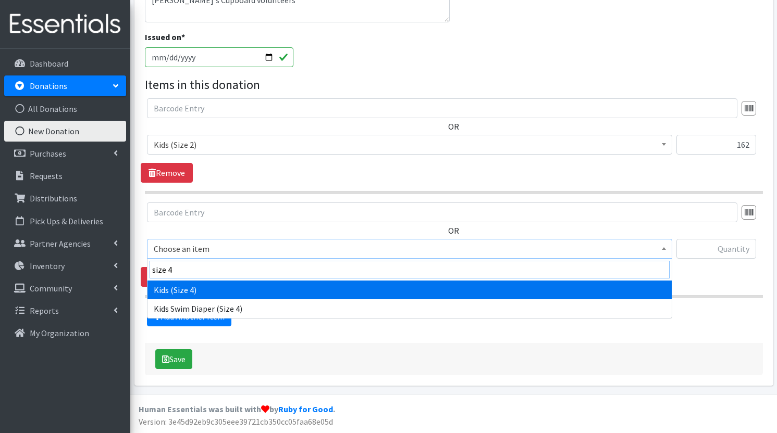
type input "size 4"
select select "1213"
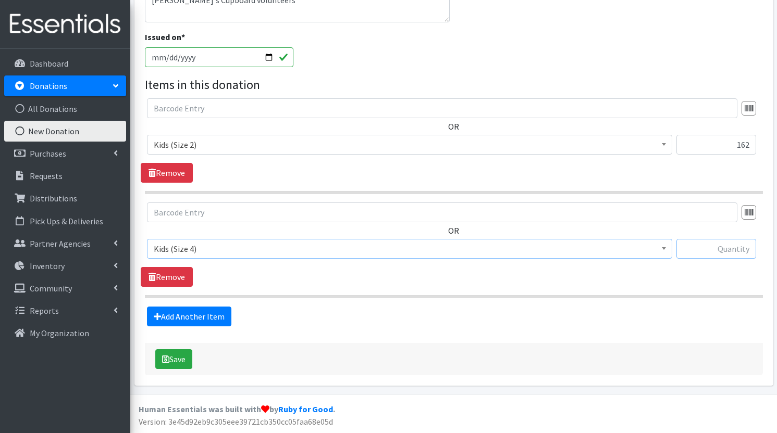
click at [742, 247] on input "text" at bounding box center [716, 249] width 80 height 20
type input "342"
click at [197, 319] on link "Add Another Item" at bounding box center [189, 317] width 84 height 20
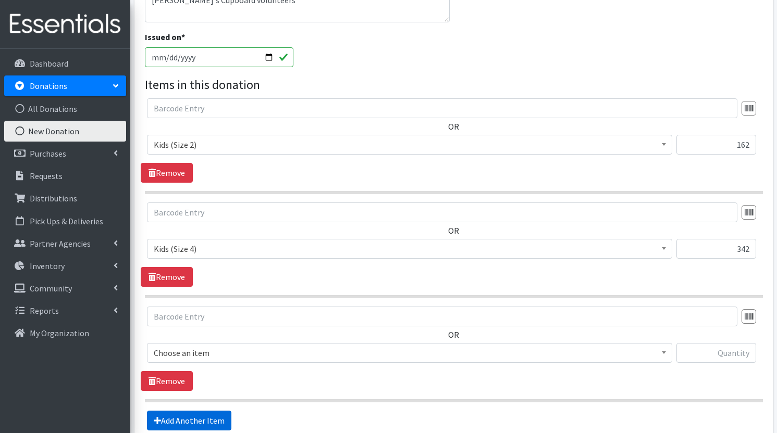
scroll to position [343, 0]
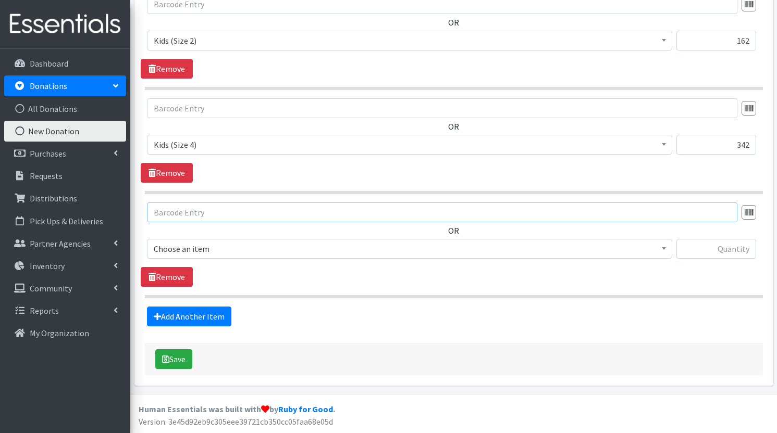
click at [193, 214] on input "text" at bounding box center [442, 213] width 590 height 20
type input "size 3"
click at [198, 216] on input "size 3" at bounding box center [442, 213] width 590 height 20
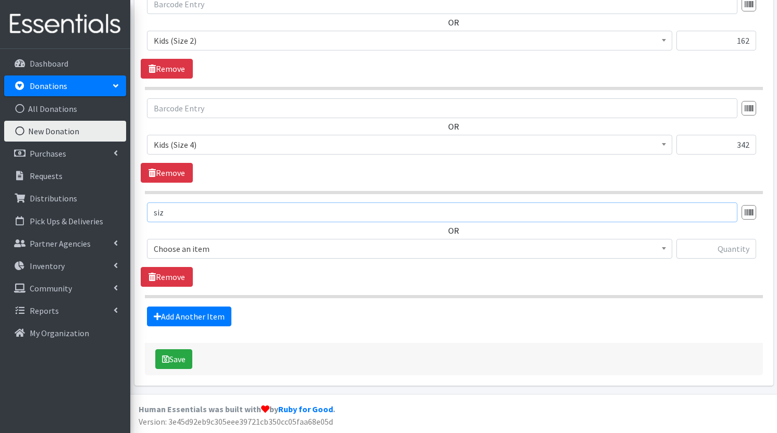
type input "size"
click at [198, 216] on input "size" at bounding box center [442, 213] width 590 height 20
click at [197, 250] on span "Choose an item" at bounding box center [410, 249] width 512 height 15
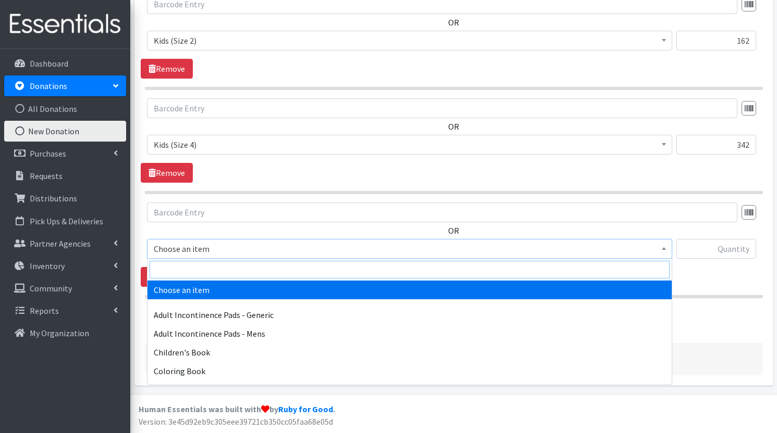
click at [191, 268] on input "search" at bounding box center [409, 270] width 520 height 18
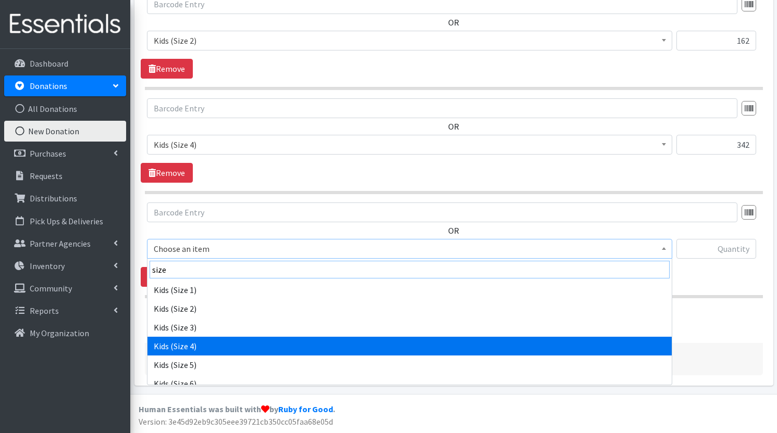
type input "size"
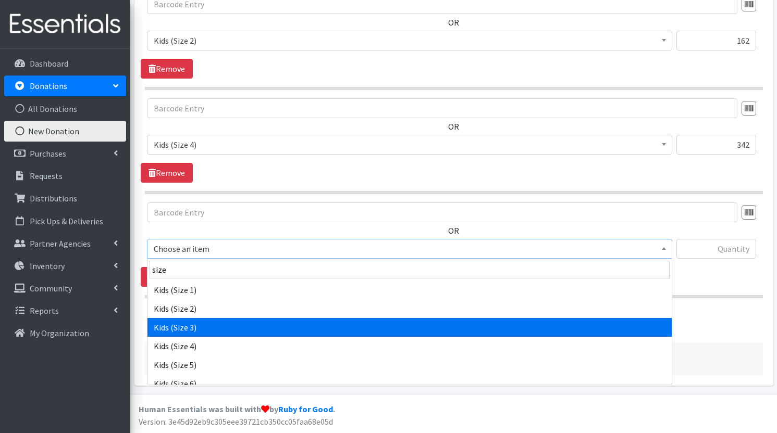
select select "1221"
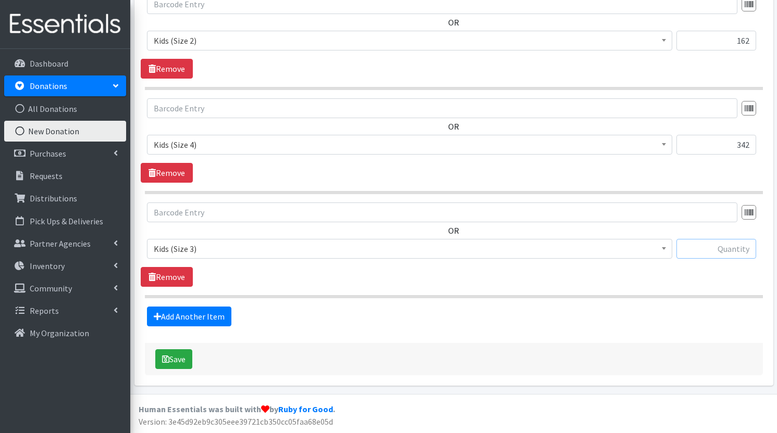
click at [706, 254] on input "text" at bounding box center [716, 249] width 80 height 20
type input "148"
click at [203, 320] on link "Add Another Item" at bounding box center [189, 317] width 84 height 20
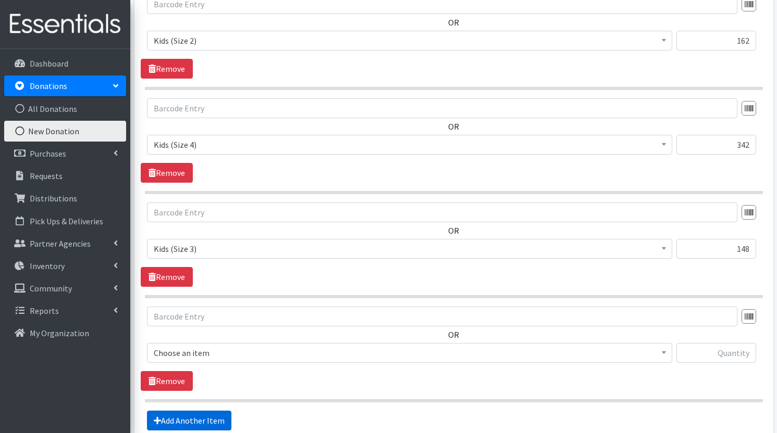
scroll to position [447, 0]
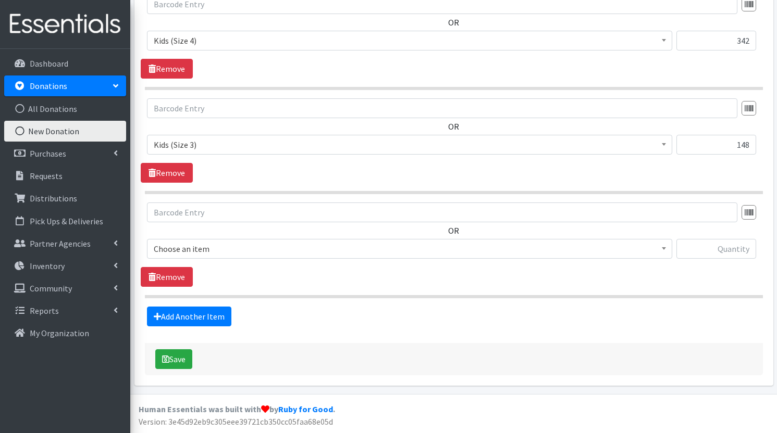
click at [201, 239] on span "Choose an item" at bounding box center [409, 249] width 525 height 20
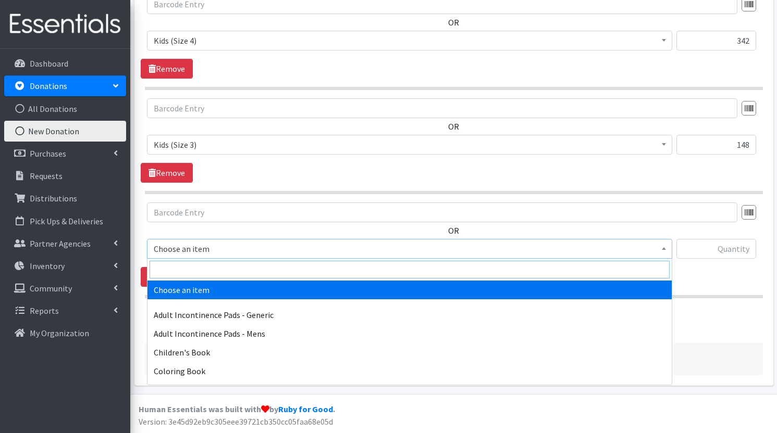
click at [199, 268] on input "search" at bounding box center [409, 270] width 520 height 18
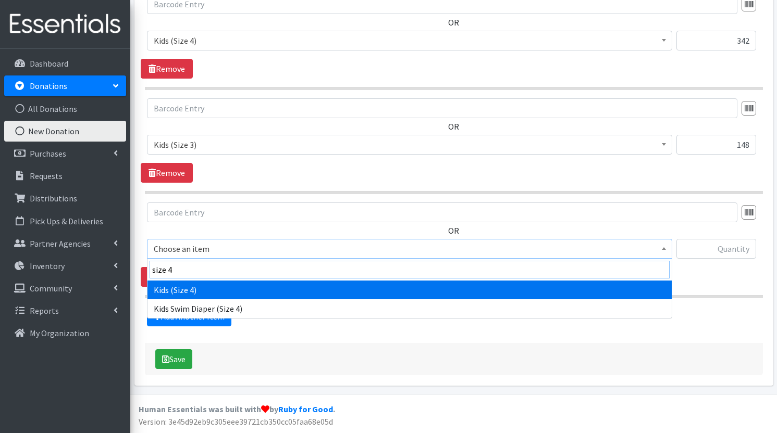
type input "size 4"
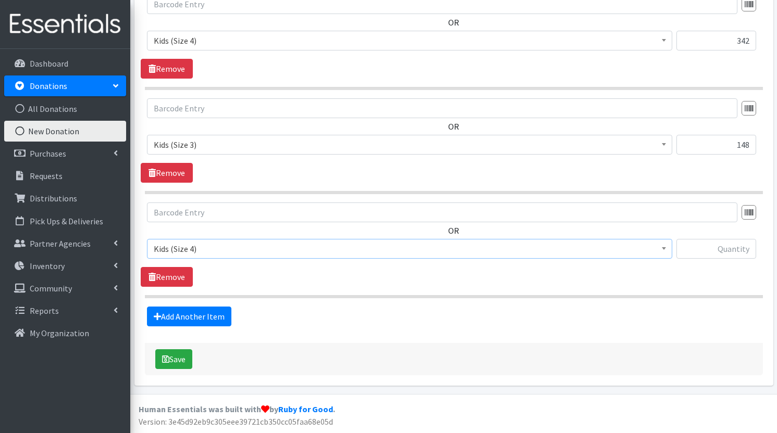
click at [251, 236] on div "OR Choose an item Adult Incontinence Pads - Generic Adult Incontinence Pads - M…" at bounding box center [454, 235] width 626 height 65
click at [250, 247] on span "Kids (Size 4)" at bounding box center [410, 249] width 512 height 15
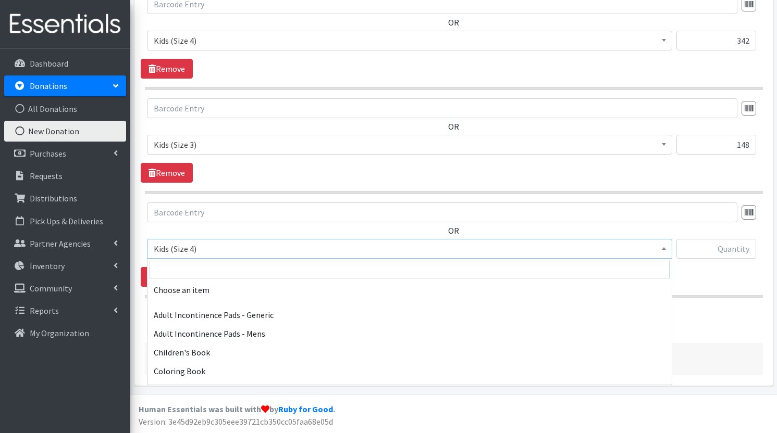
scroll to position [681, 0]
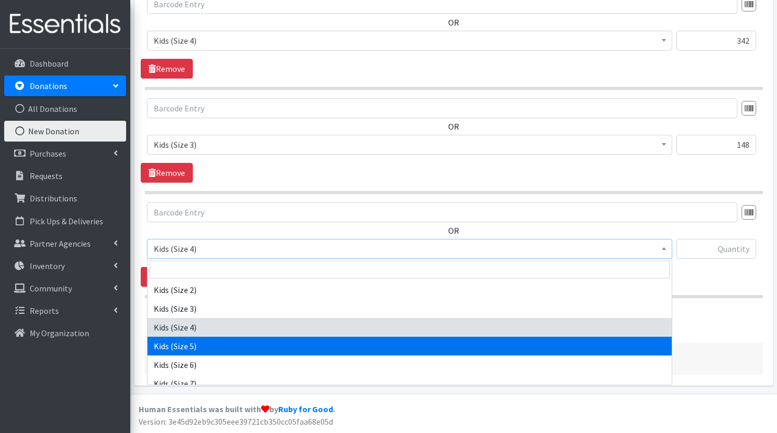
select select "1214"
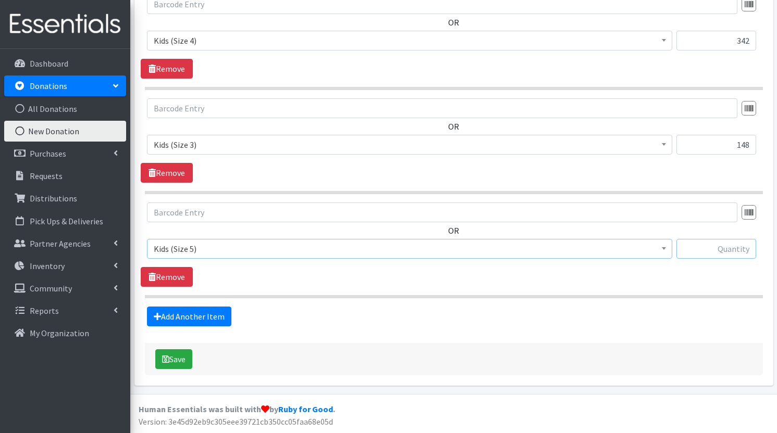
click at [717, 248] on input "text" at bounding box center [716, 249] width 80 height 20
type input "583"
click at [184, 350] on button "Save" at bounding box center [173, 360] width 37 height 20
